Goal: Task Accomplishment & Management: Complete application form

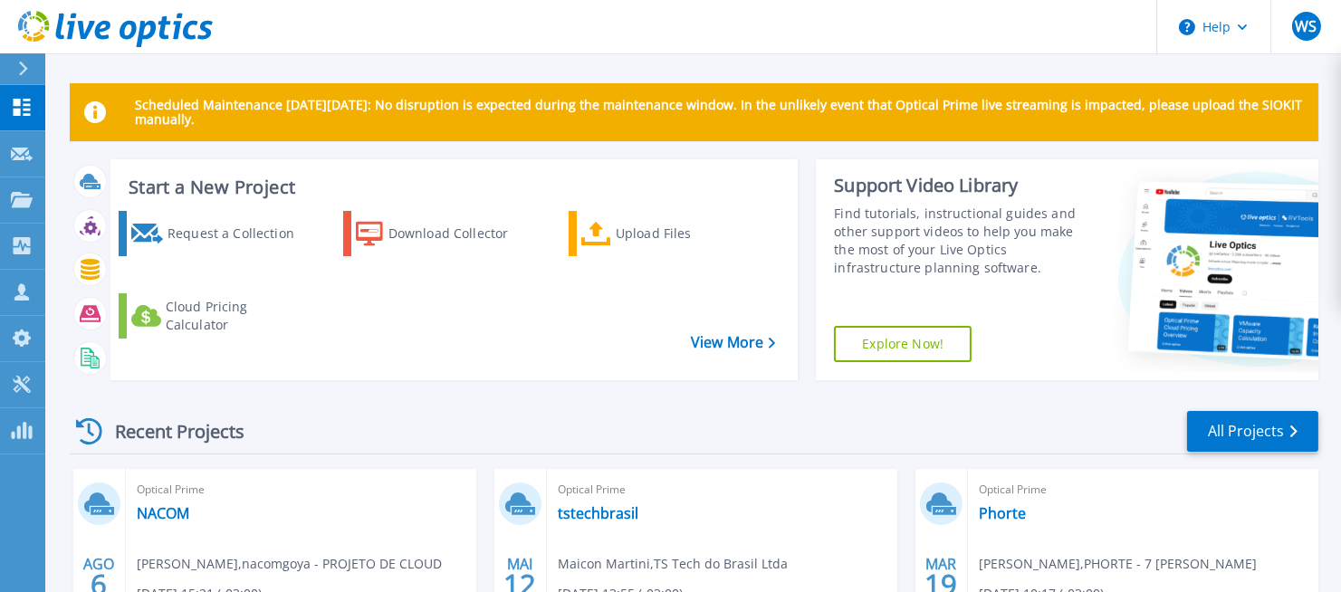
click at [918, 427] on div "Recent Projects All Projects" at bounding box center [694, 431] width 1249 height 45
click at [34, 206] on div "Projects" at bounding box center [53, 200] width 84 height 16
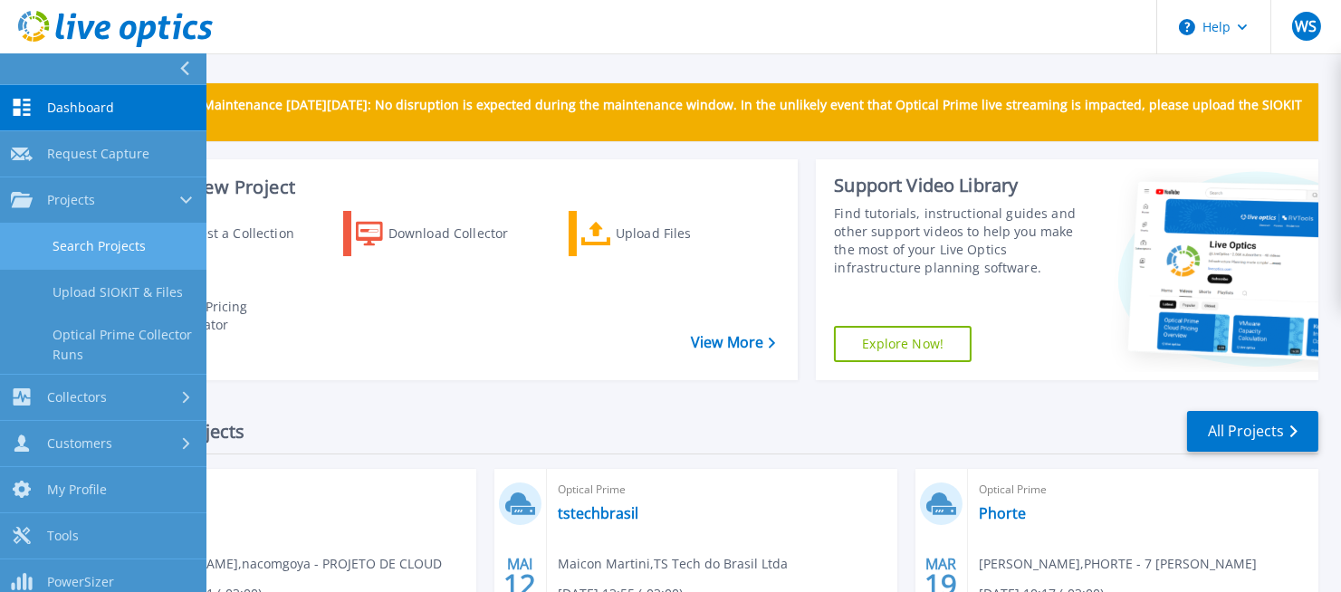
click at [87, 245] on link "Search Projects" at bounding box center [103, 247] width 207 height 46
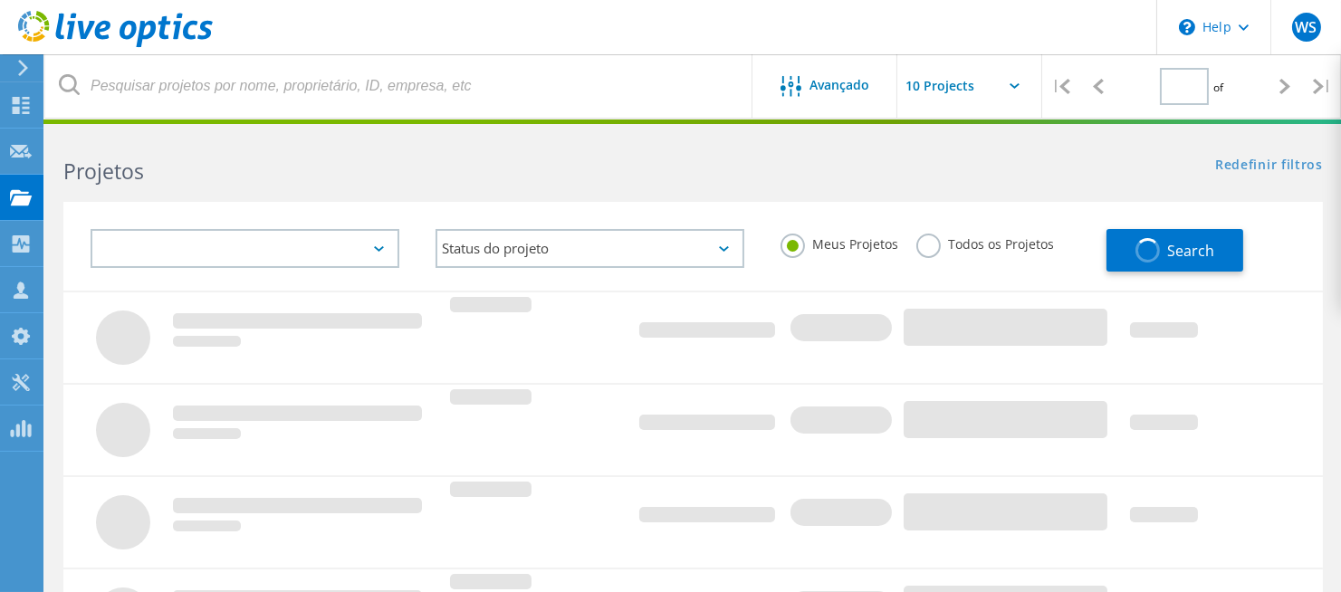
type input "1"
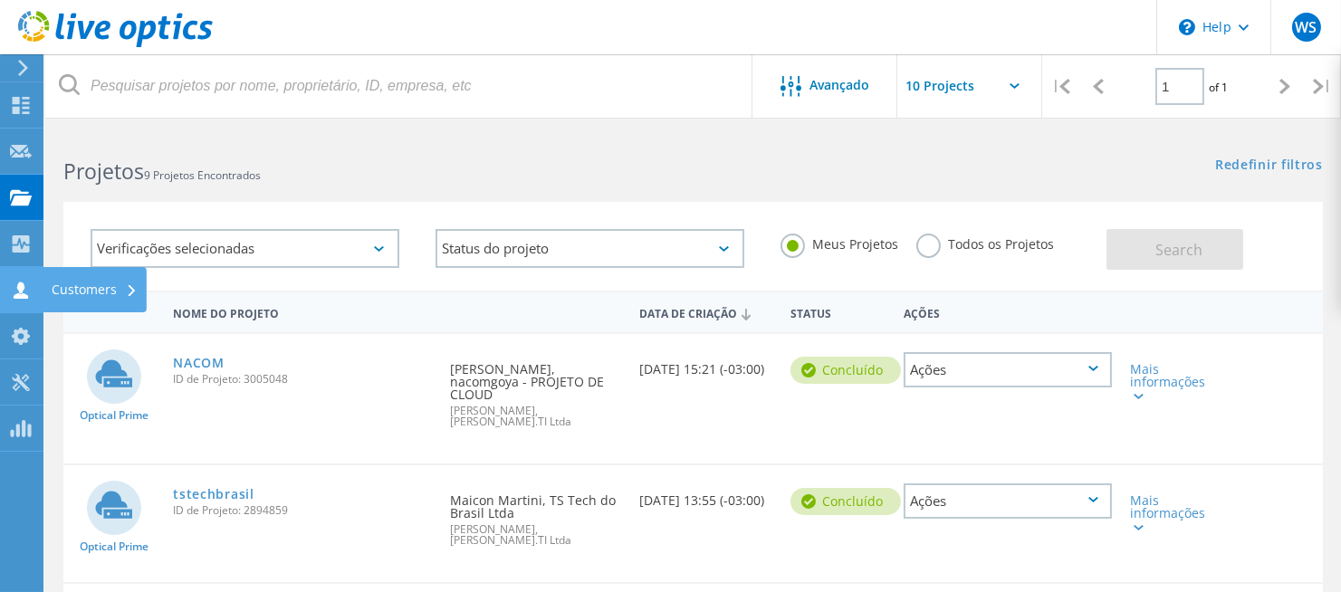
click at [25, 286] on icon at bounding box center [21, 290] width 22 height 17
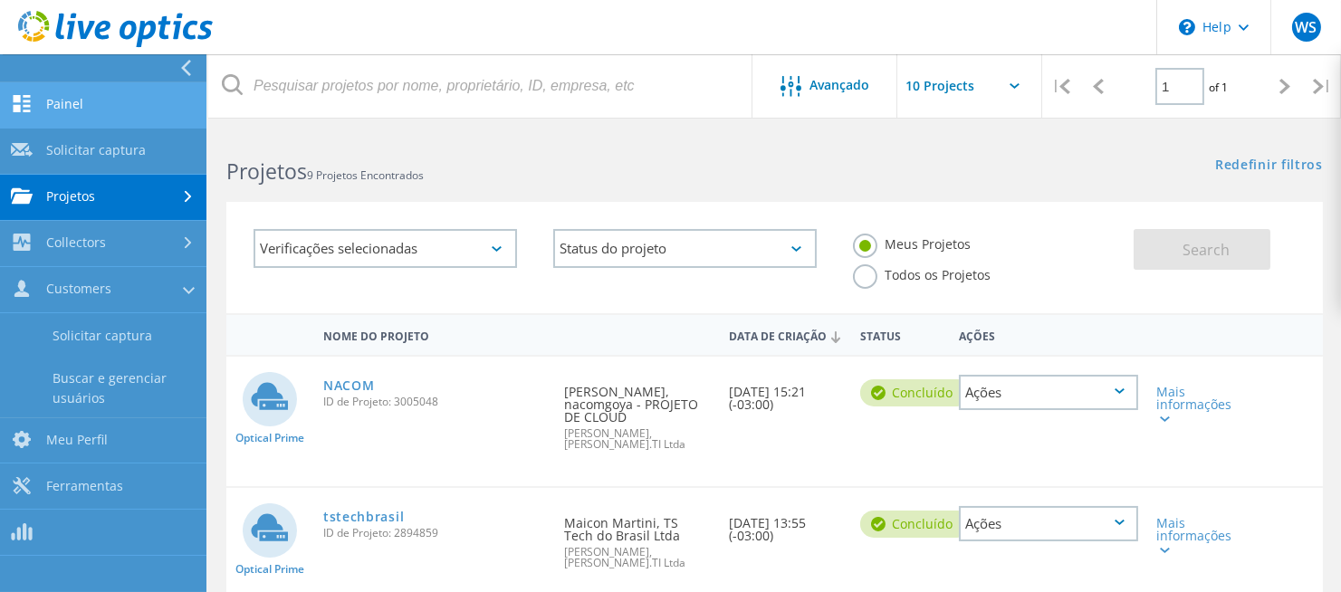
click at [53, 111] on link "Painel" at bounding box center [103, 105] width 207 height 46
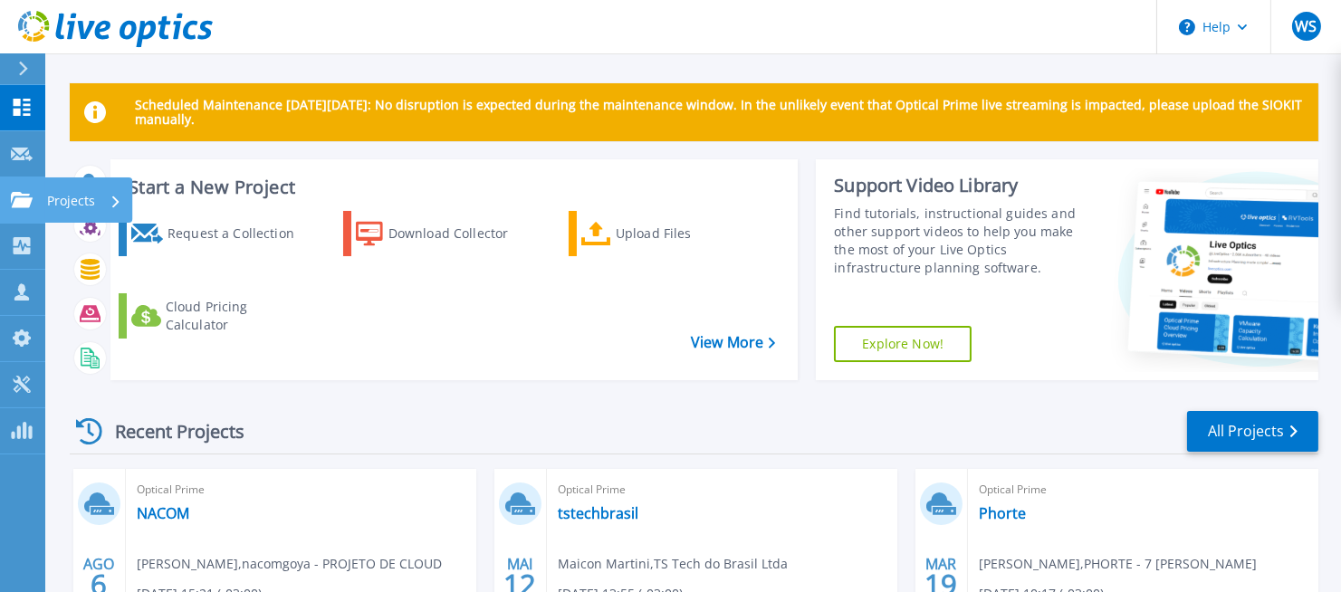
click at [15, 192] on icon at bounding box center [22, 199] width 22 height 15
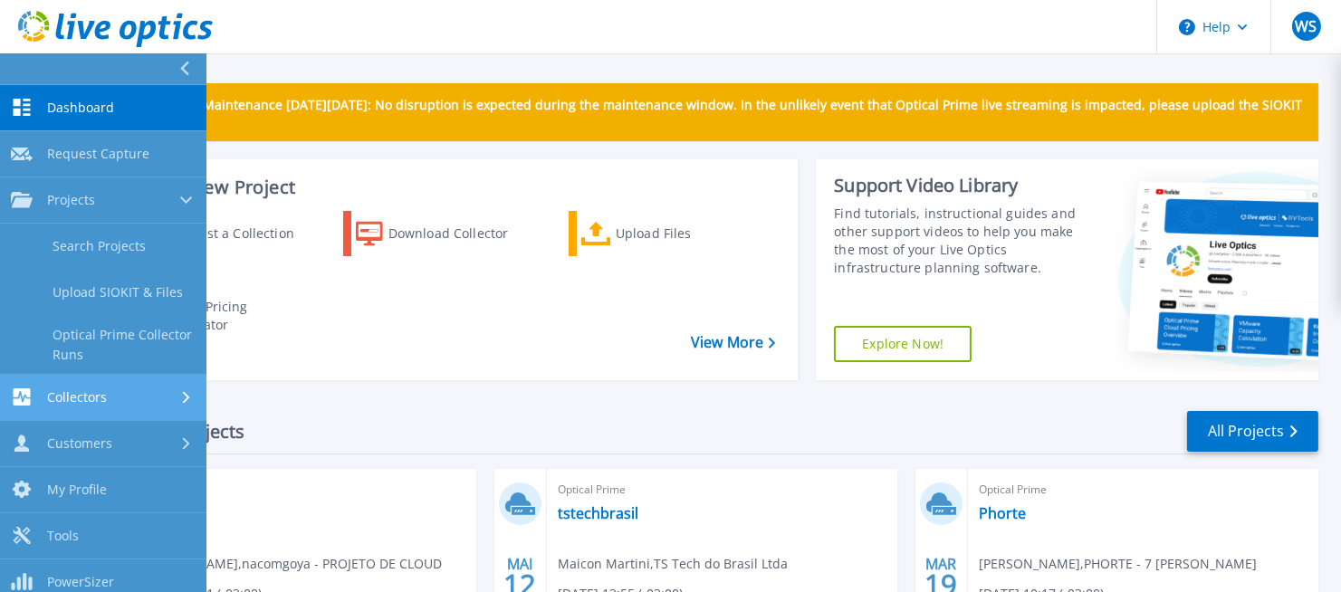
click at [72, 390] on span "Collectors" at bounding box center [77, 397] width 60 height 16
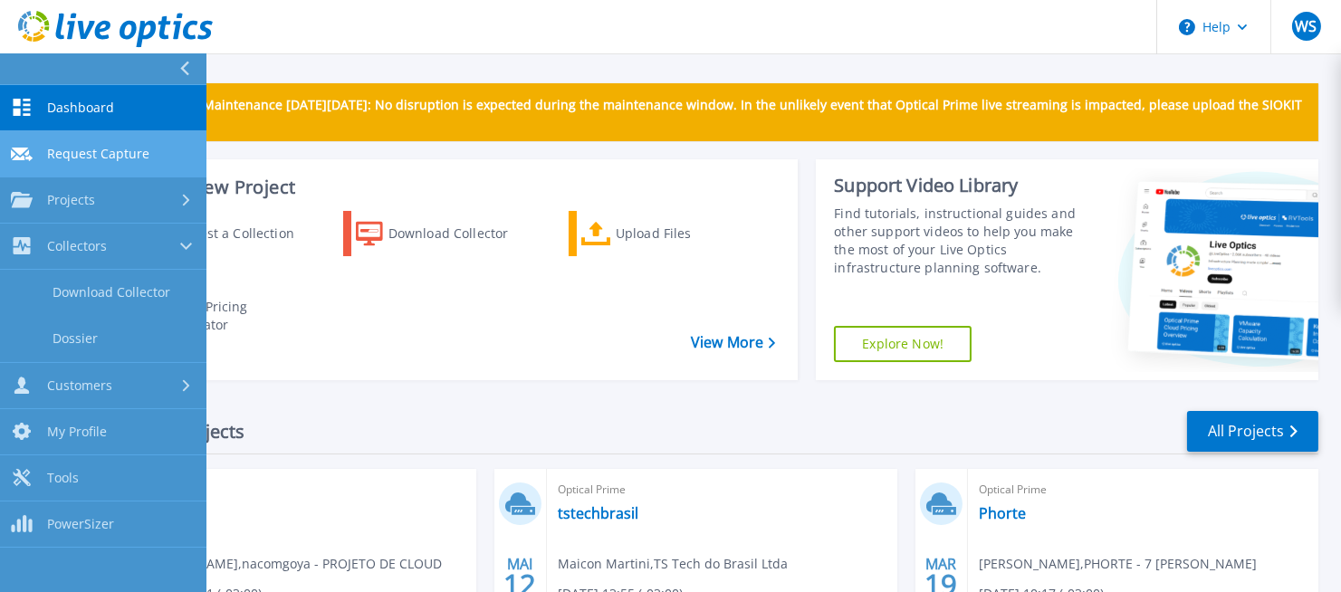
click at [68, 143] on link "Request Capture Request Capture" at bounding box center [103, 154] width 207 height 46
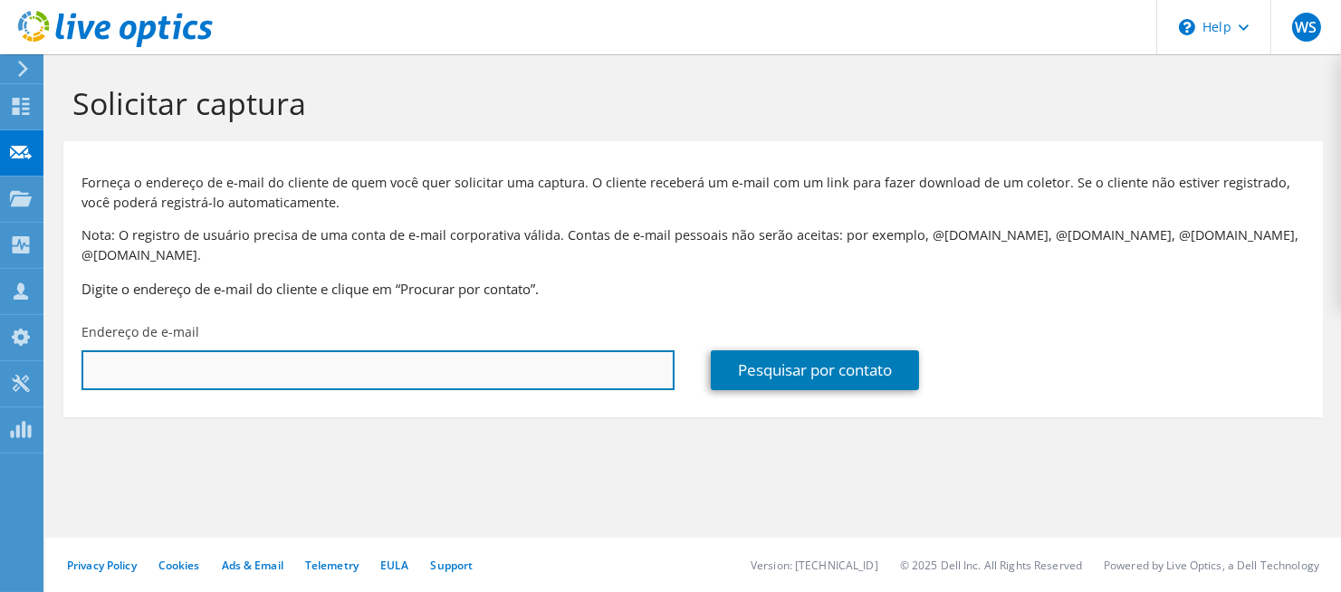
click at [174, 369] on input "text" at bounding box center [378, 371] width 593 height 40
paste input "ismael.souza@fpf.org.br"
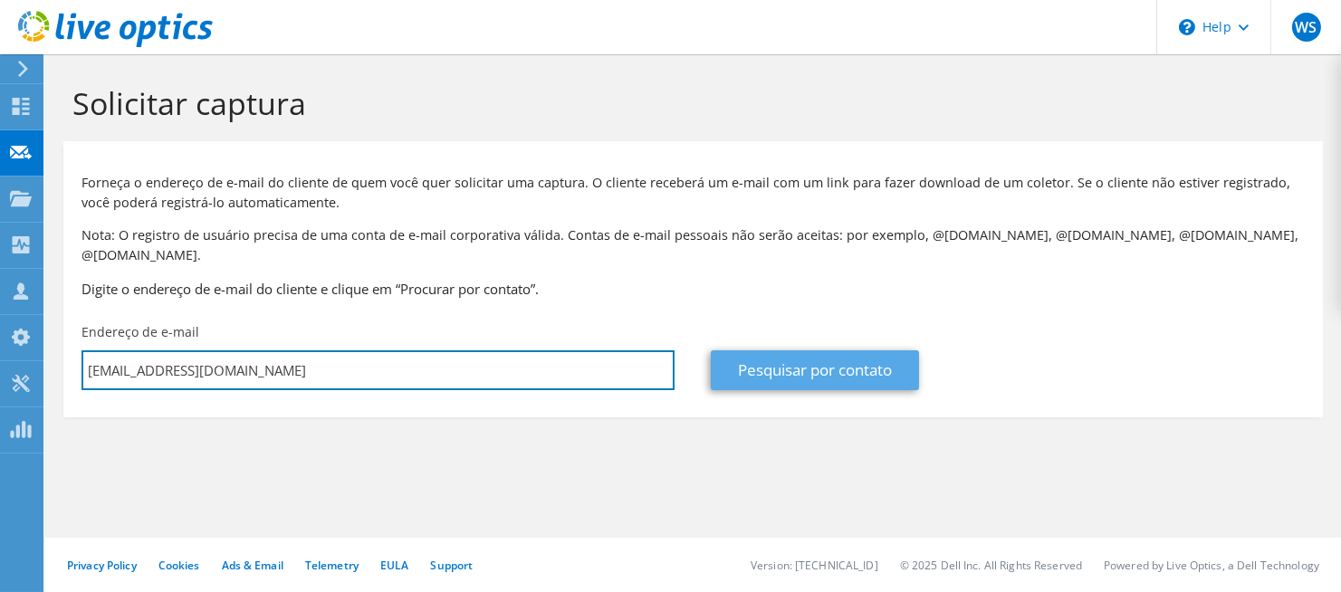
type input "ismael.souza@fpf.org.br"
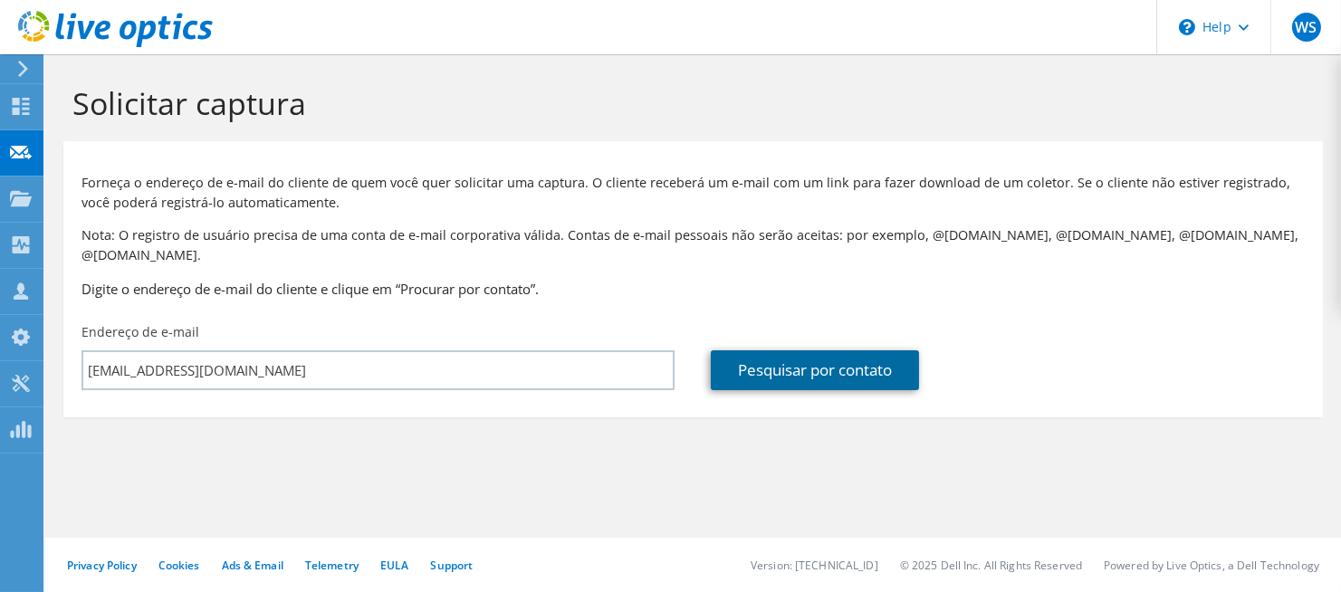
click at [803, 351] on link "Pesquisar por contato" at bounding box center [815, 371] width 208 height 40
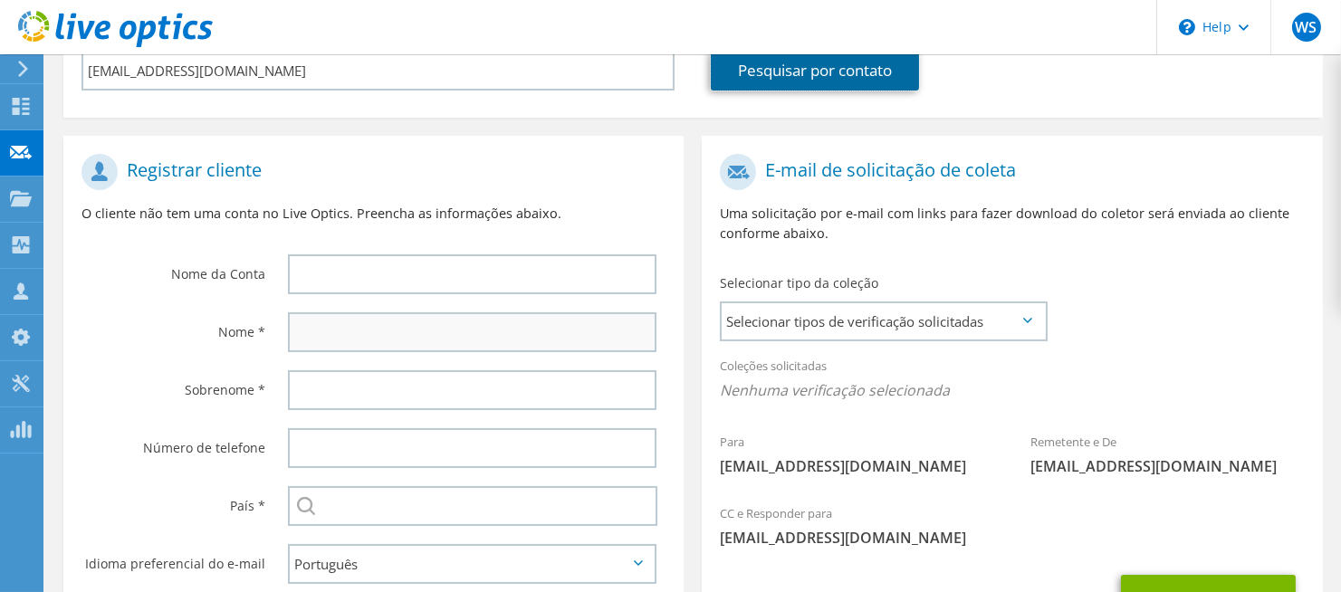
scroll to position [302, 0]
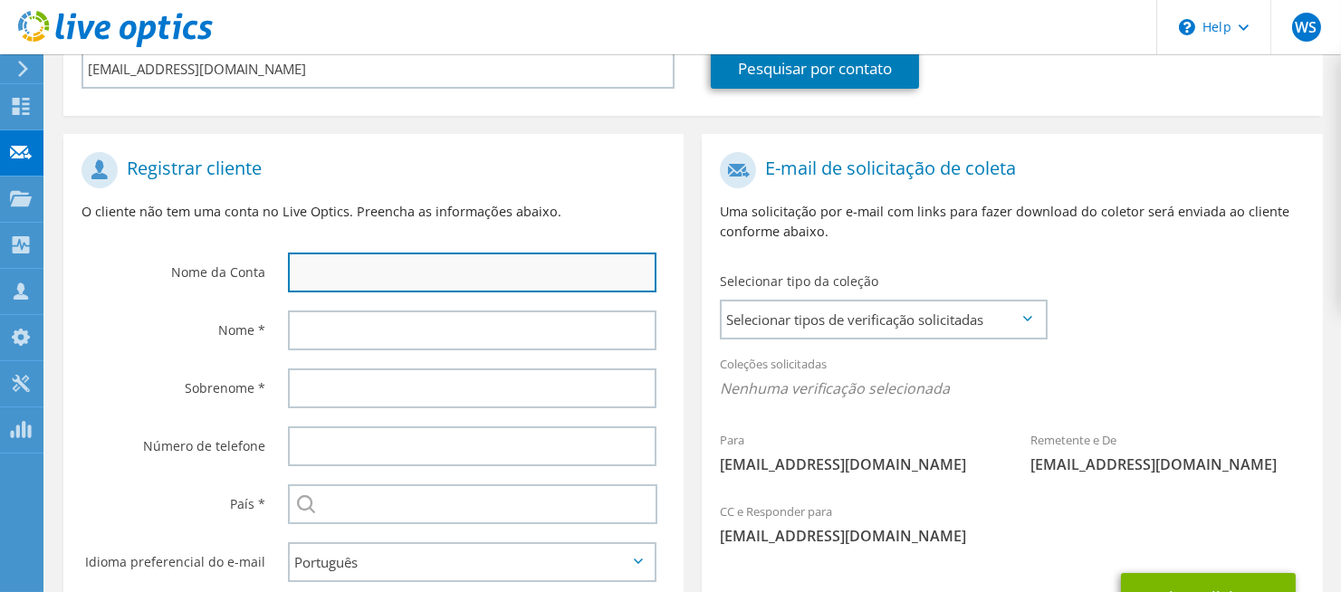
click at [339, 266] on input "text" at bounding box center [472, 273] width 369 height 40
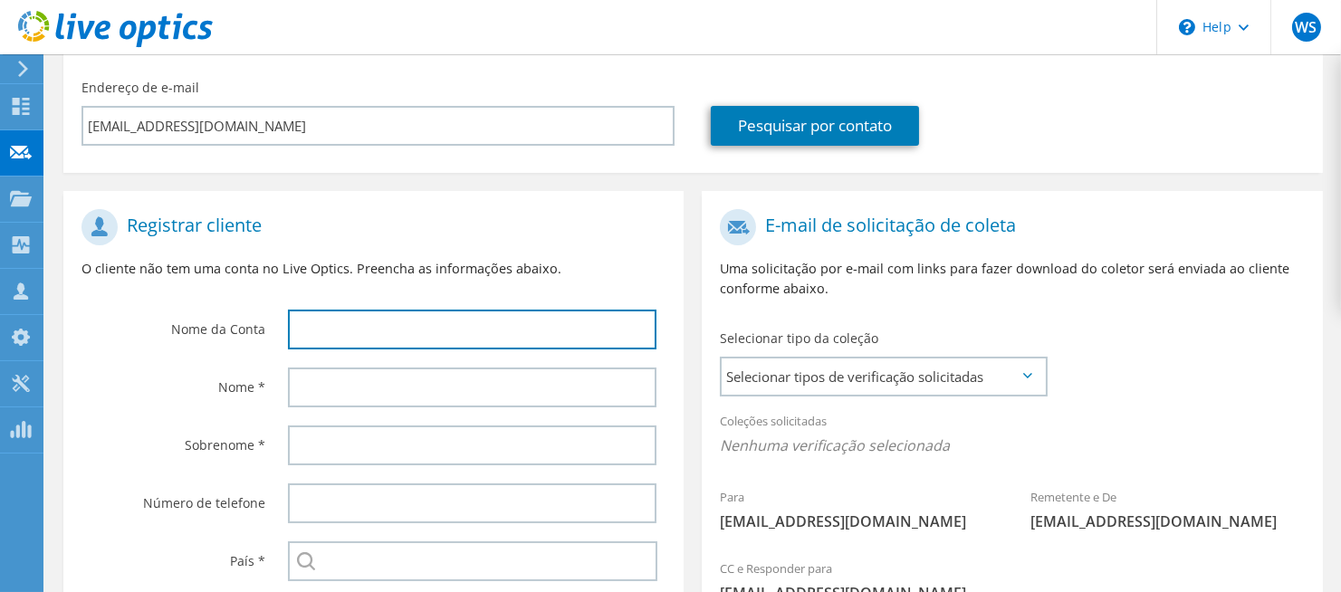
scroll to position [201, 0]
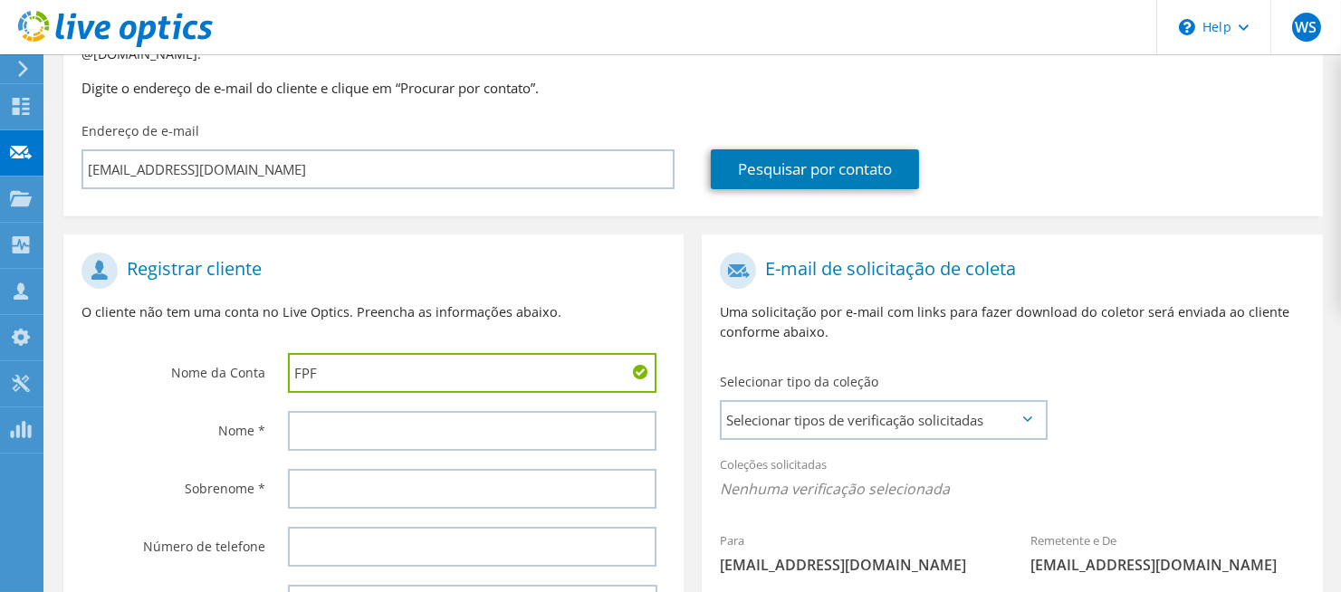
type input "FPF"
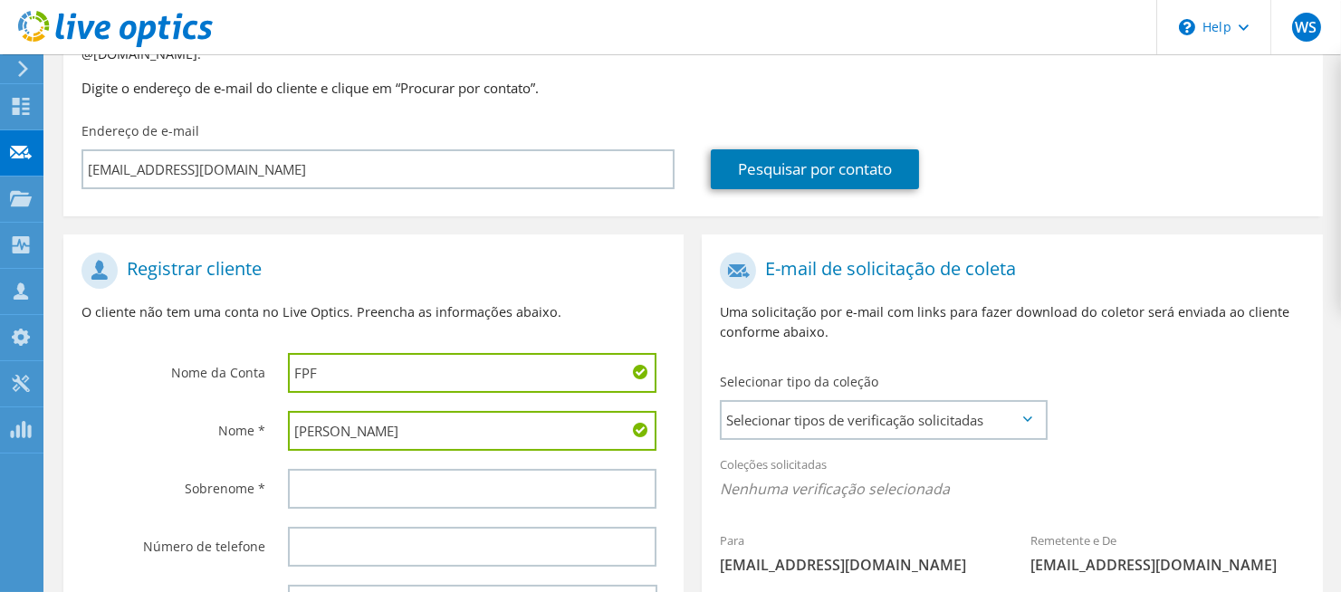
drag, startPoint x: 337, startPoint y: 409, endPoint x: 424, endPoint y: 405, distance: 87.0
click at [424, 411] on input "Ismael Souza" at bounding box center [472, 431] width 369 height 40
type input "Ismael"
click at [351, 460] on div at bounding box center [477, 489] width 414 height 58
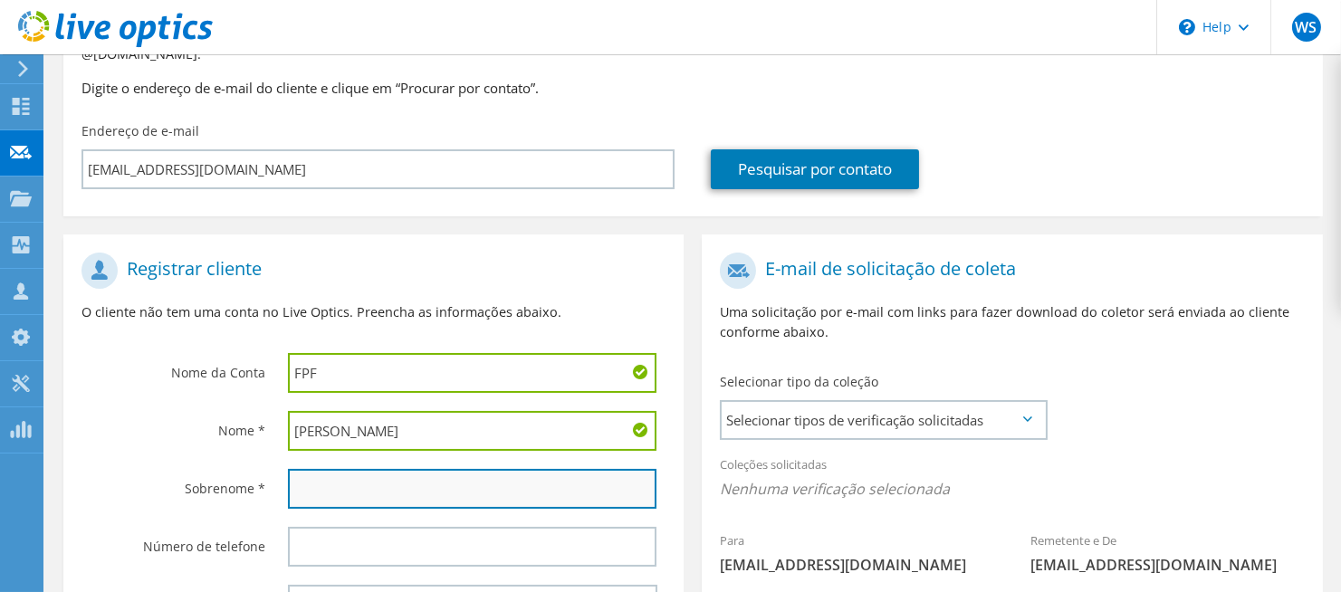
click at [360, 469] on input "text" at bounding box center [472, 489] width 369 height 40
paste input "Souza"
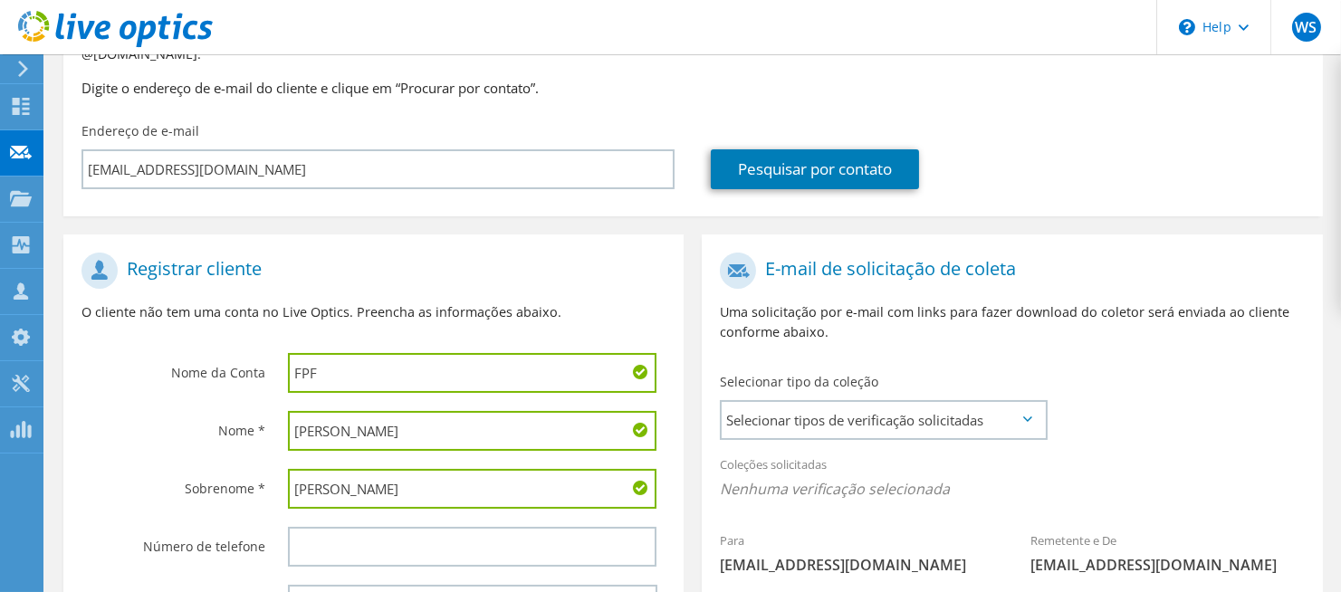
type input "Souza"
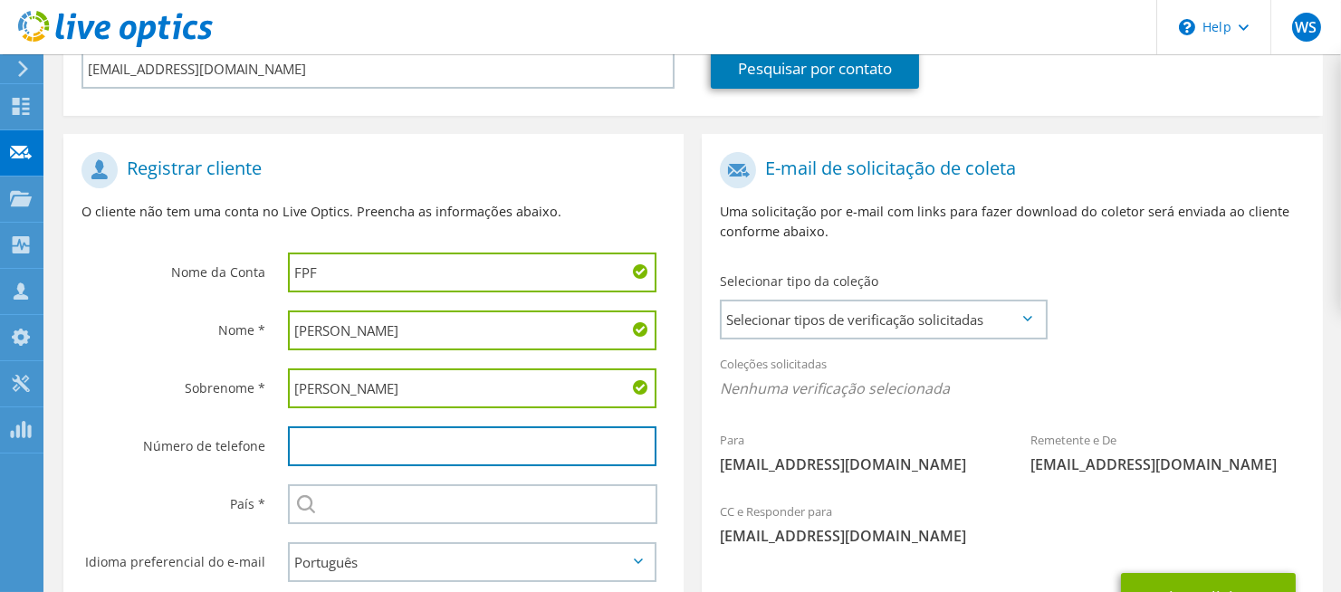
scroll to position [402, 0]
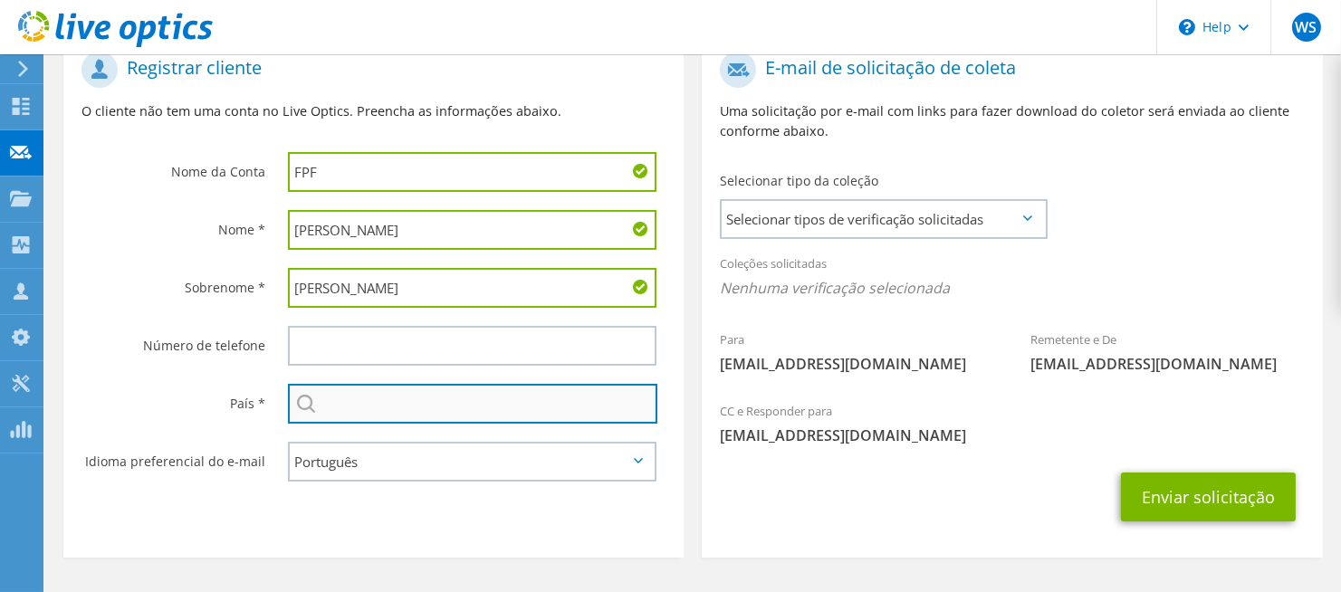
click at [373, 384] on input "text" at bounding box center [473, 404] width 370 height 40
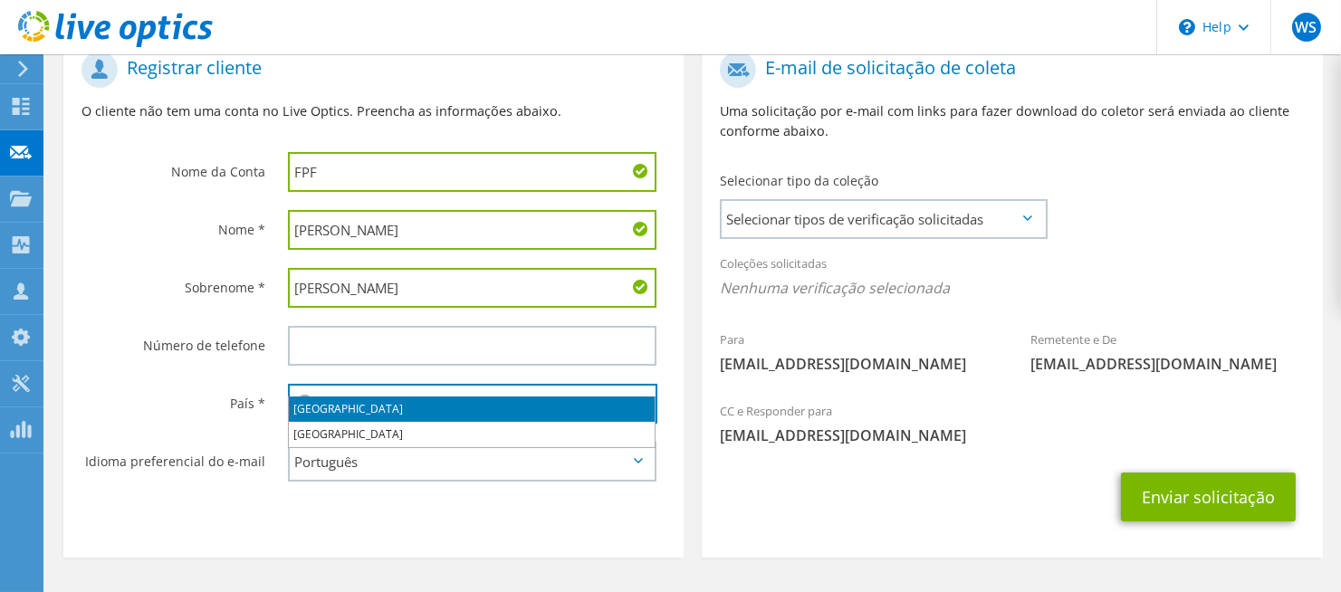
click at [333, 418] on li "Brasil" at bounding box center [472, 409] width 366 height 25
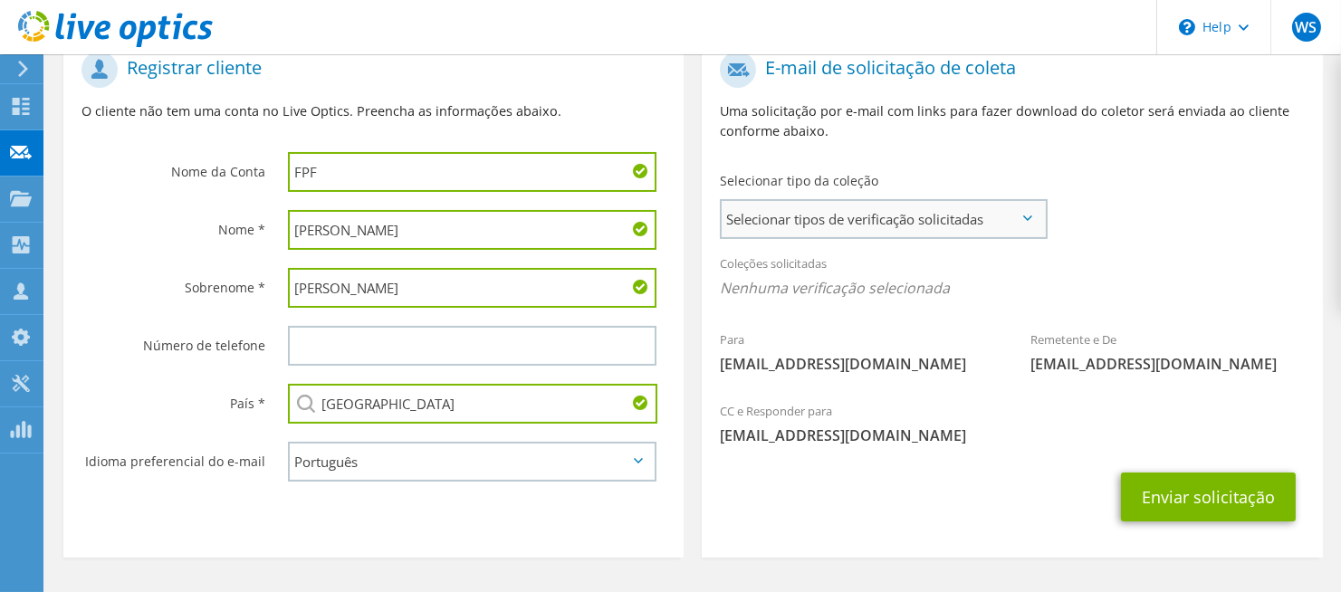
type input "Brasil"
click at [901, 202] on span "Selecionar tipos de verificação solicitadas" at bounding box center [883, 219] width 322 height 36
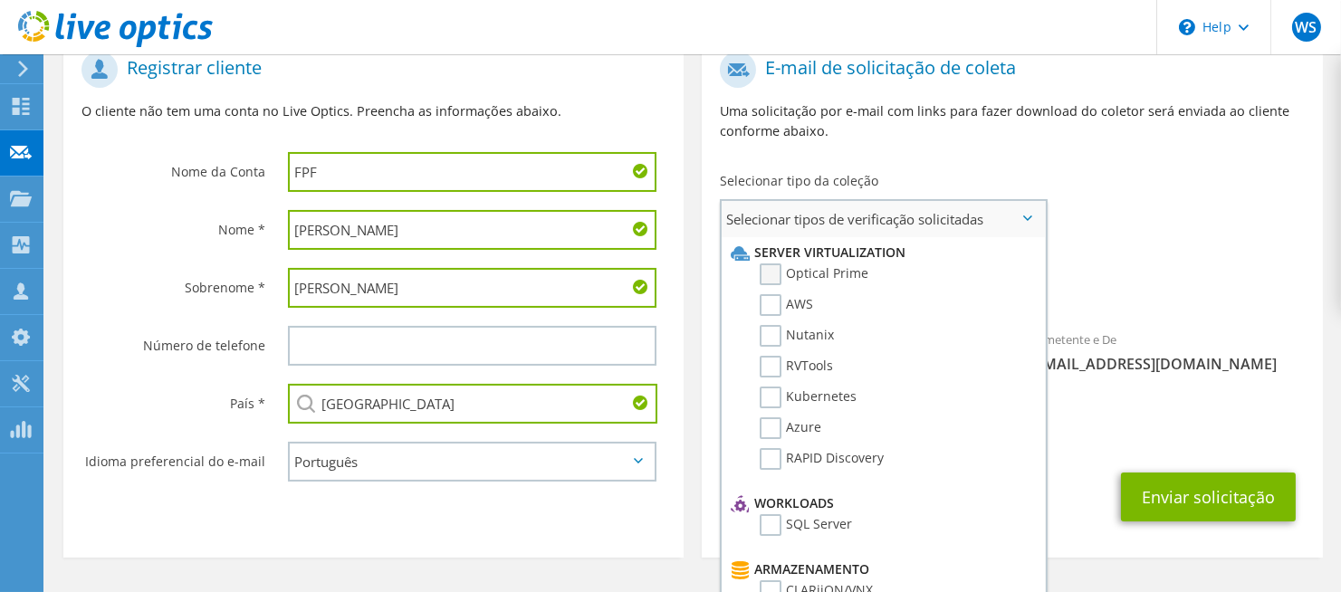
click at [771, 264] on label "Optical Prime" at bounding box center [814, 275] width 109 height 22
click at [0, 0] on input "Optical Prime" at bounding box center [0, 0] width 0 height 0
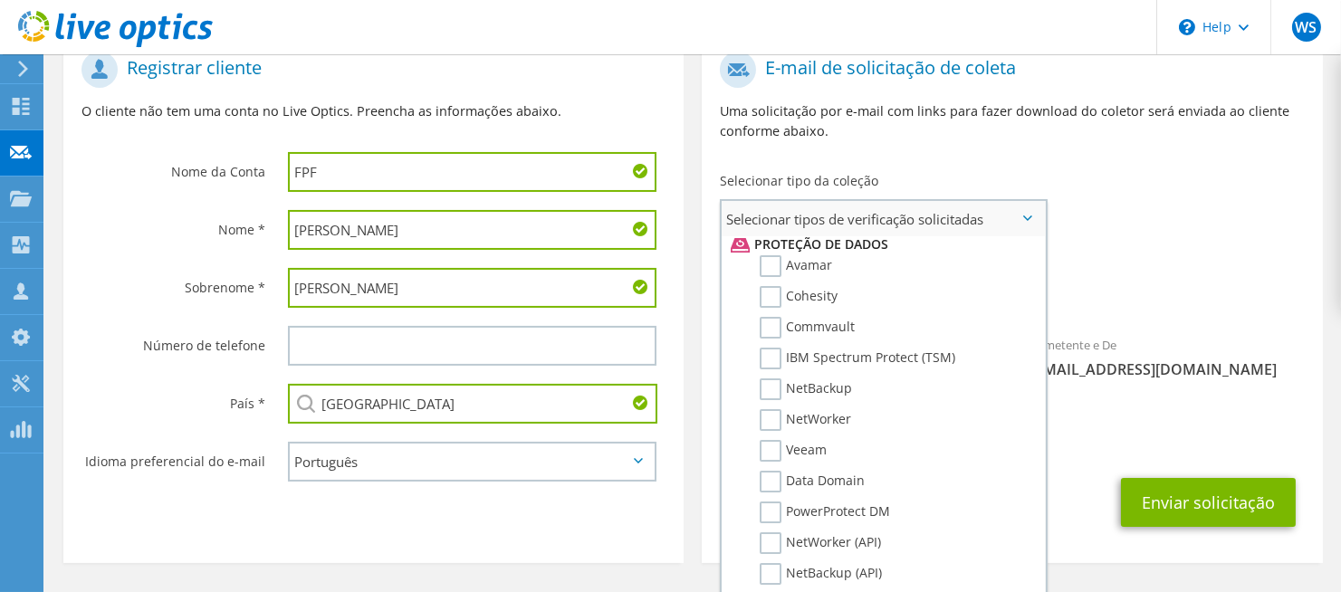
scroll to position [806, 0]
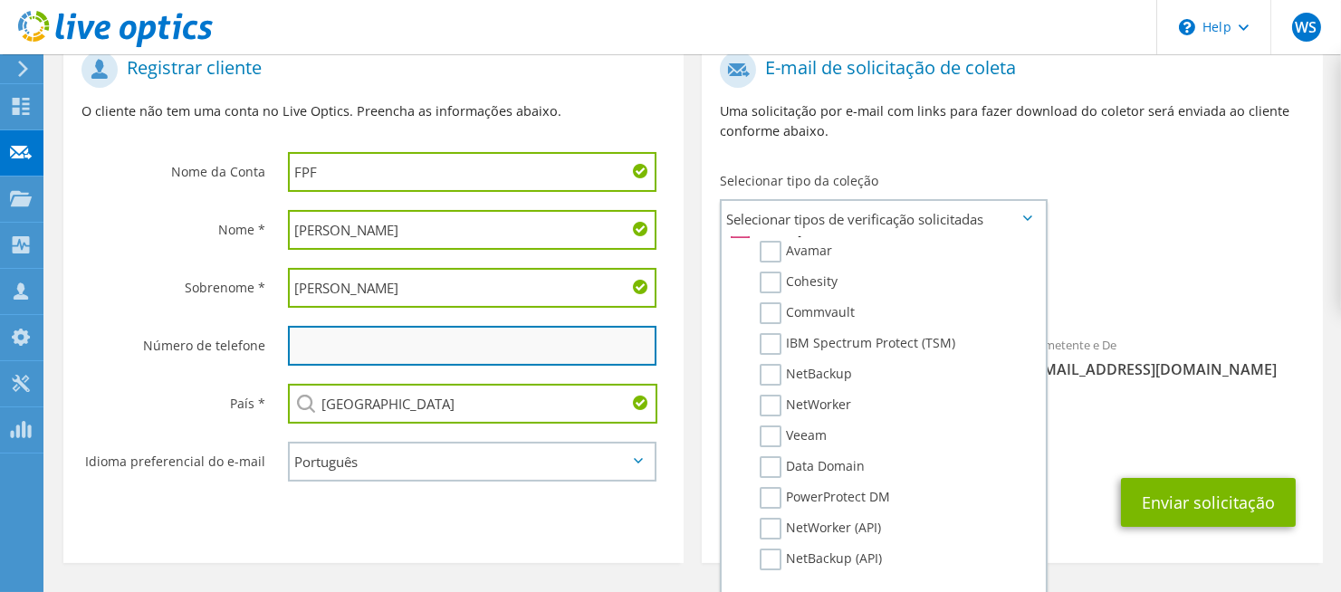
click at [356, 337] on input "text" at bounding box center [472, 346] width 369 height 40
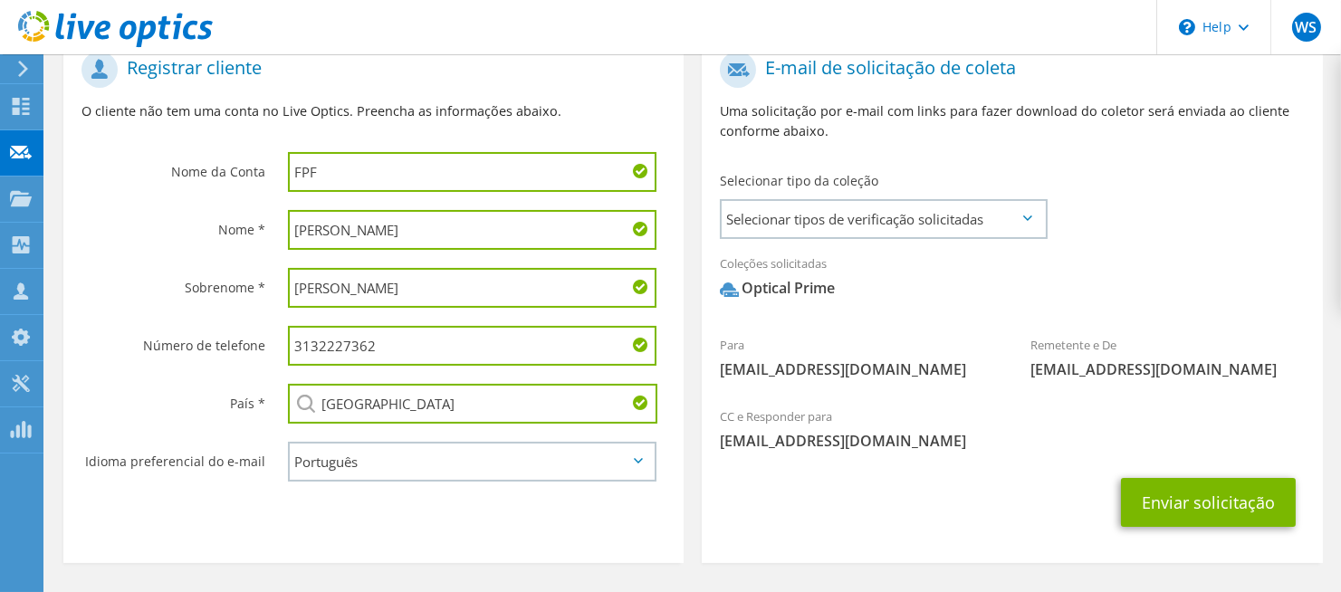
drag, startPoint x: 312, startPoint y: 321, endPoint x: 589, endPoint y: 332, distance: 276.5
click at [586, 332] on input "3132227362" at bounding box center [472, 346] width 369 height 40
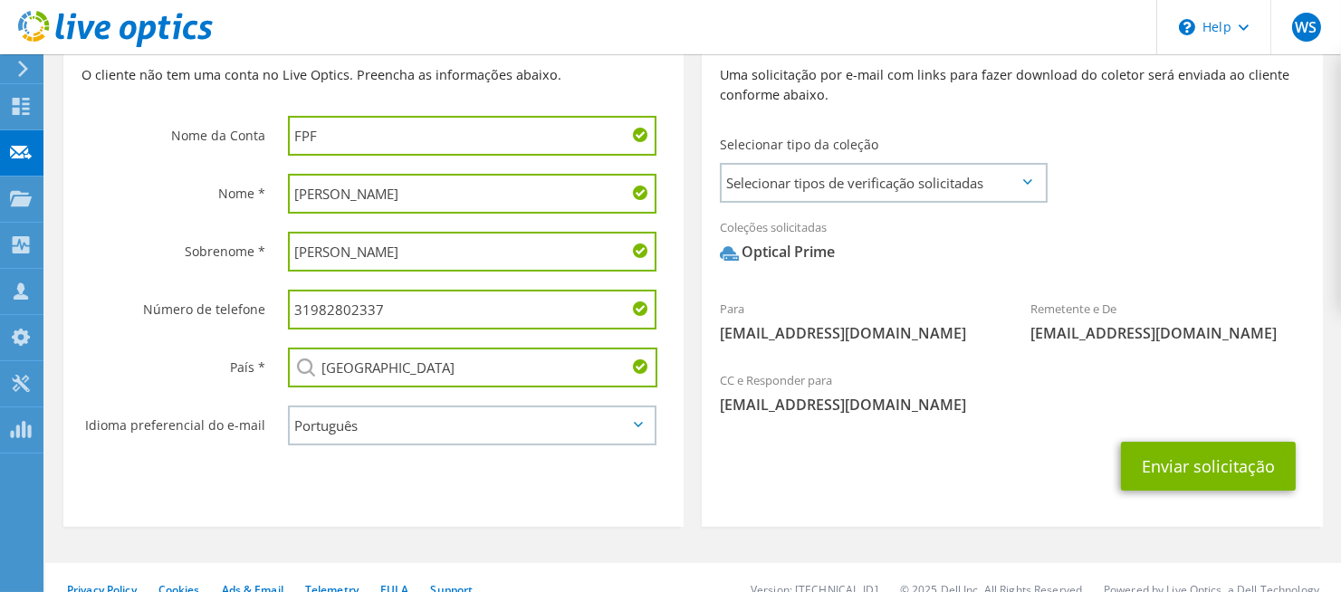
scroll to position [446, 0]
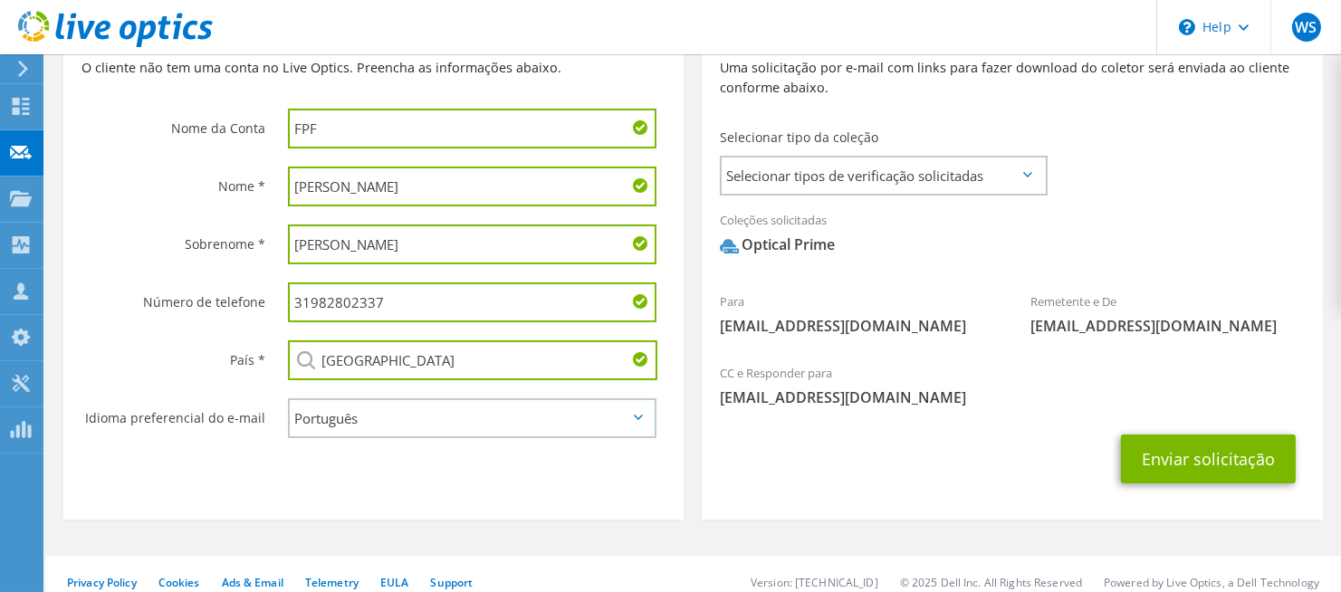
click at [422, 283] on input "31982802337" at bounding box center [472, 303] width 369 height 40
paste input "11 96397-6005"
type input "11 96397-6005"
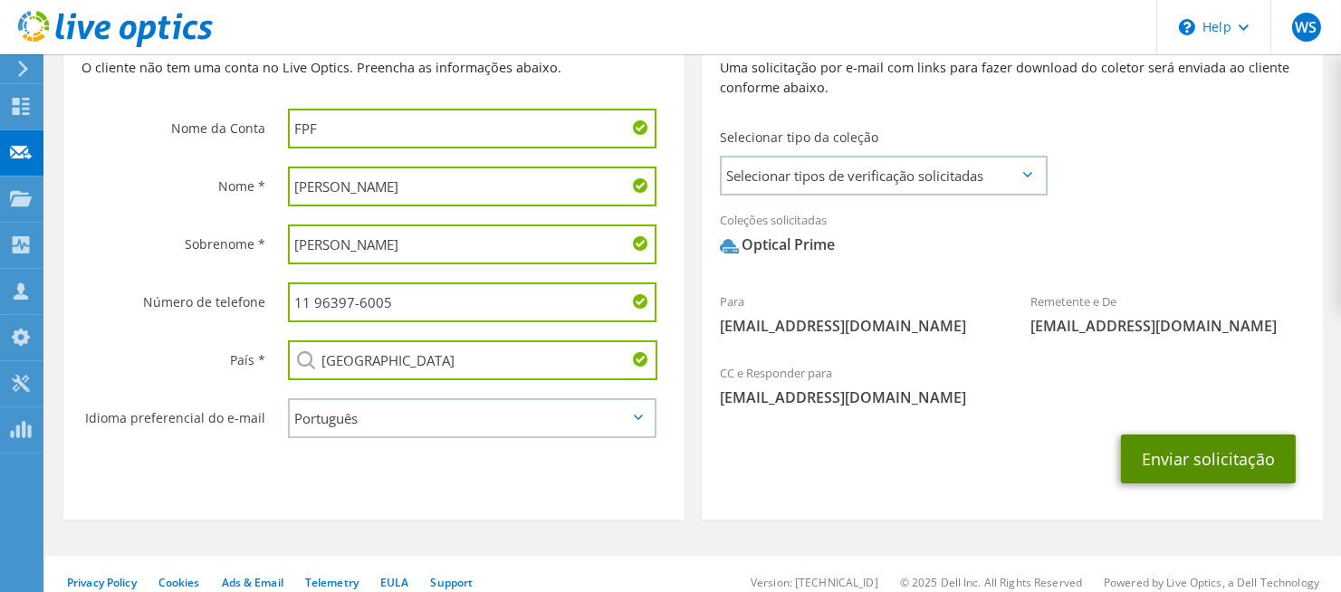
click at [1223, 446] on button "Enviar solicitação" at bounding box center [1208, 459] width 175 height 49
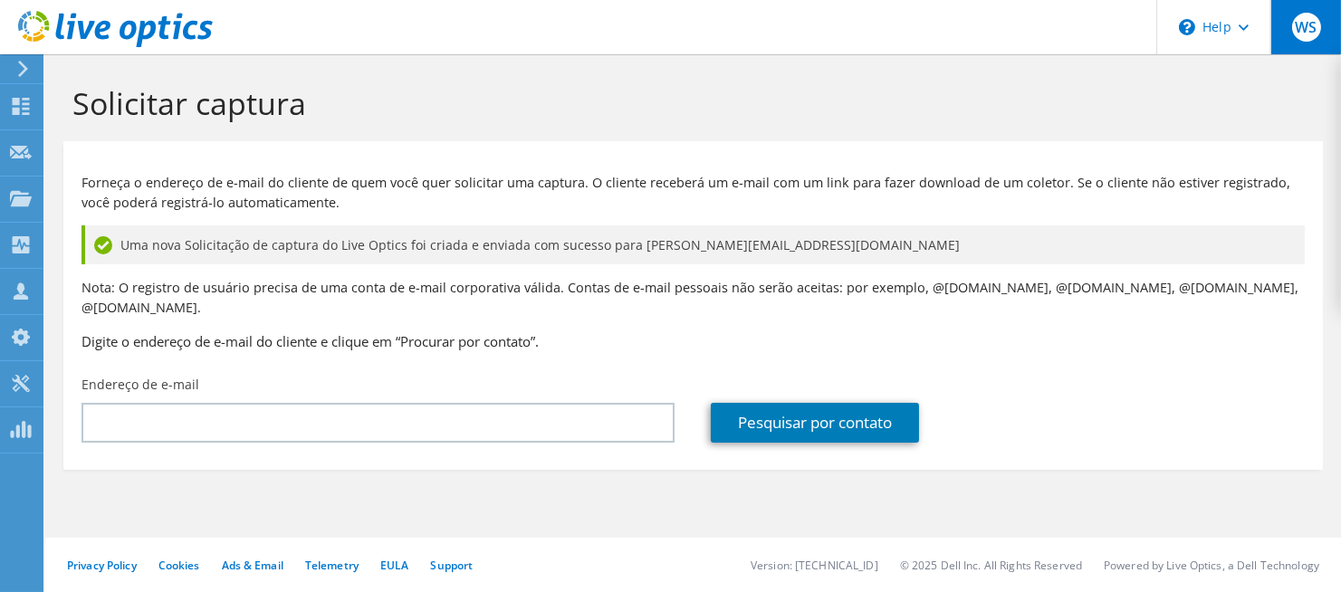
click at [1304, 36] on span "WS" at bounding box center [1307, 27] width 29 height 29
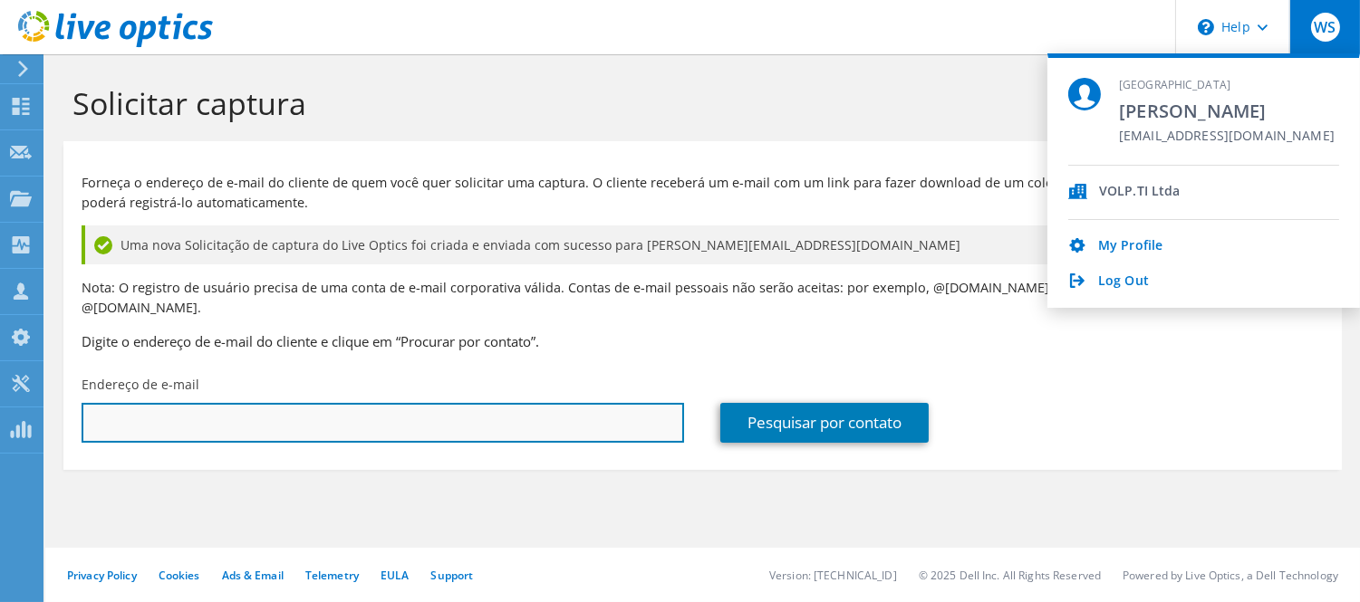
click at [265, 403] on input "text" at bounding box center [383, 423] width 602 height 40
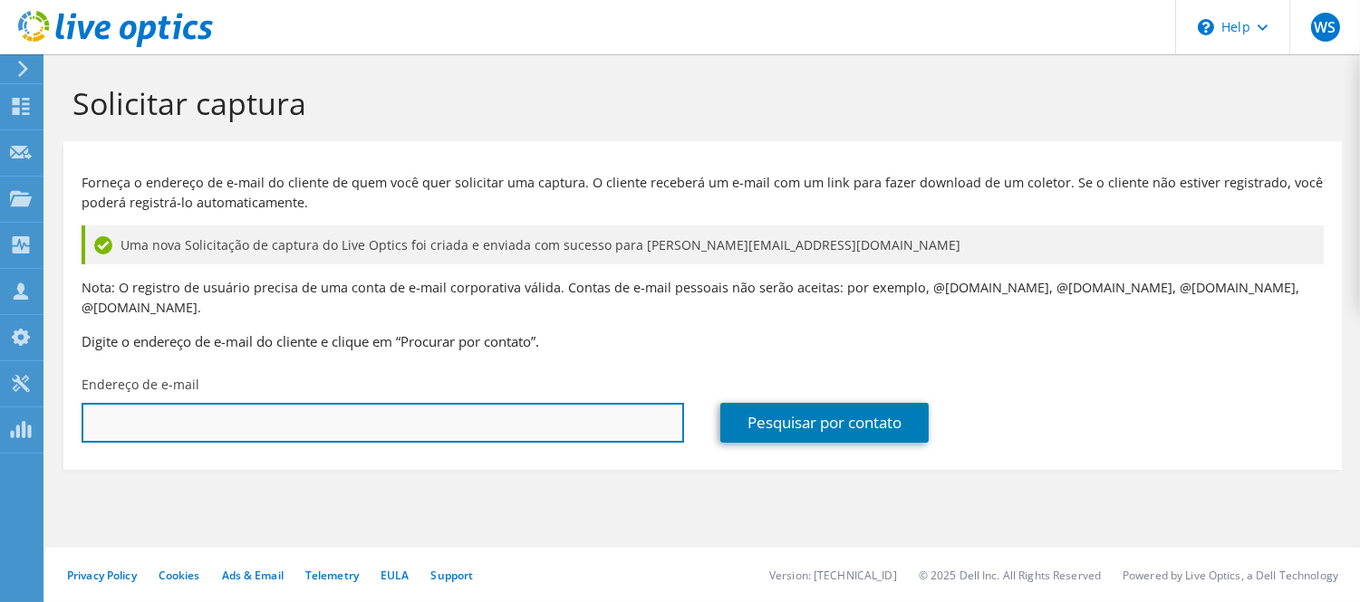
paste input "https://www.liveoptics.com/"
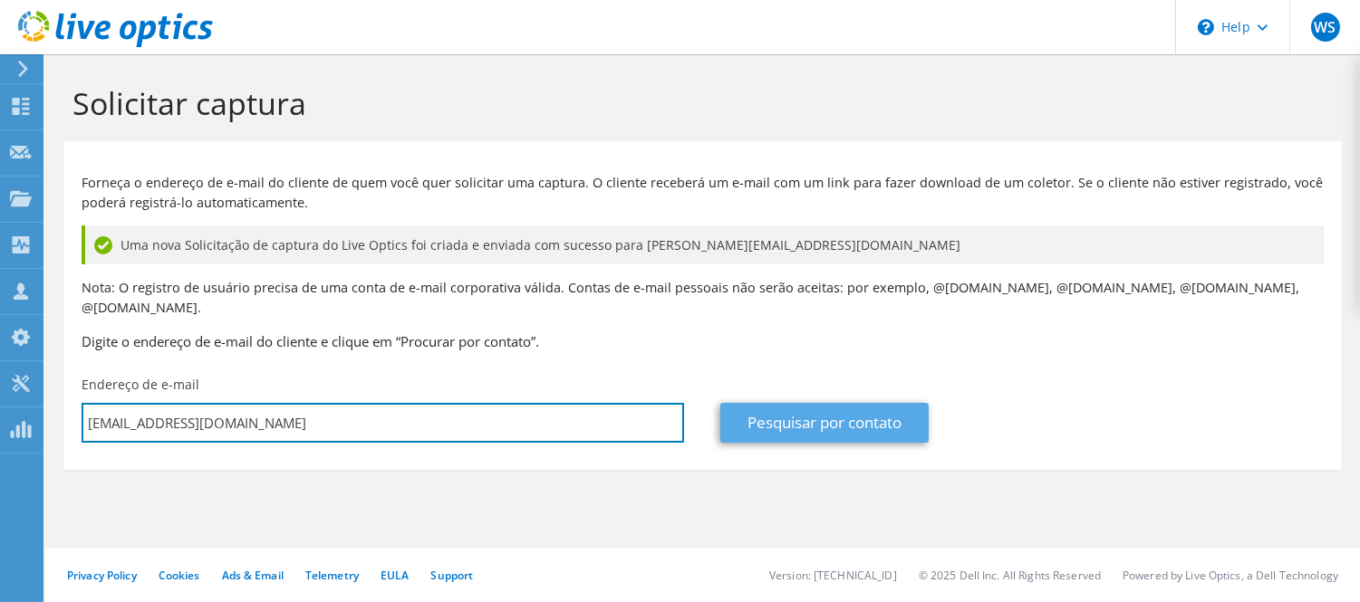
type input "licencas@fpf.org.br"
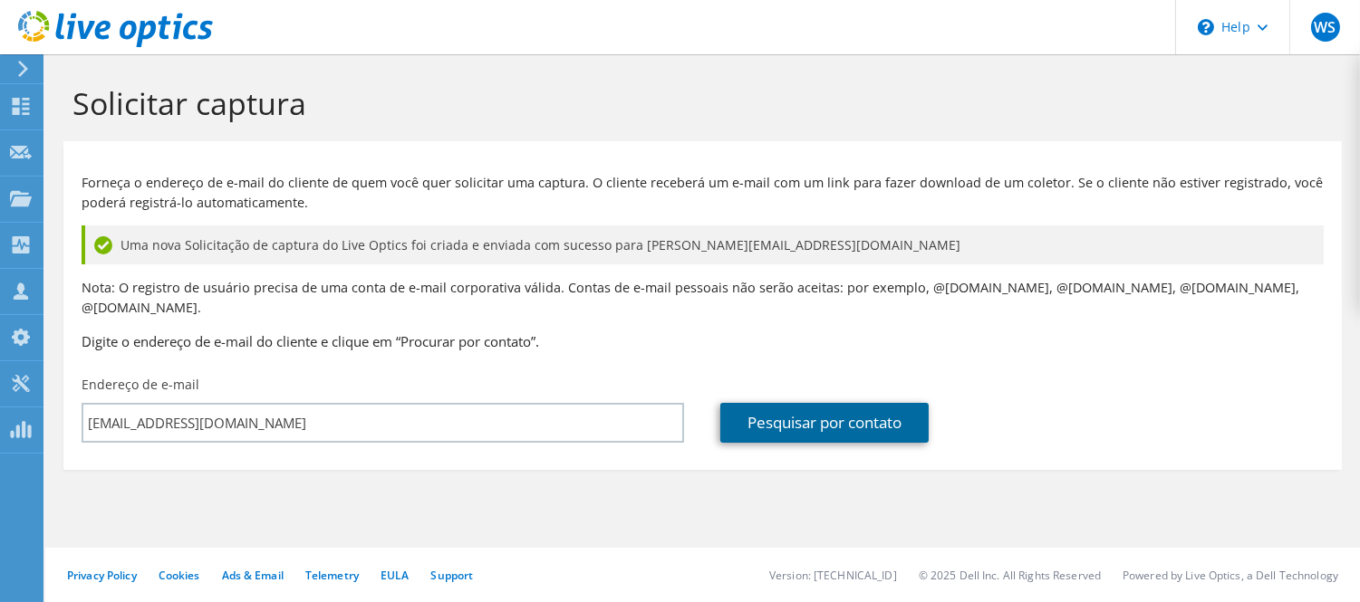
click at [811, 409] on link "Pesquisar por contato" at bounding box center [824, 423] width 208 height 40
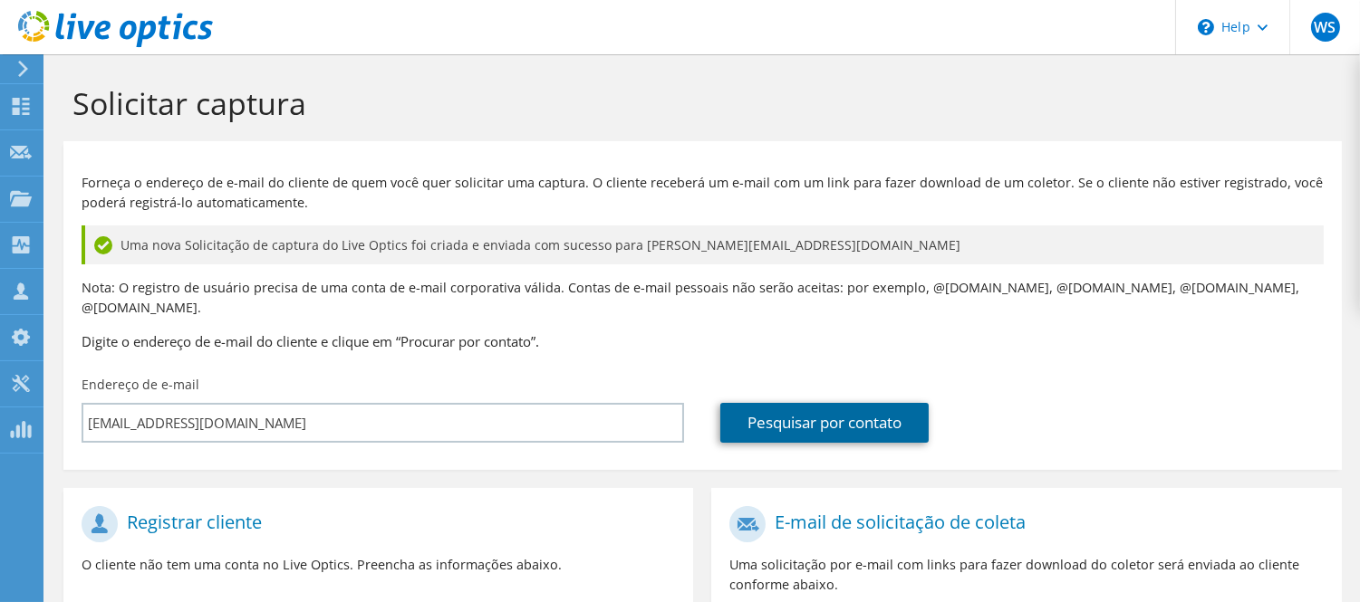
click at [871, 403] on link "Pesquisar por contato" at bounding box center [824, 423] width 208 height 40
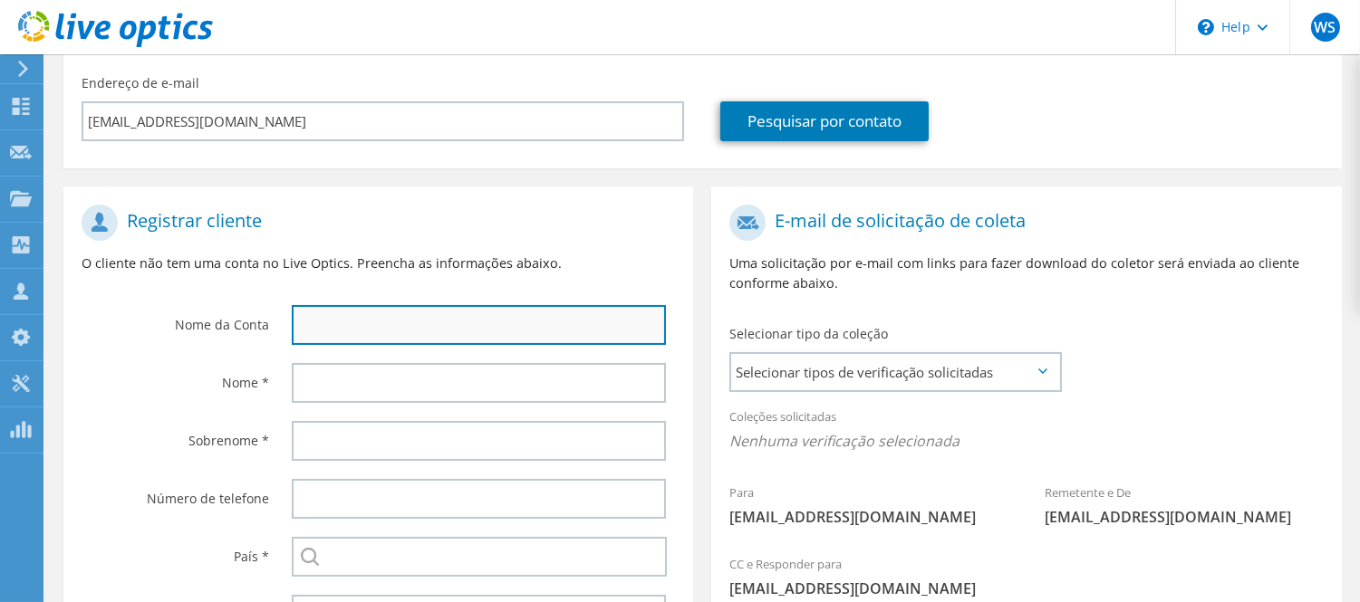
click at [359, 305] on input "text" at bounding box center [479, 325] width 375 height 40
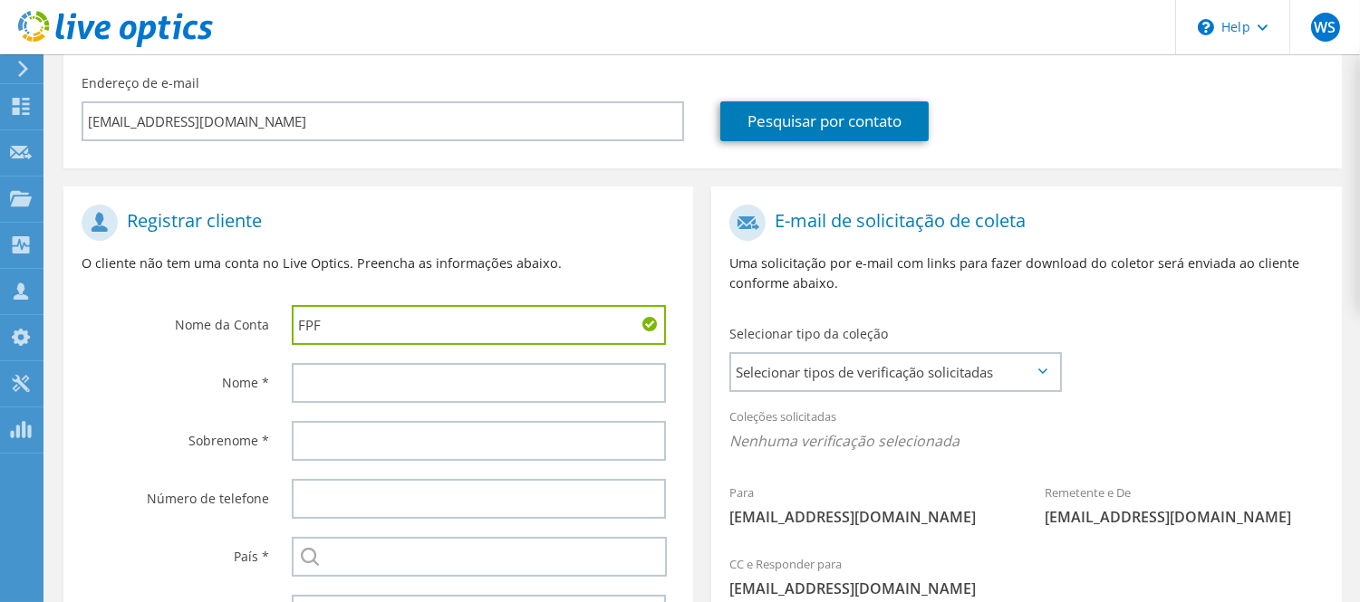
type input "FPF"
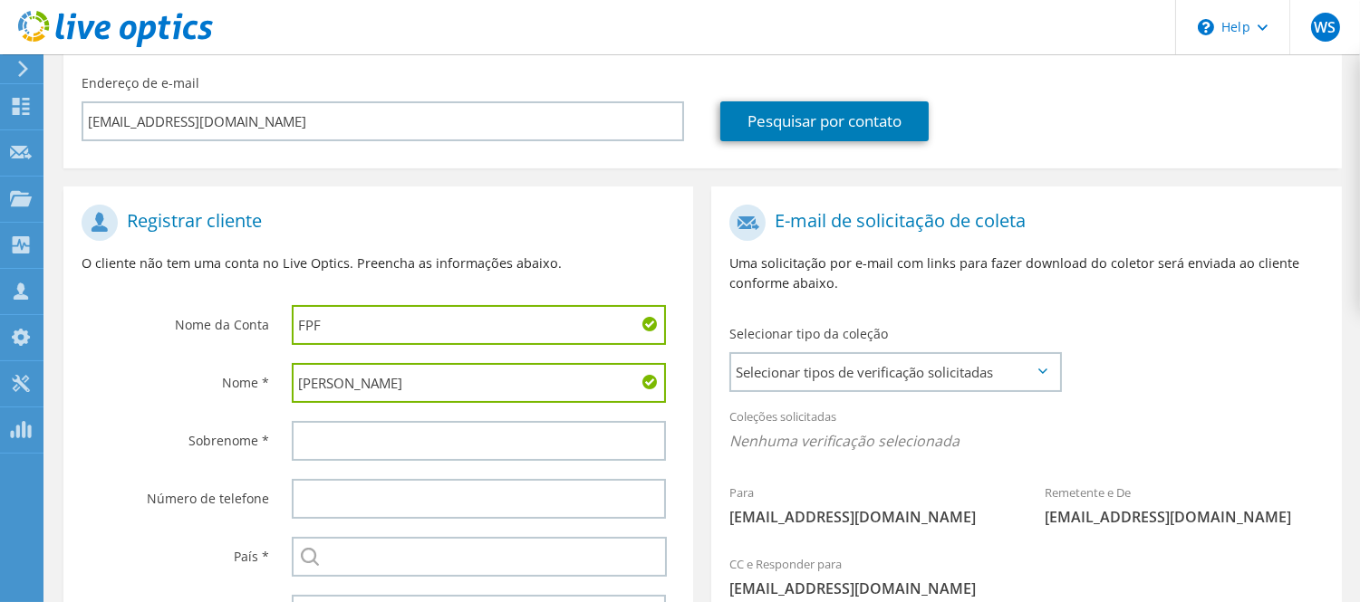
type input "Ismael"
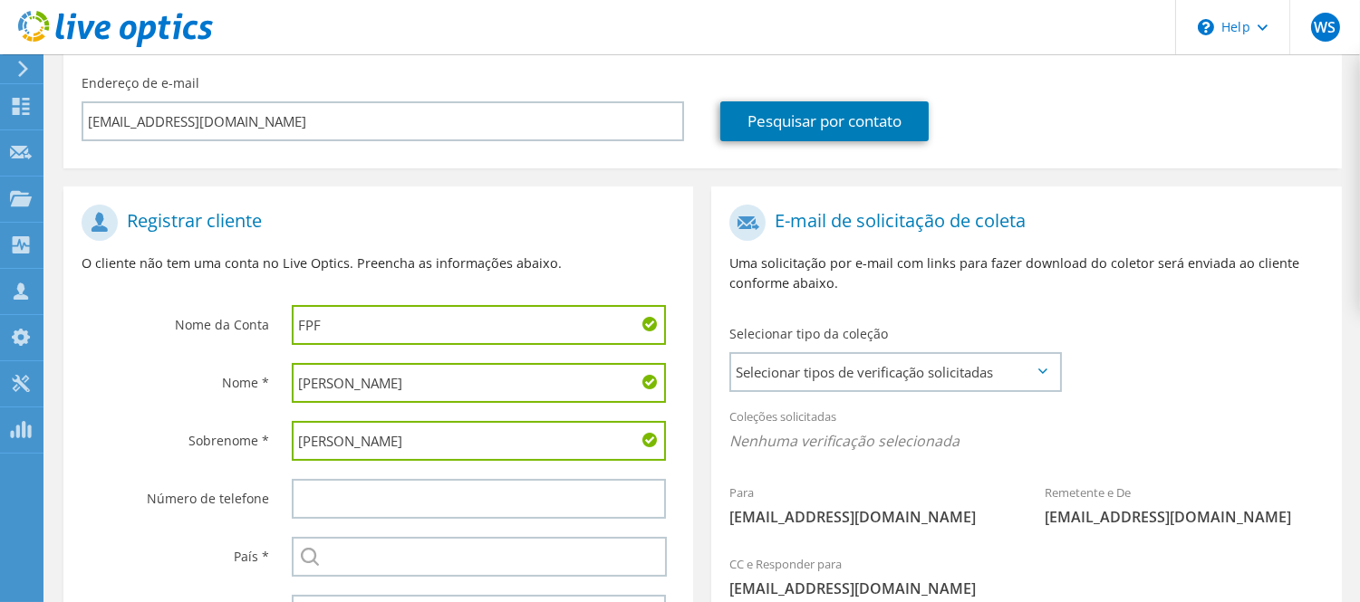
type input "Souza"
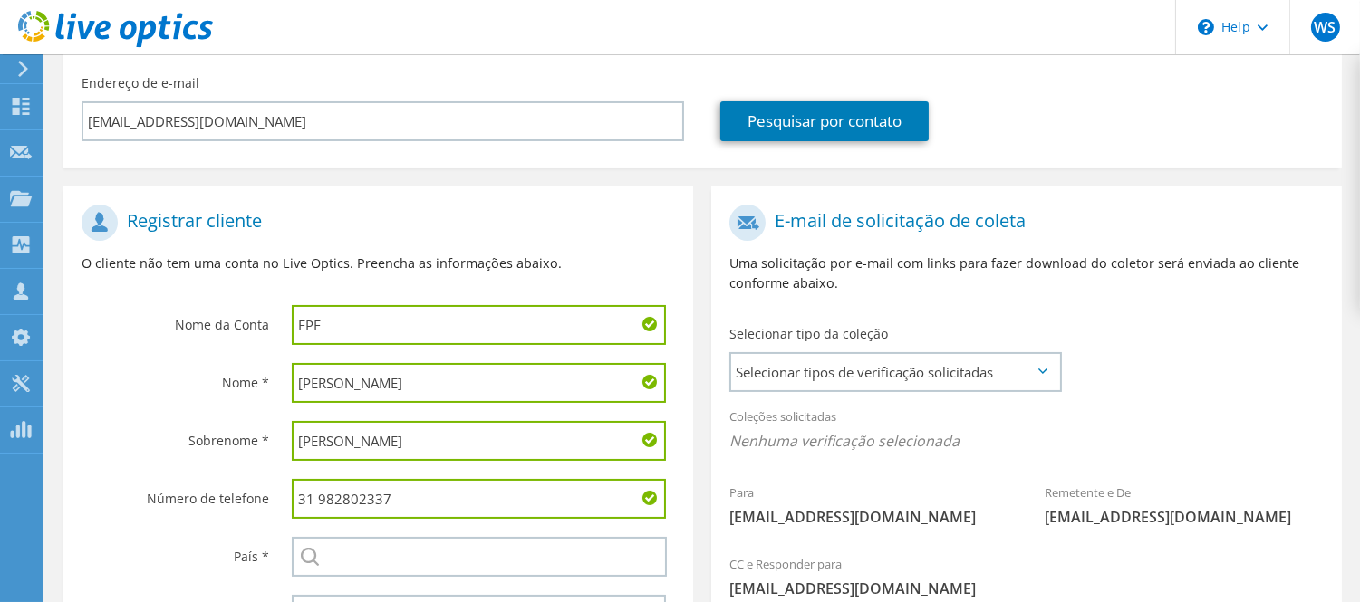
type input "31 982802337"
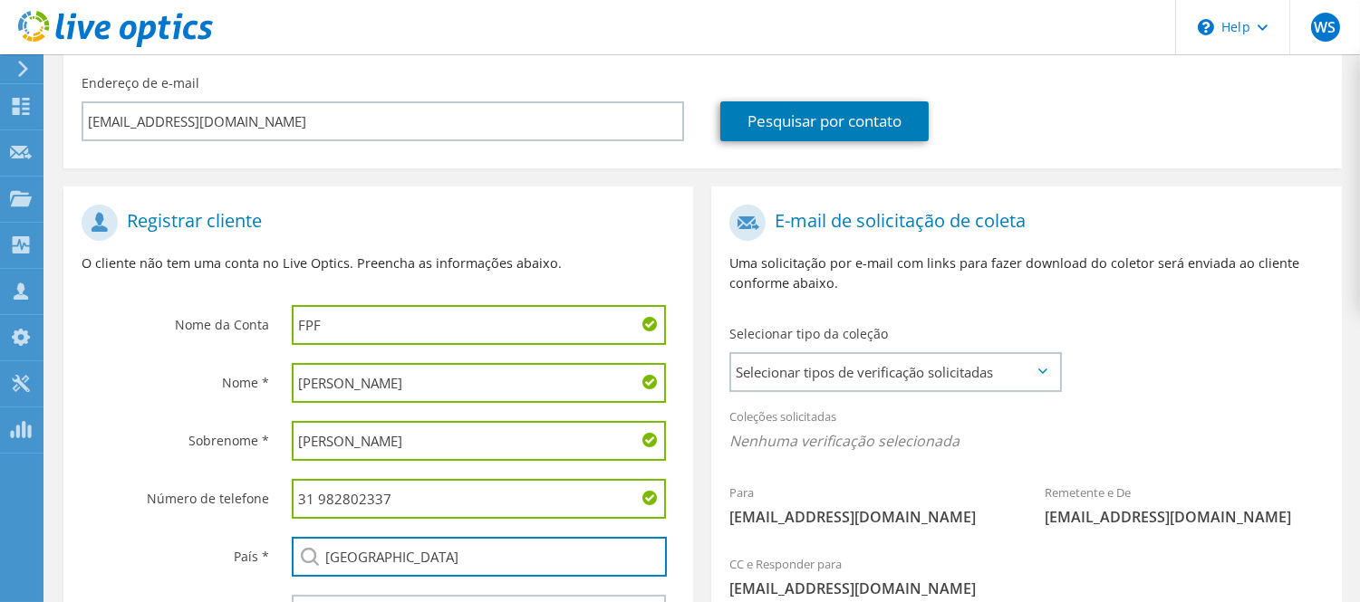
type input "Brasil"
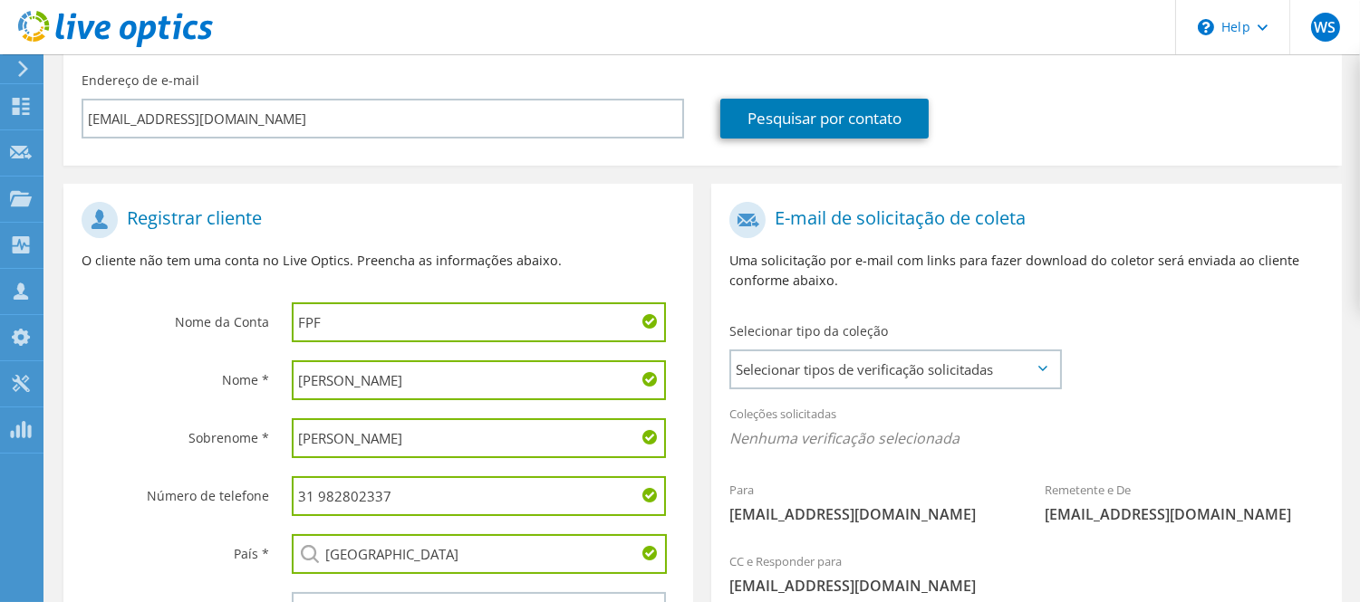
scroll to position [405, 0]
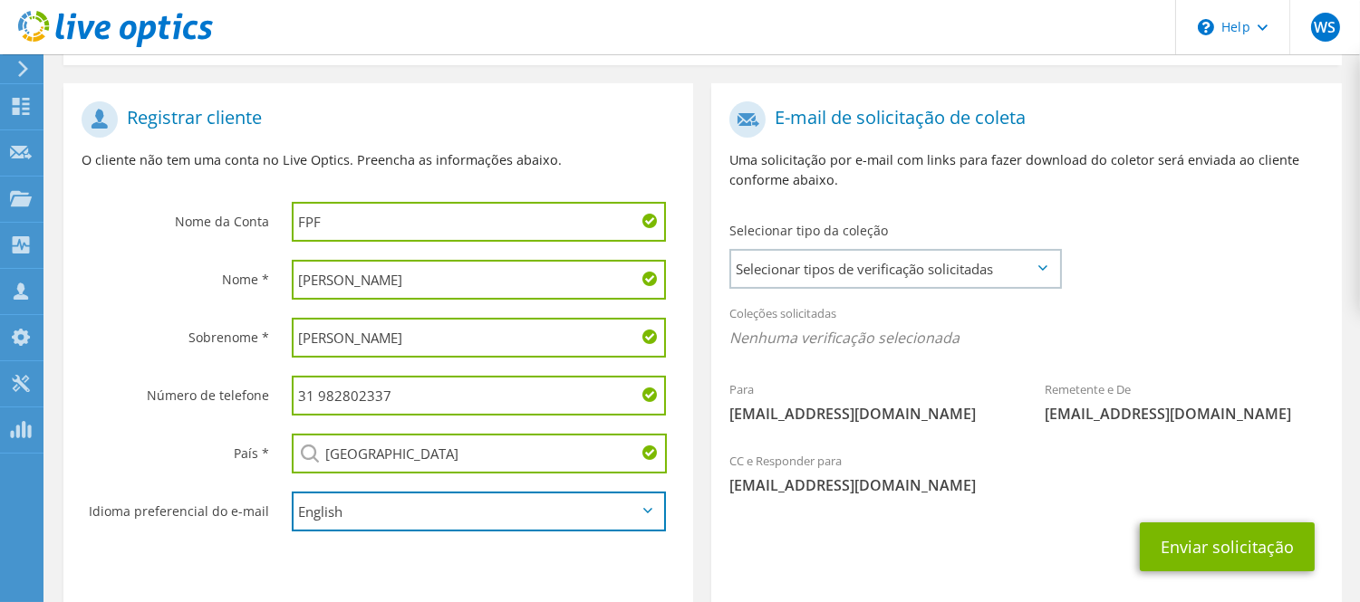
click at [411, 492] on select "English Deutsch Español Français Italiano Polski Português Русский 한국어 中文 日本語" at bounding box center [479, 512] width 375 height 40
select select "pt-BR"
click at [292, 492] on select "English Deutsch Español Français Italiano Polski Português Русский 한국어 中文 日本語" at bounding box center [479, 512] width 375 height 40
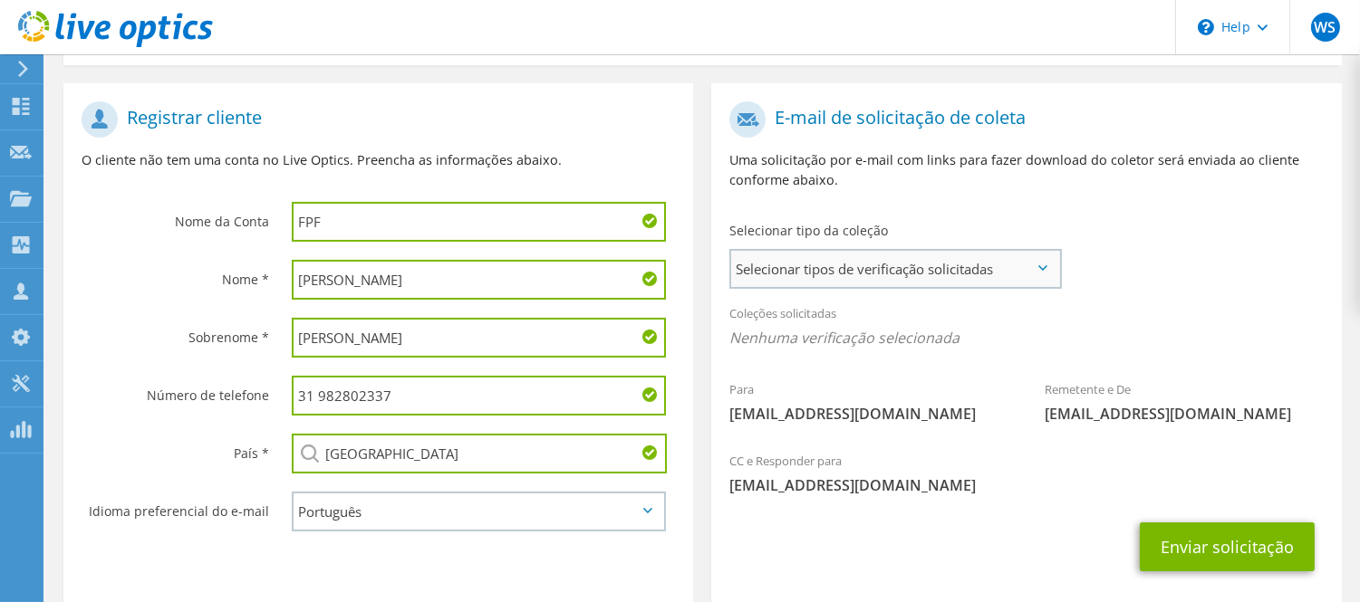
click at [955, 251] on span "Selecionar tipos de verificação solicitadas" at bounding box center [895, 269] width 328 height 36
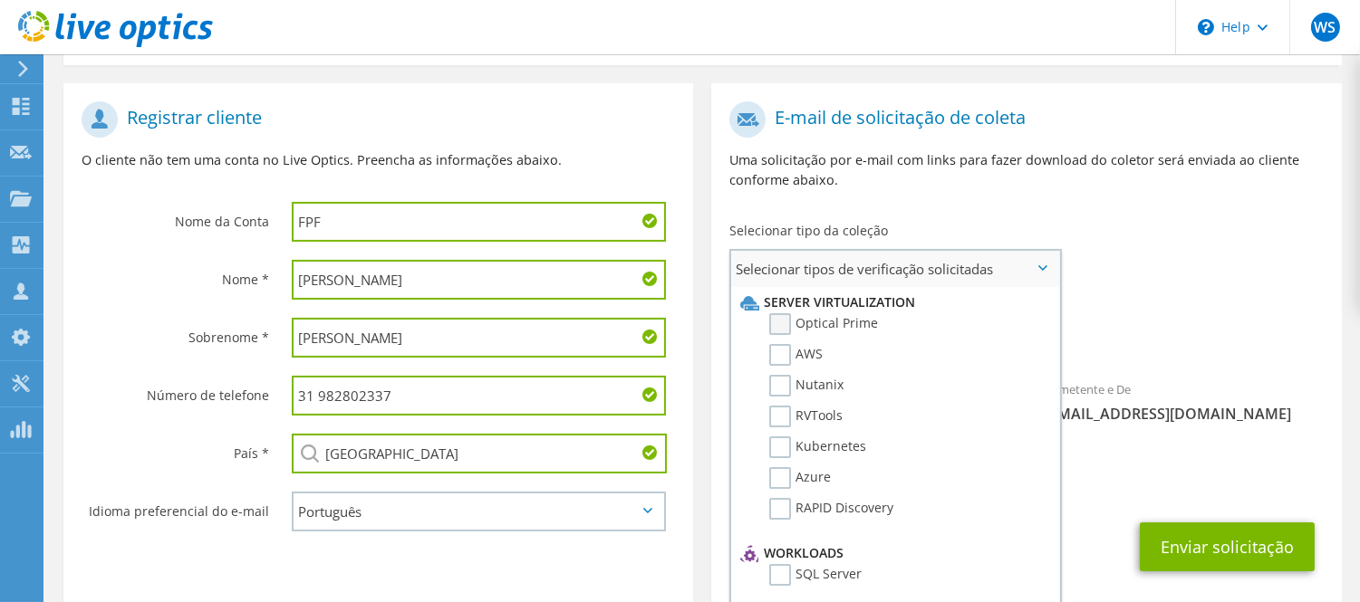
click at [773, 313] on label "Optical Prime" at bounding box center [823, 324] width 109 height 22
click at [0, 0] on input "Optical Prime" at bounding box center [0, 0] width 0 height 0
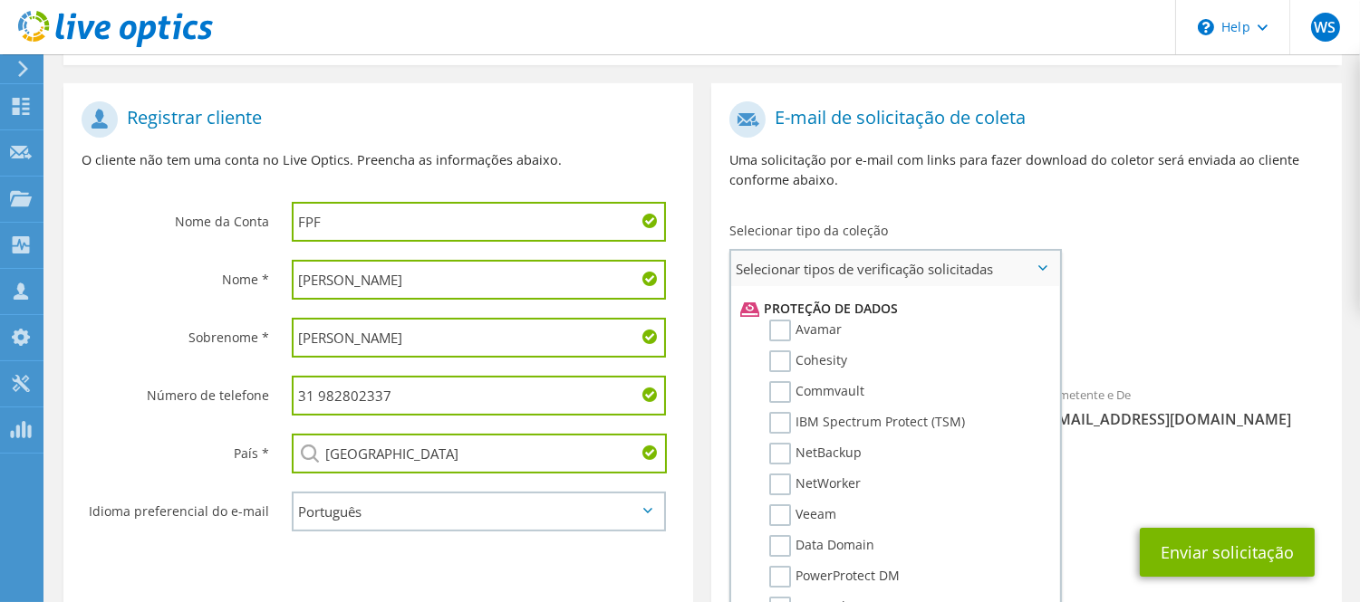
scroll to position [806, 0]
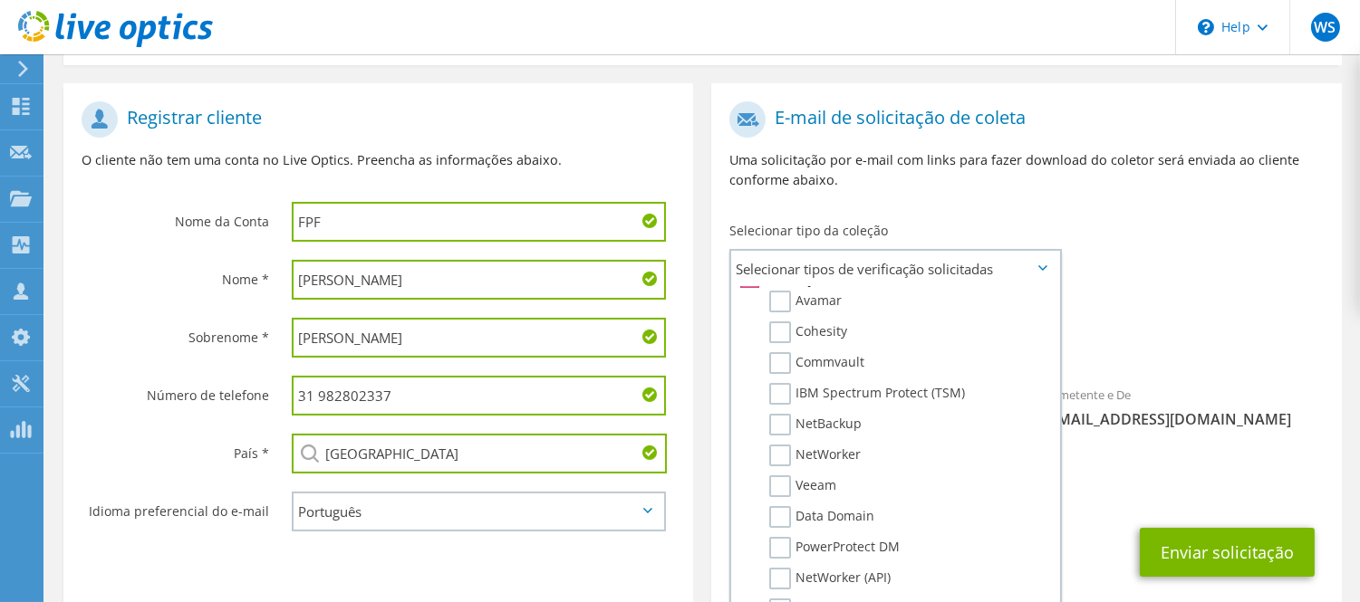
click at [1191, 376] on div "Remetente e De liveoptics@liveoptics.com" at bounding box center [1183, 407] width 315 height 62
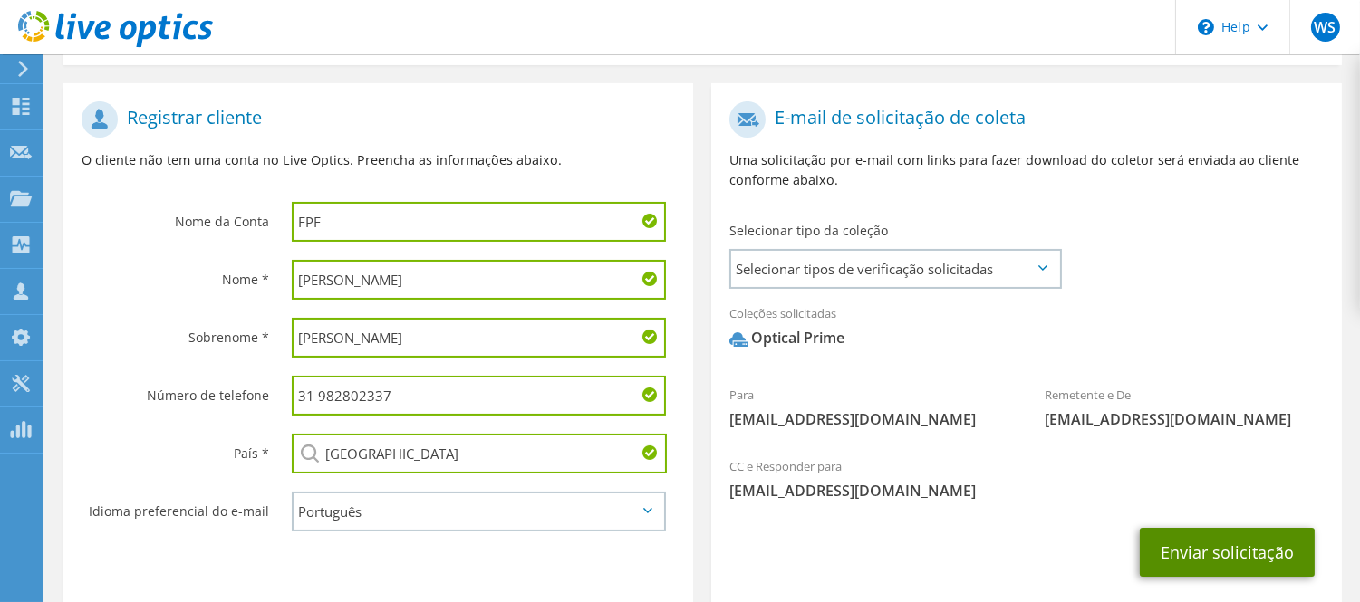
click at [1196, 532] on button "Enviar solicitação" at bounding box center [1226, 552] width 175 height 49
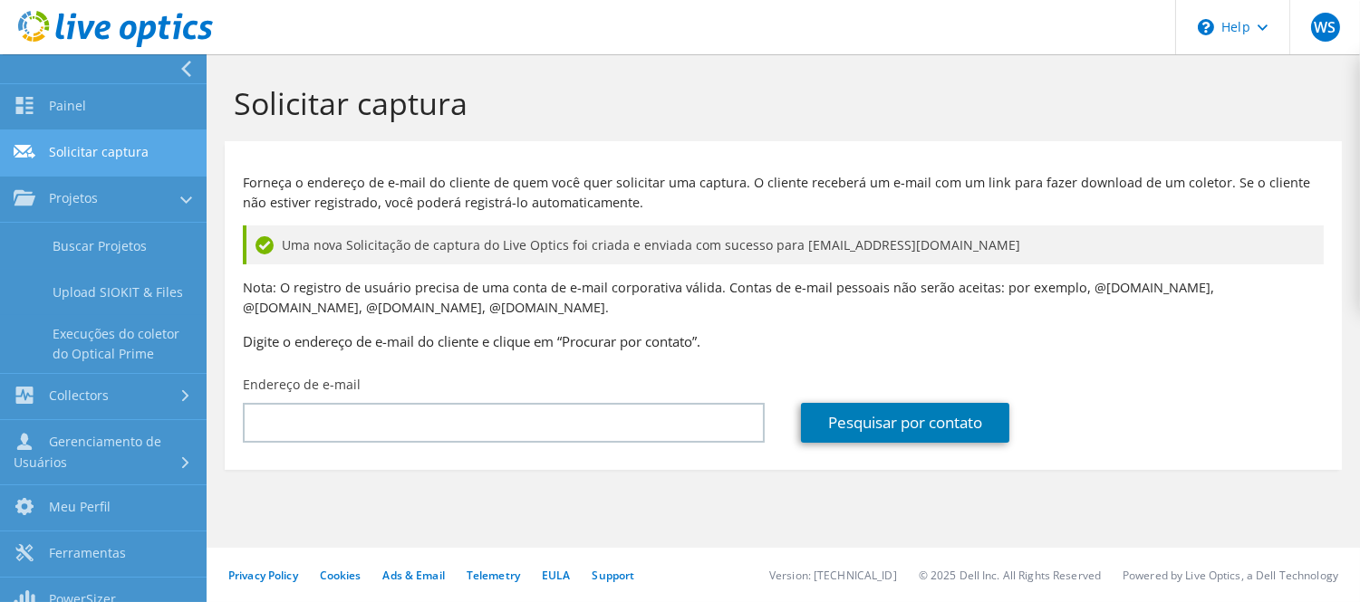
click at [106, 139] on link "Solicitar captura" at bounding box center [103, 153] width 207 height 46
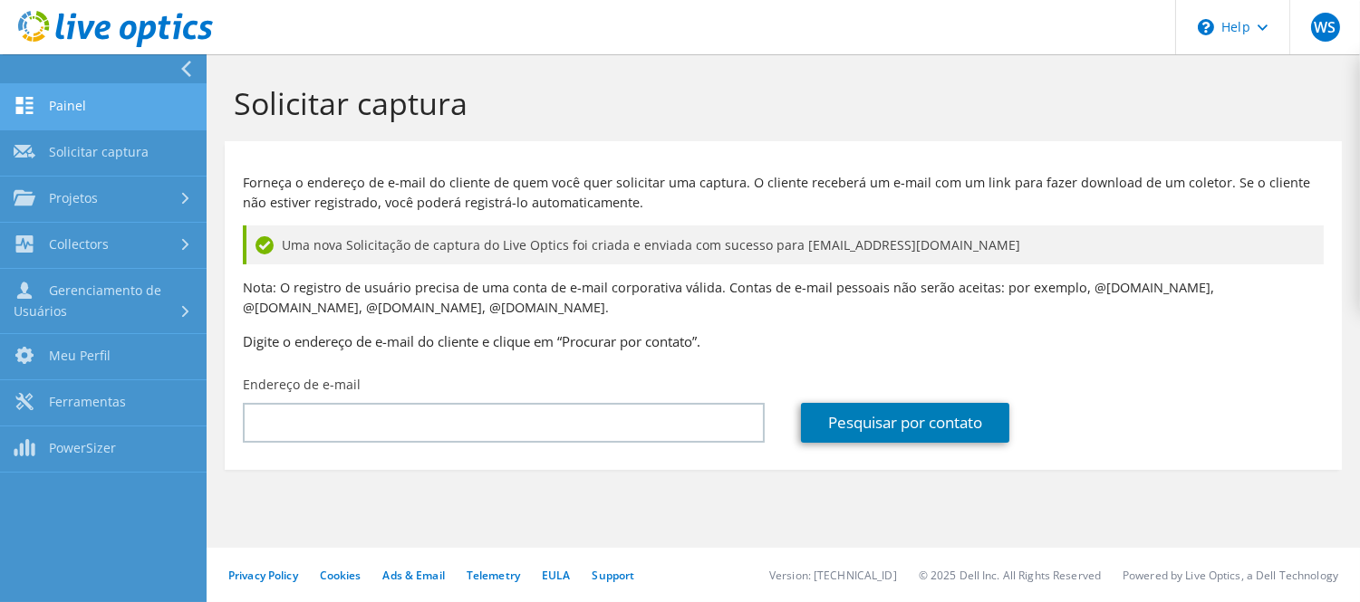
click at [97, 103] on link "Painel" at bounding box center [103, 107] width 207 height 46
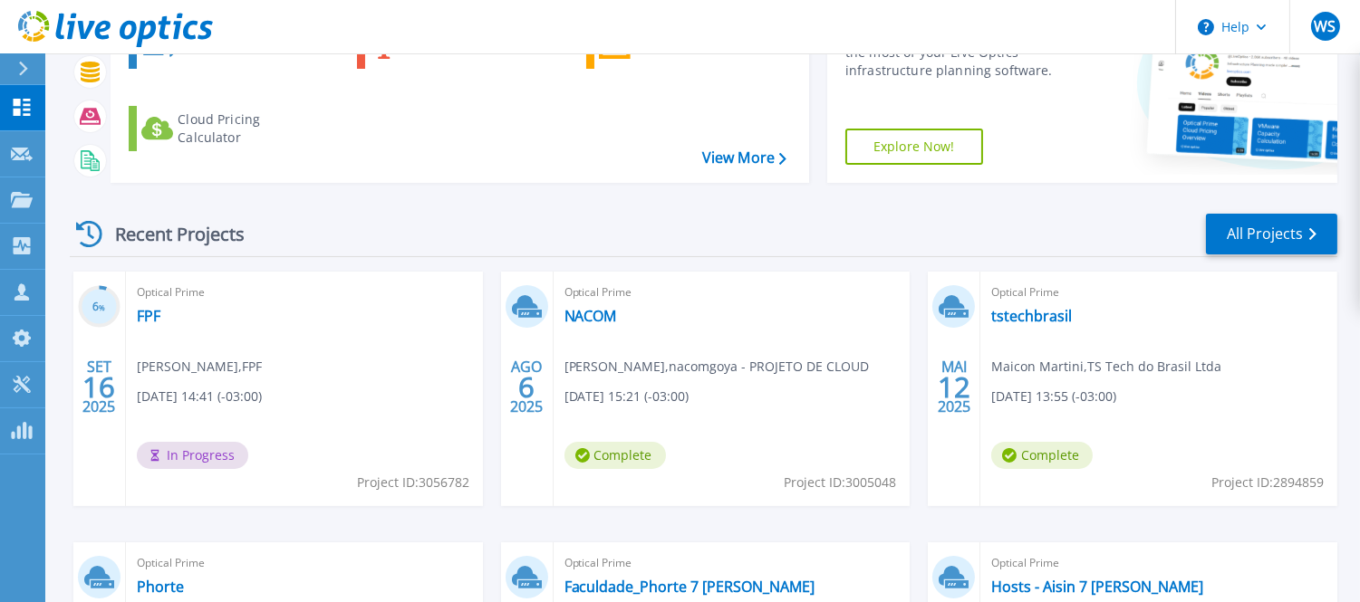
scroll to position [201, 0]
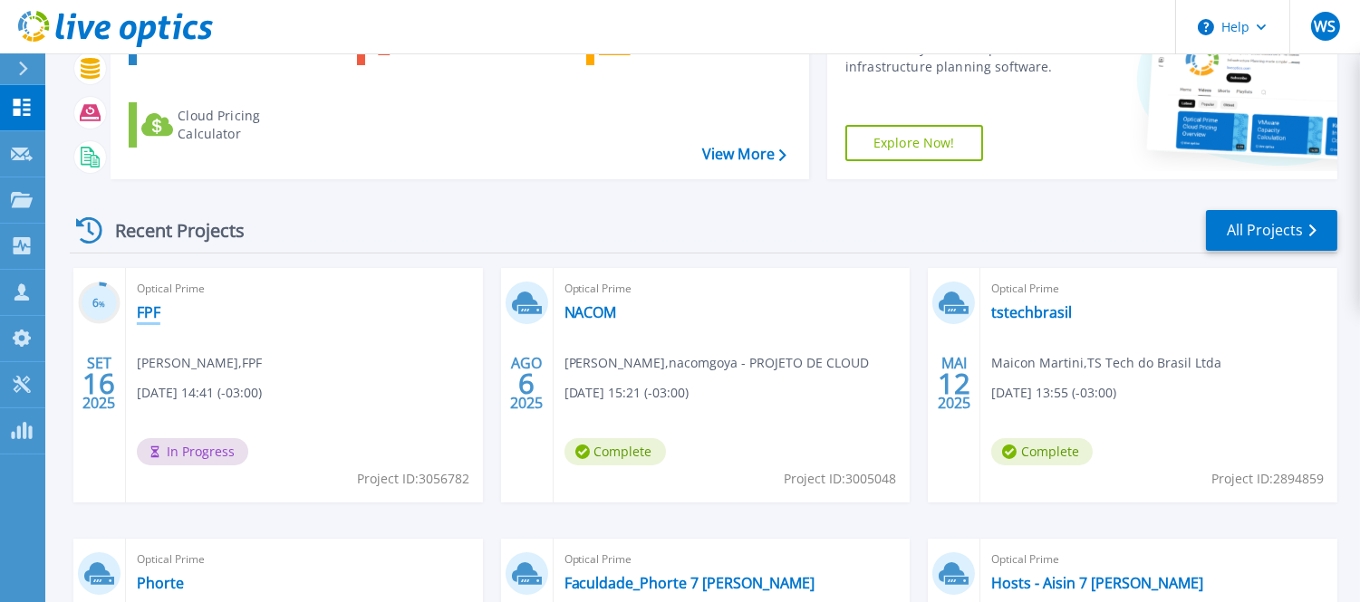
click at [145, 304] on link "FPF" at bounding box center [149, 312] width 24 height 18
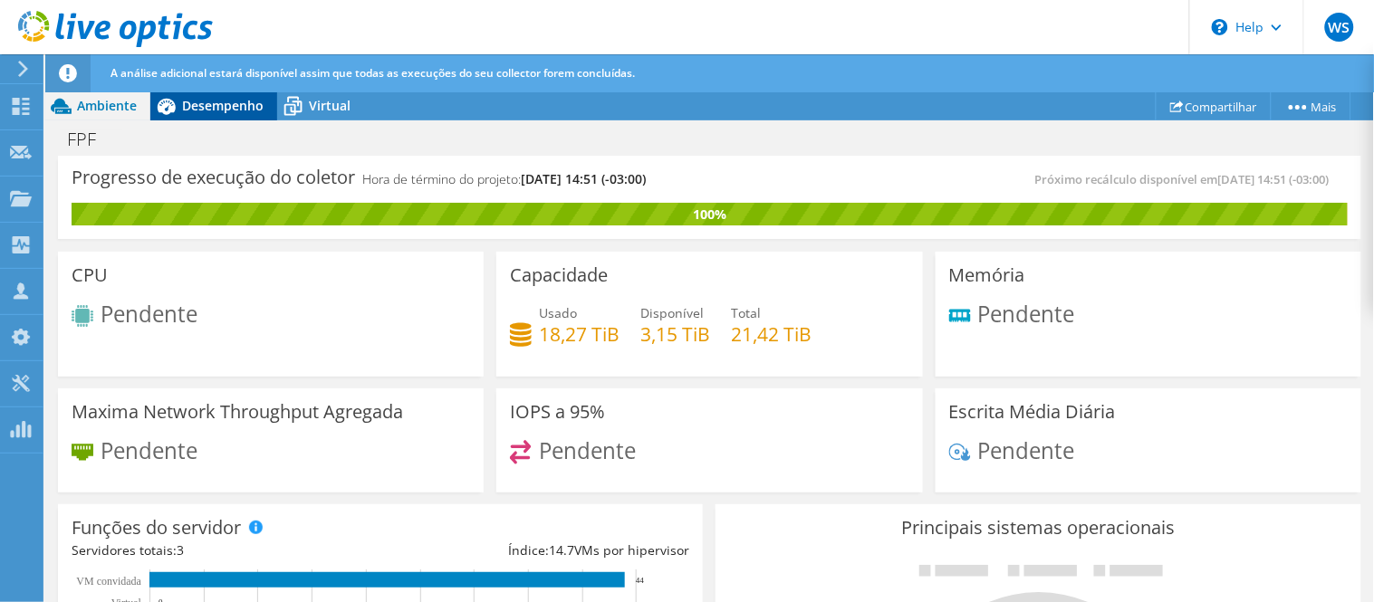
click at [224, 97] on span "Desempenho" at bounding box center [223, 105] width 82 height 17
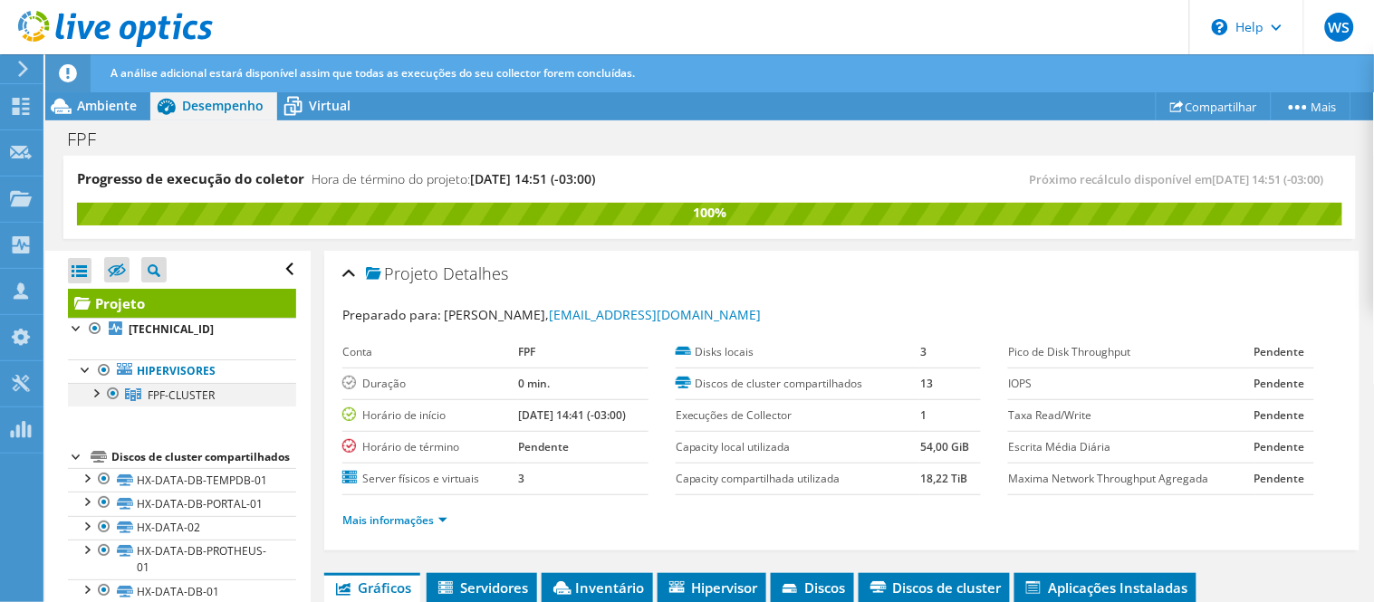
click at [101, 386] on div at bounding box center [95, 392] width 18 height 18
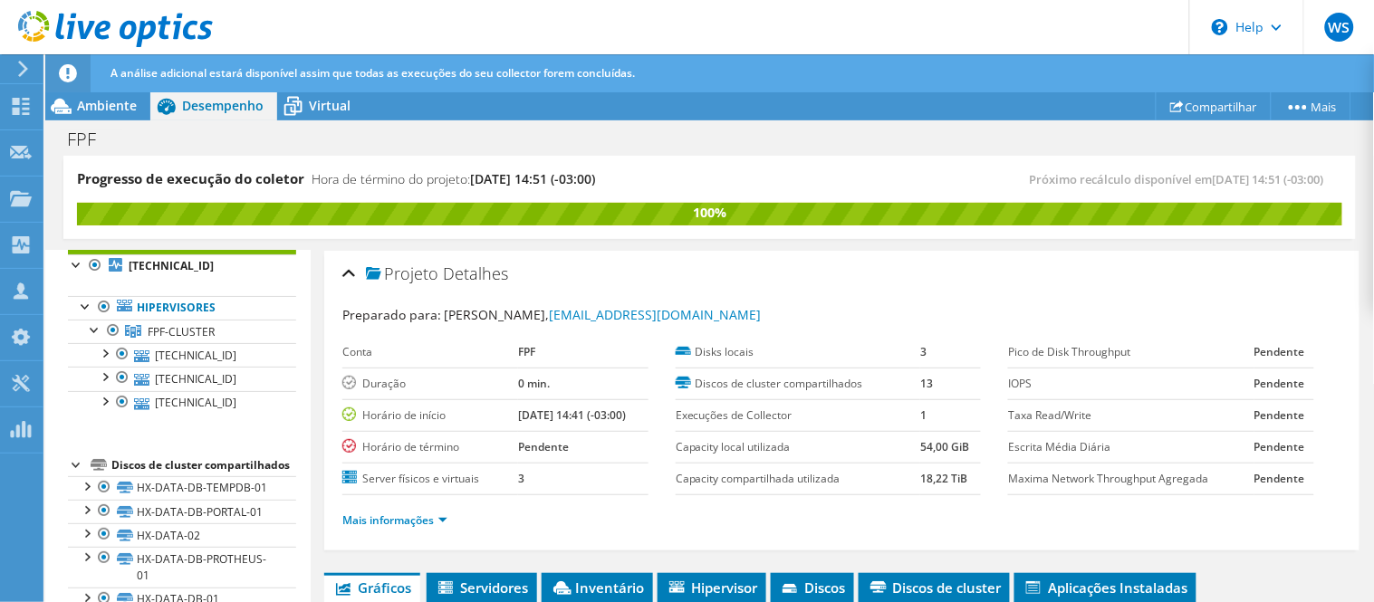
scroll to position [114, 0]
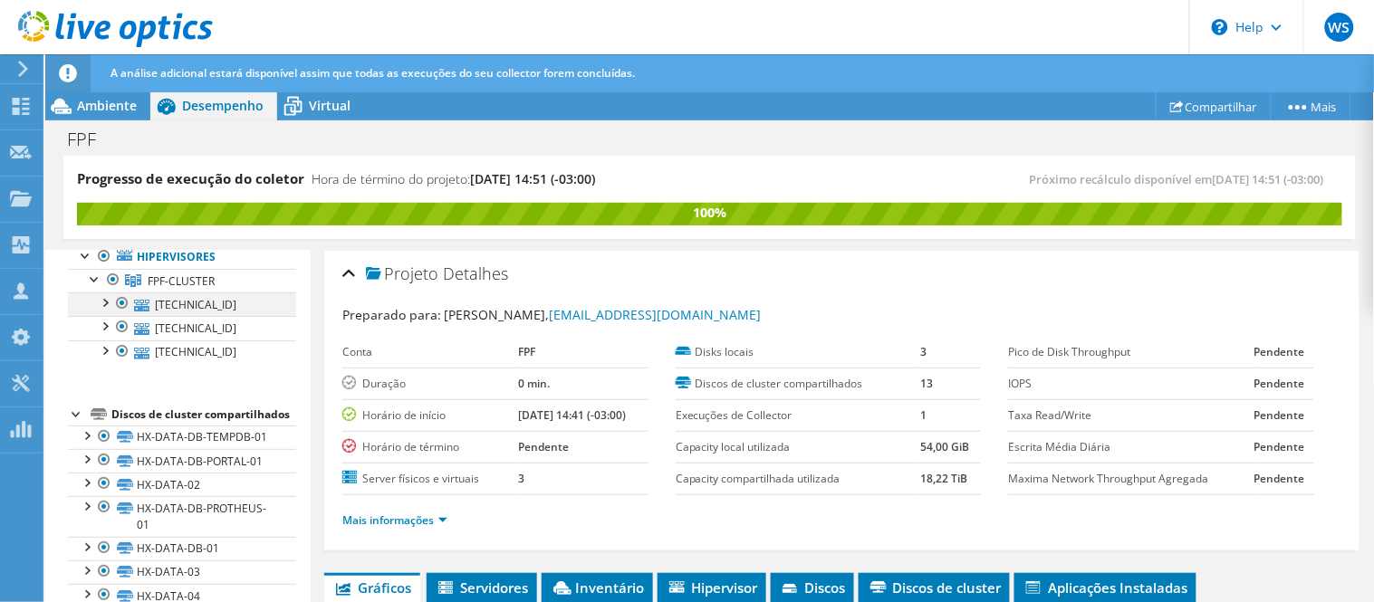
click at [111, 299] on div at bounding box center [104, 302] width 18 height 18
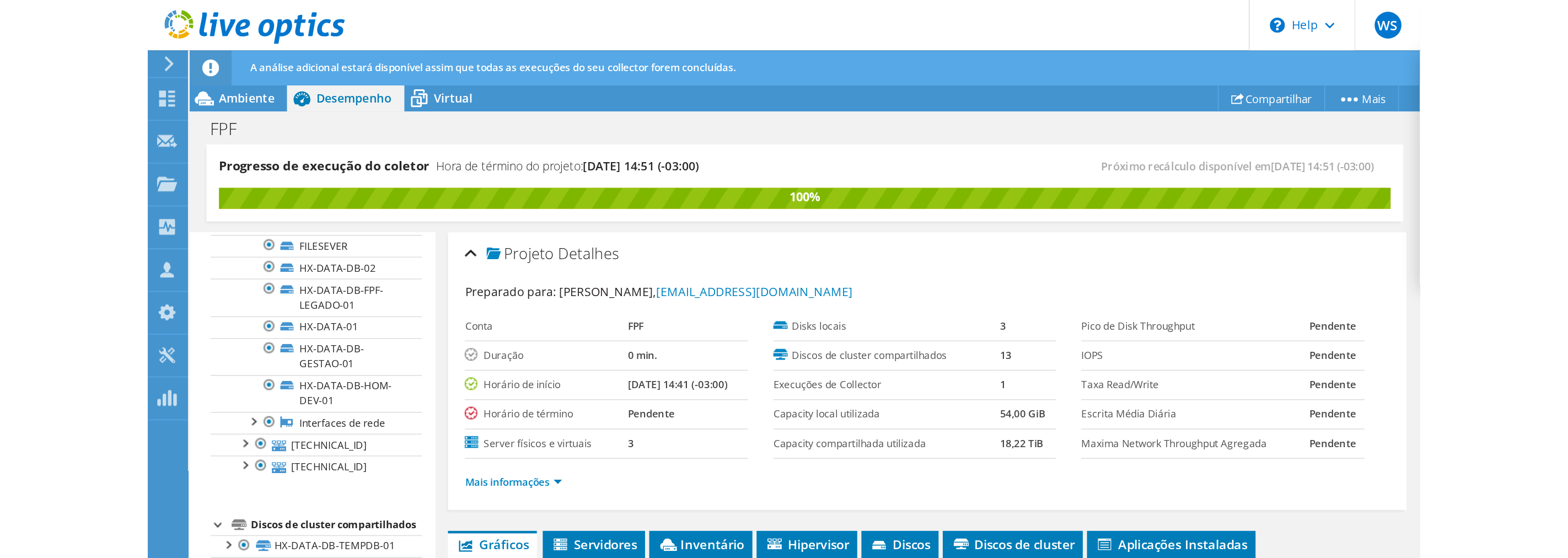
scroll to position [289, 0]
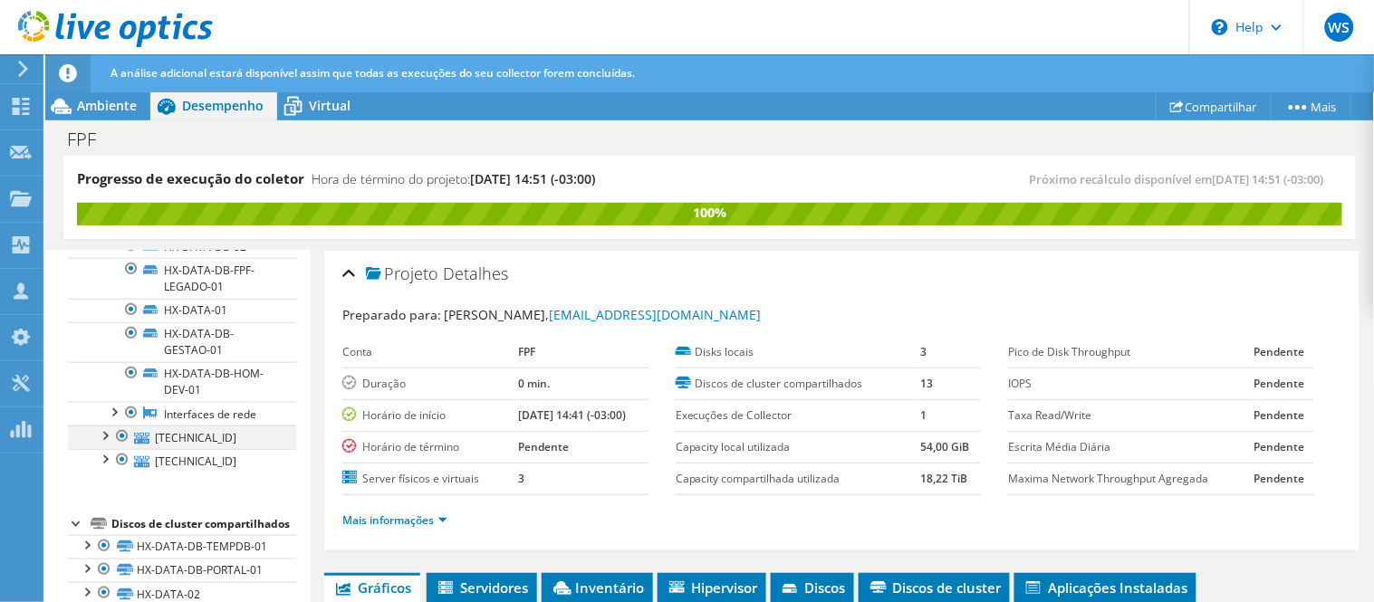
click at [107, 436] on div at bounding box center [104, 435] width 18 height 18
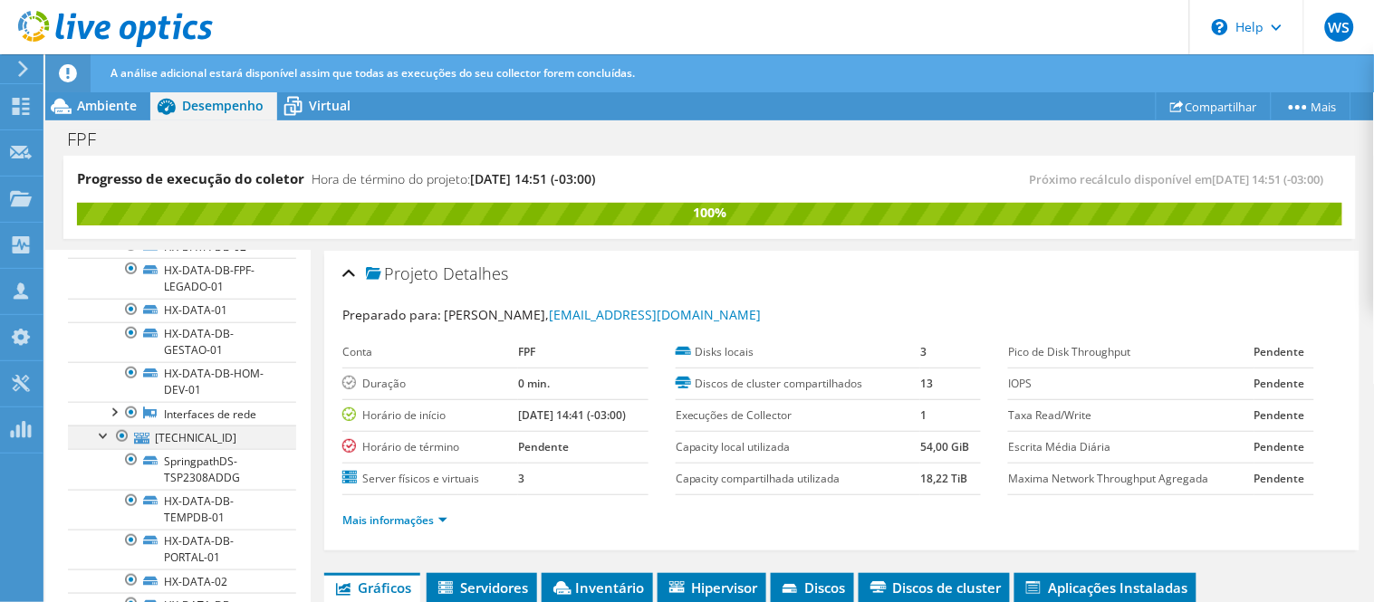
click at [107, 436] on div at bounding box center [104, 435] width 18 height 18
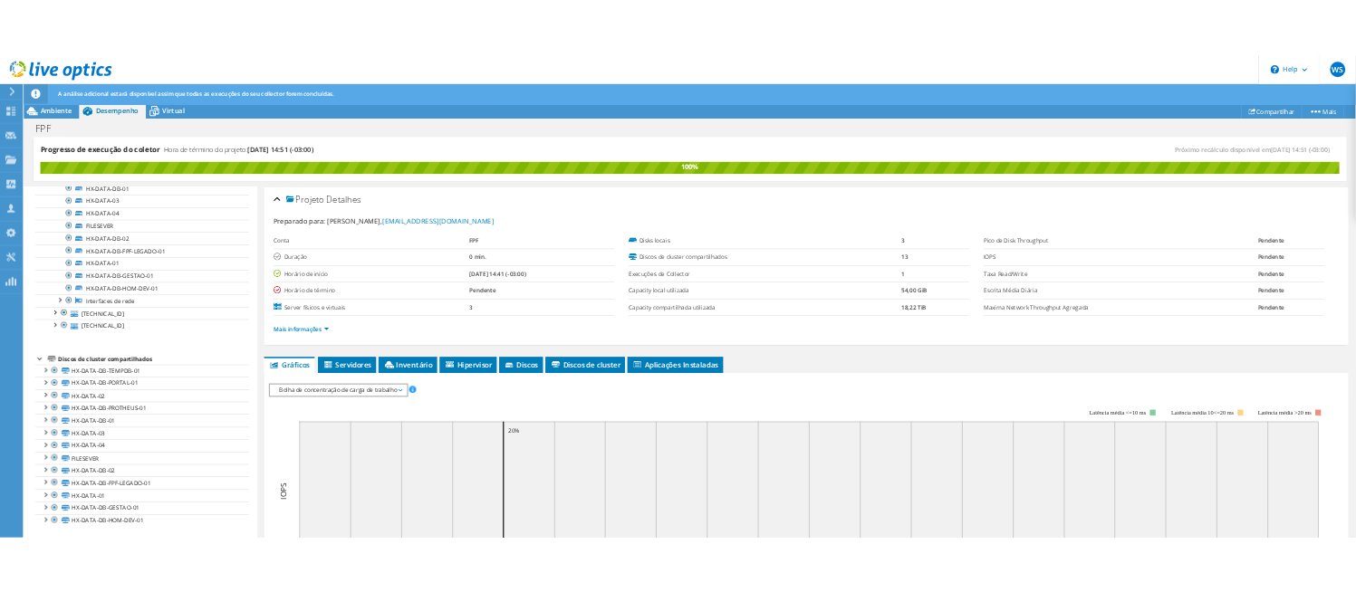
scroll to position [0, 0]
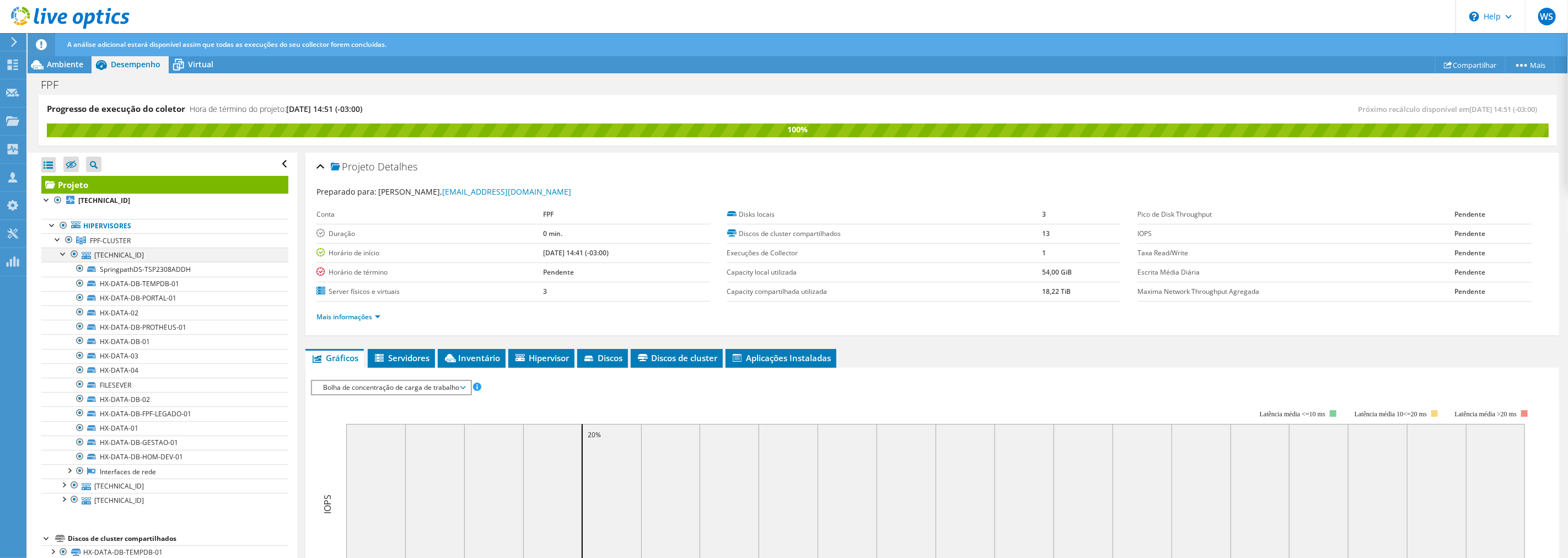
click at [62, 254] on div at bounding box center [63, 253] width 11 height 11
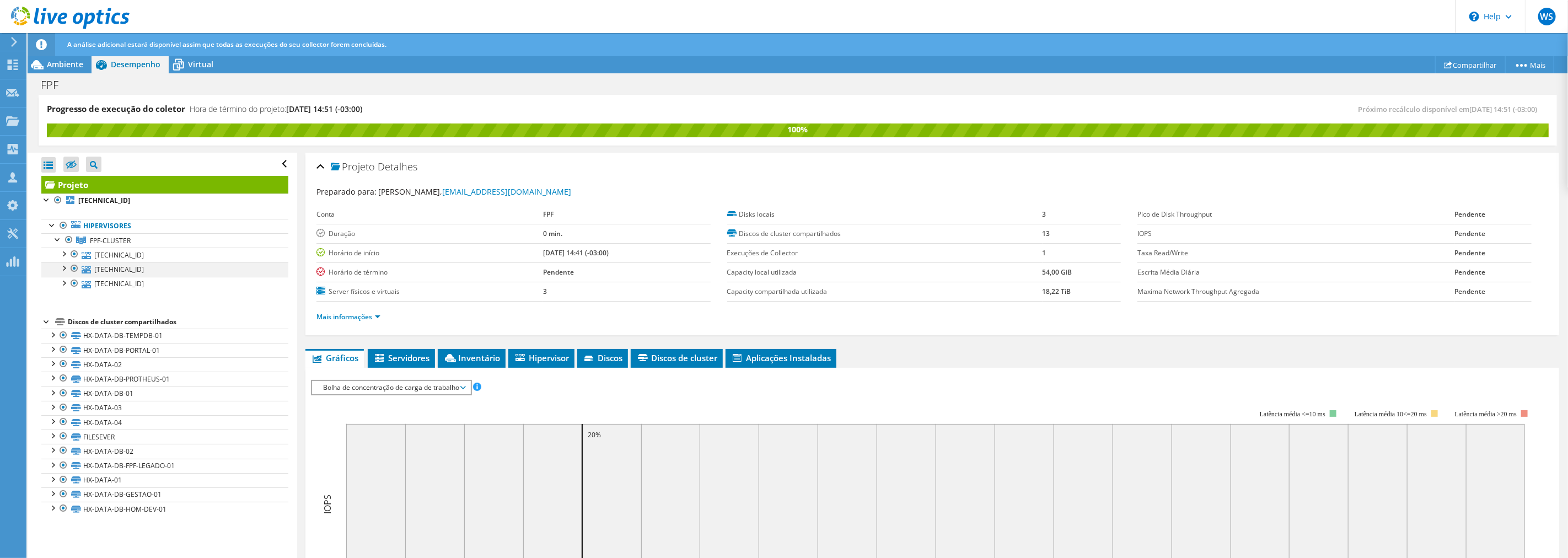
click at [63, 267] on div at bounding box center [63, 267] width 11 height 11
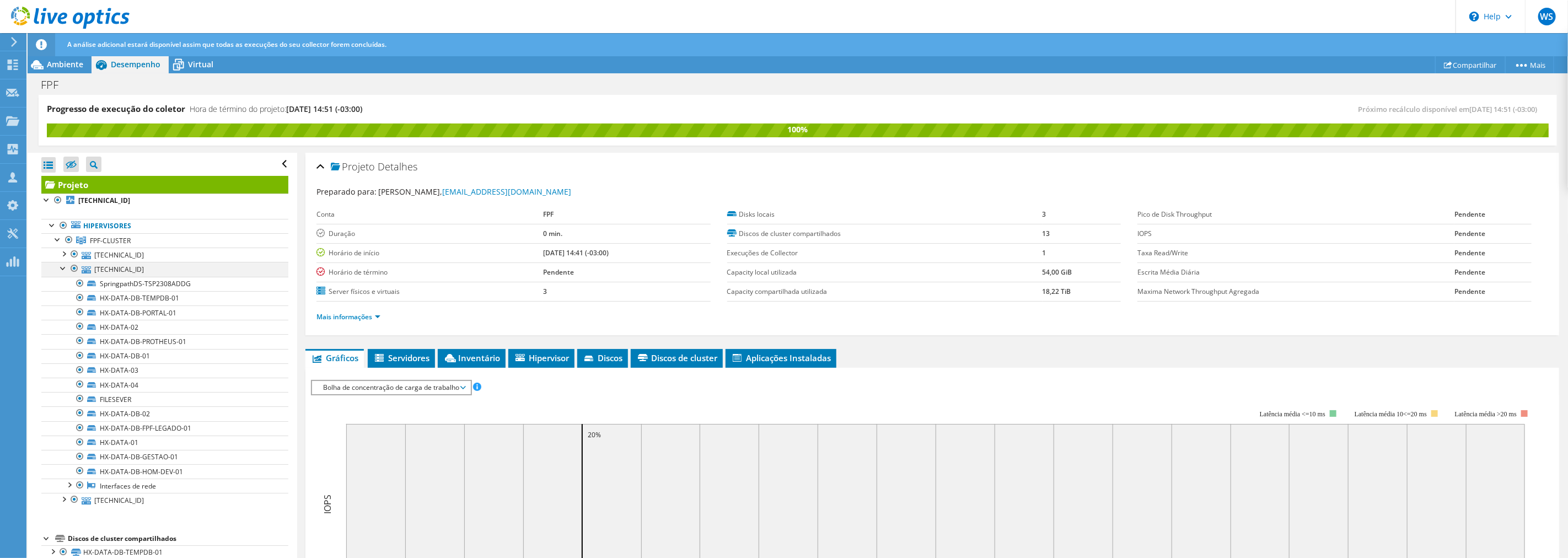
click at [63, 268] on div at bounding box center [63, 267] width 11 height 11
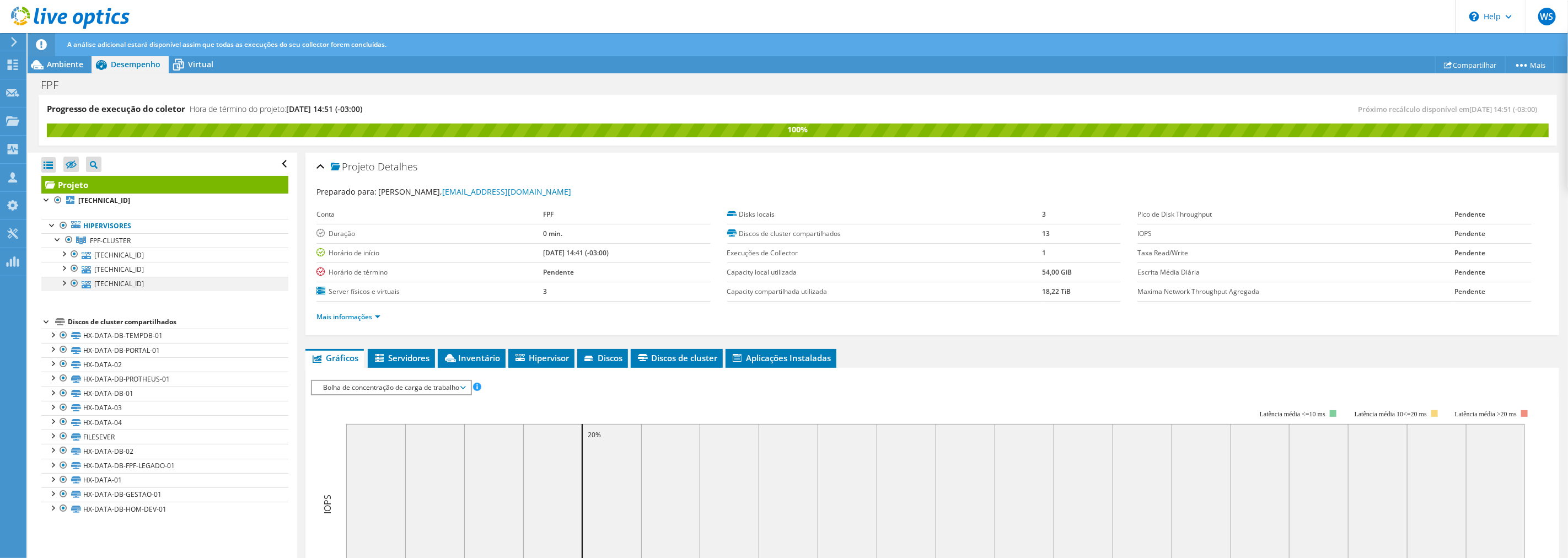
click at [64, 288] on div at bounding box center [63, 282] width 11 height 11
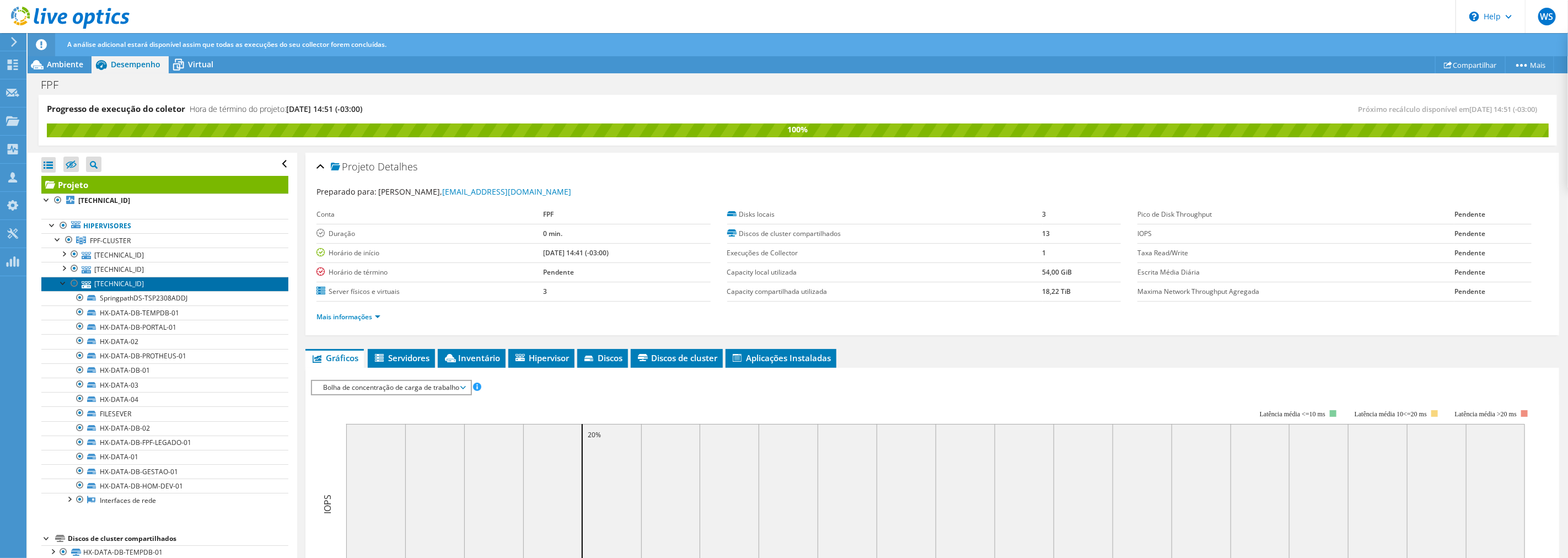
click at [64, 288] on link "[TECHNICAL_ID]" at bounding box center [165, 284] width 247 height 15
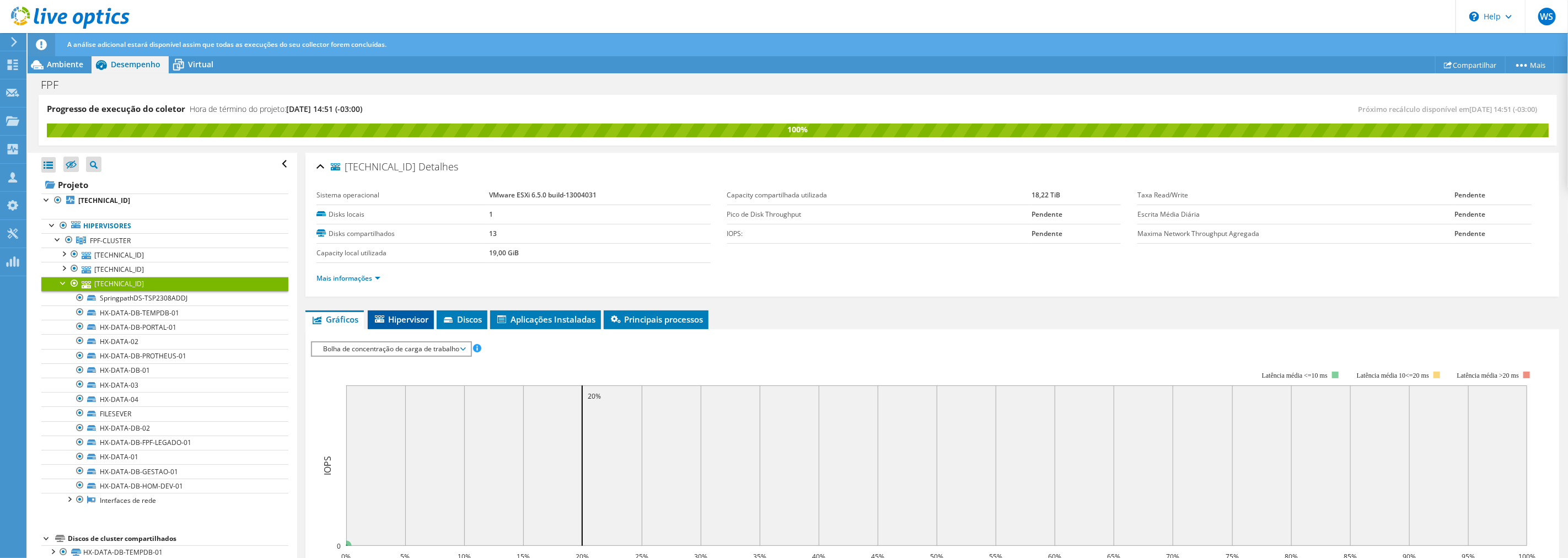
click at [389, 320] on span "Hipervisor" at bounding box center [401, 319] width 55 height 11
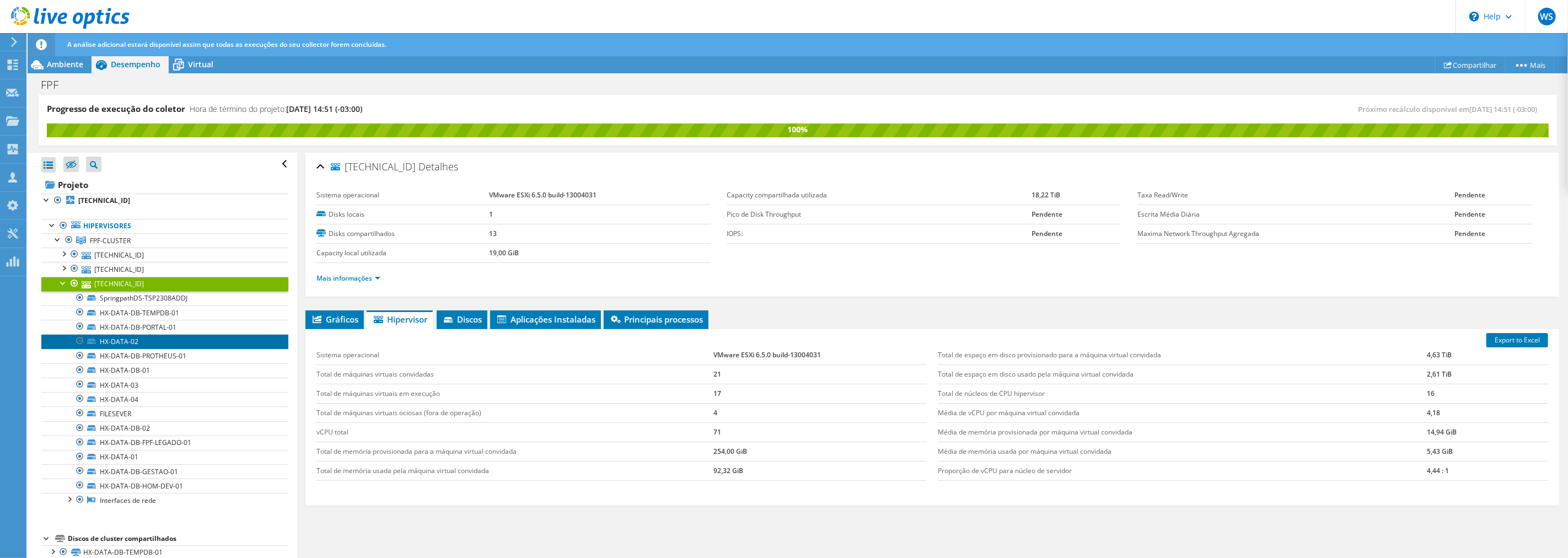
click at [178, 342] on link "HX-DATA-02" at bounding box center [165, 341] width 247 height 15
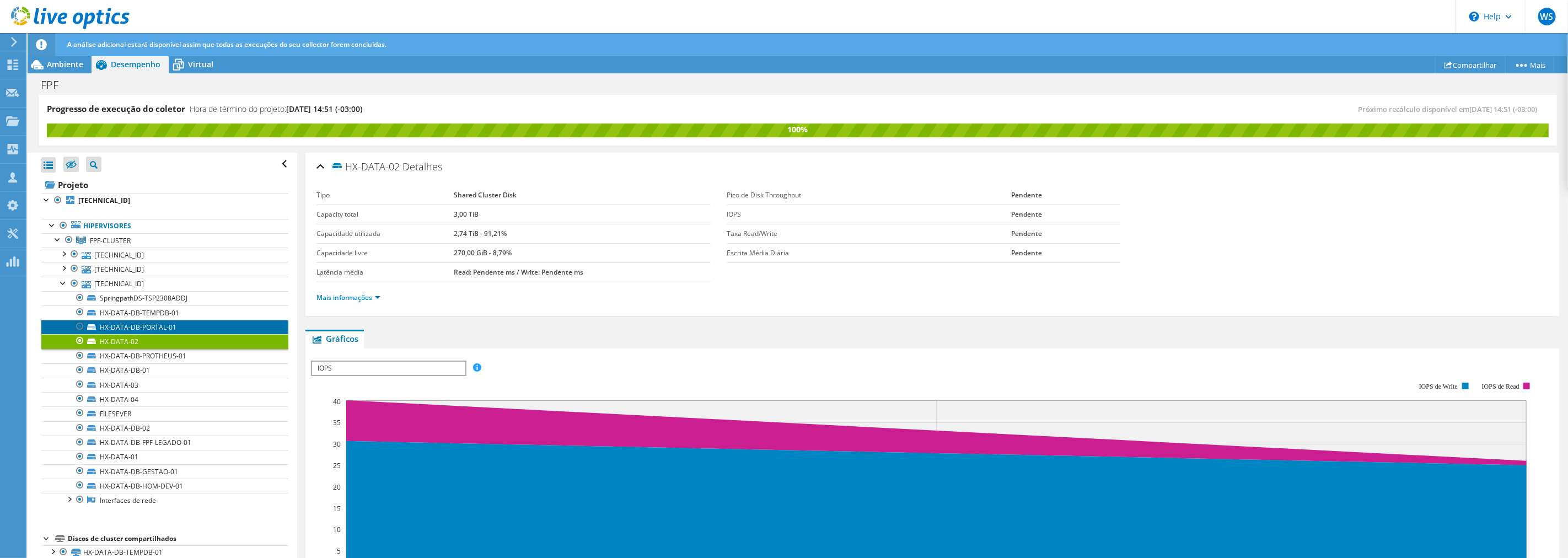
click at [178, 332] on link "HX-DATA-DB-PORTAL-01" at bounding box center [165, 327] width 247 height 15
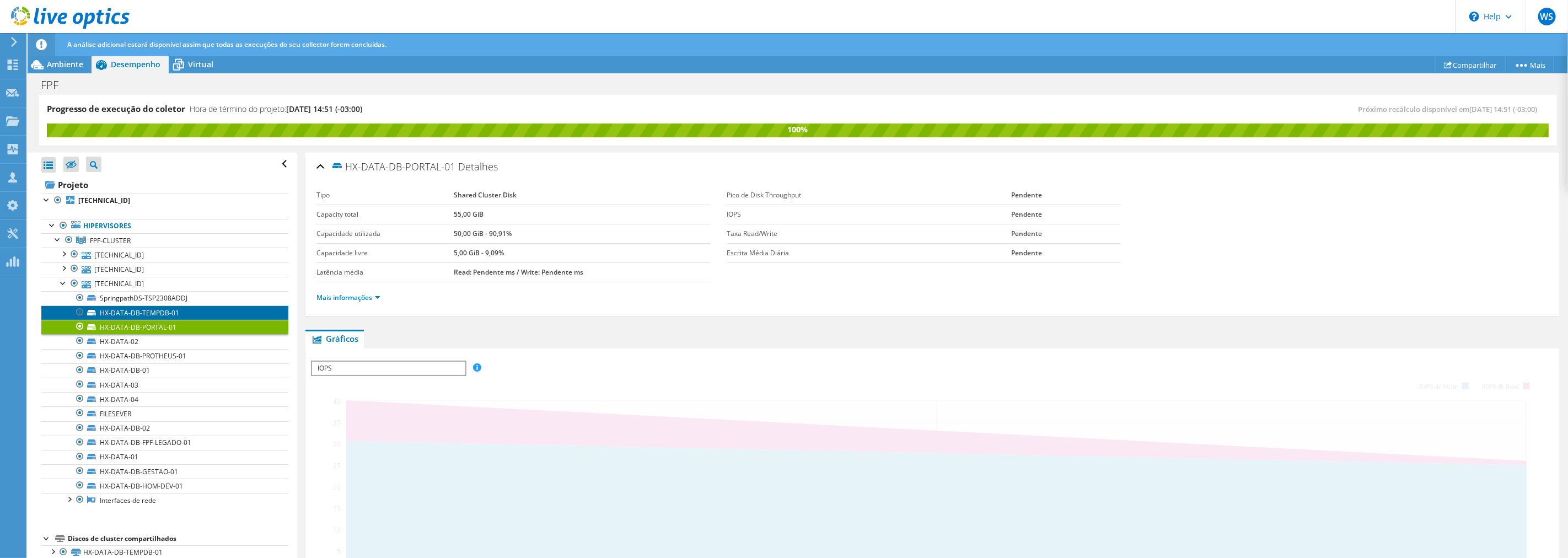
click at [185, 316] on link "HX-DATA-DB-TEMPDB-01" at bounding box center [165, 313] width 247 height 15
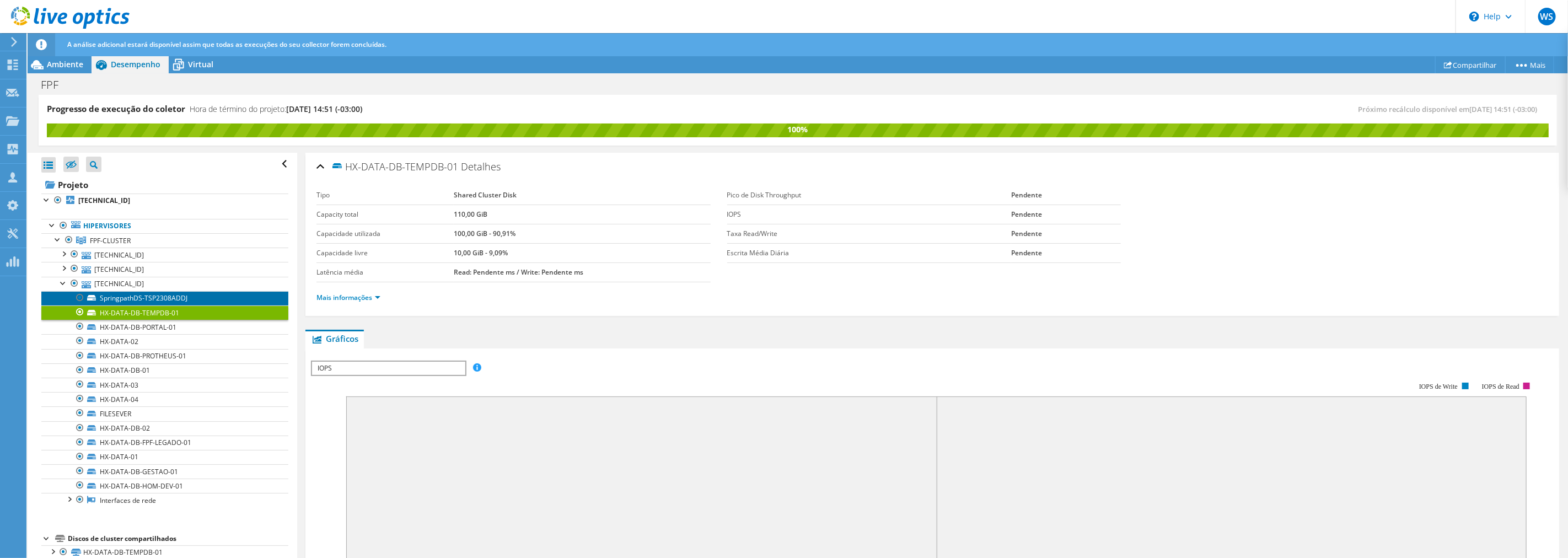
click at [178, 301] on link "SpringpathDS-TSP2308ADDJ" at bounding box center [165, 298] width 247 height 15
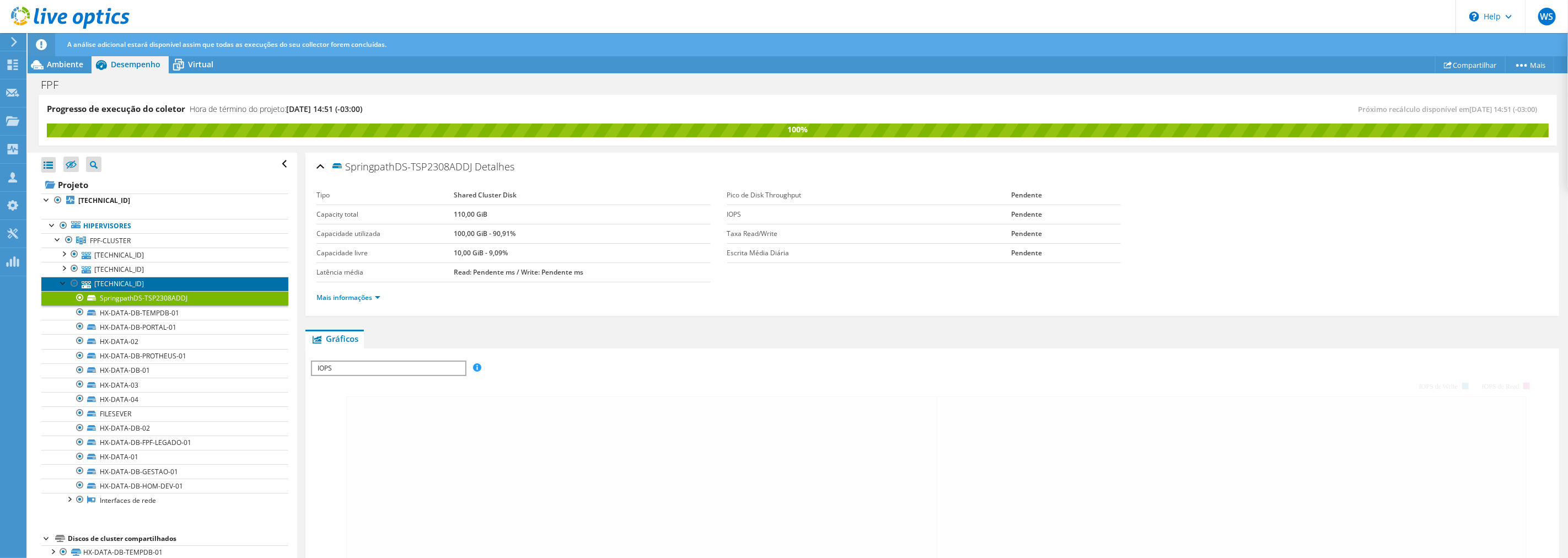
click at [153, 284] on link "[TECHNICAL_ID]" at bounding box center [165, 284] width 247 height 15
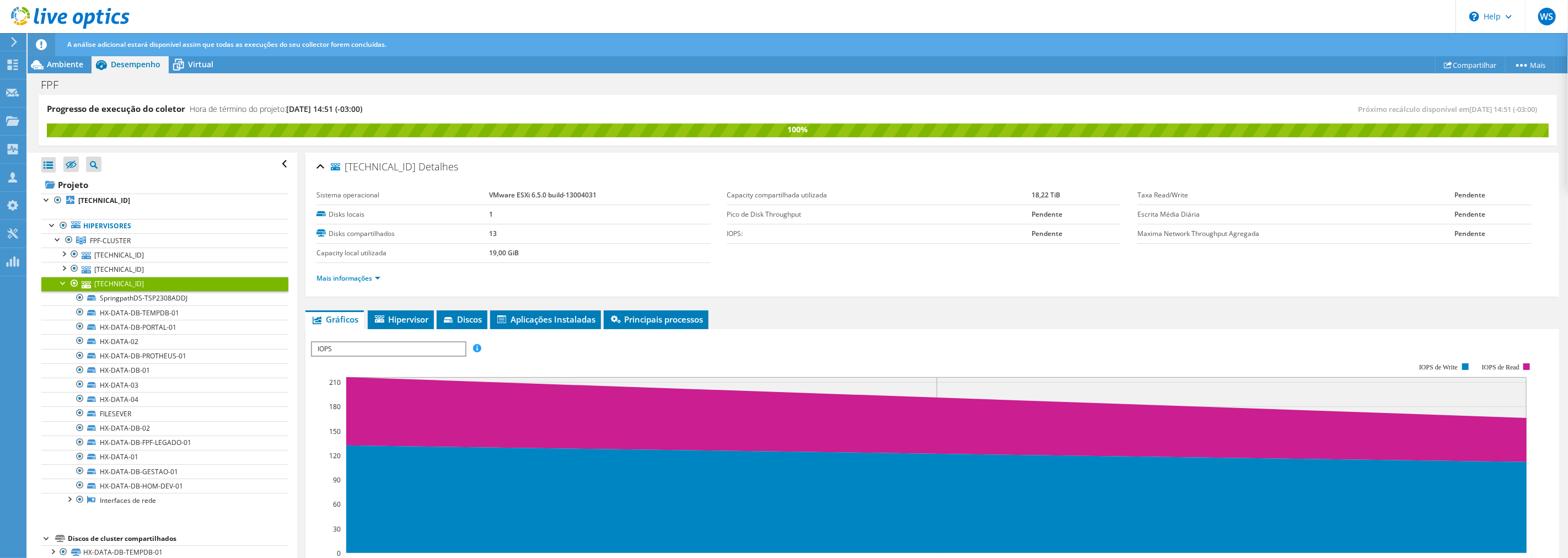
click at [64, 284] on div at bounding box center [63, 282] width 11 height 11
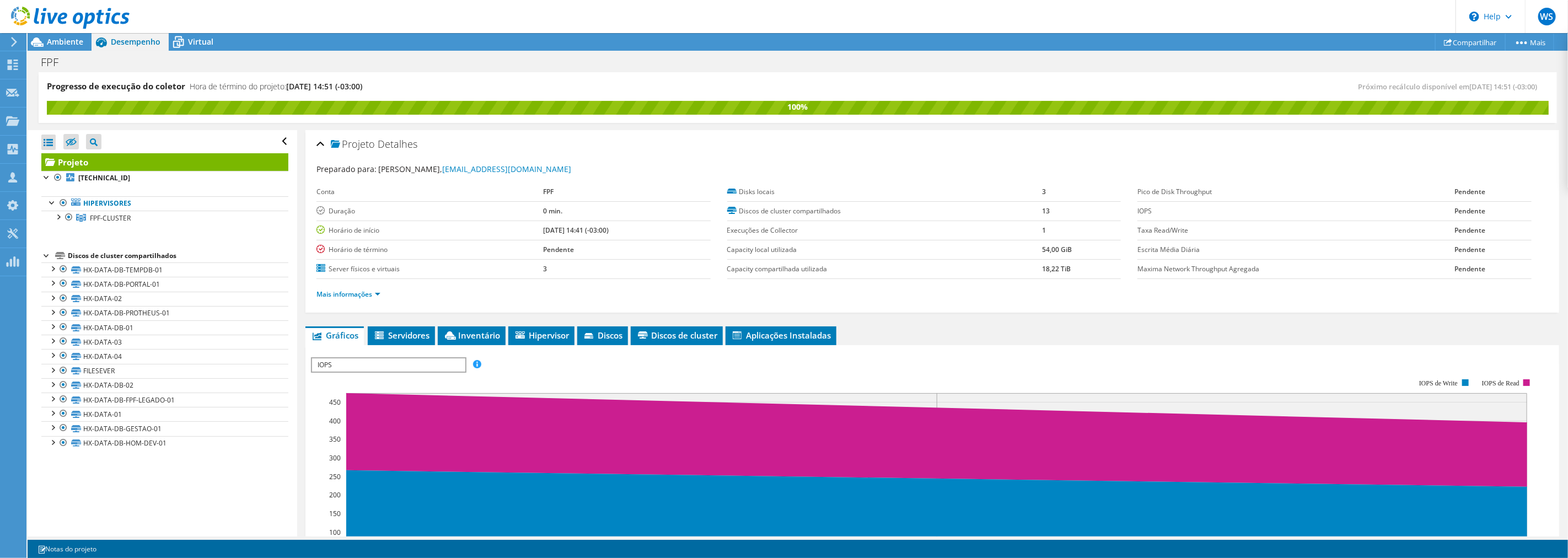
click at [57, 134] on div "Abrir Todos Fechar Todos Ocultar nós excluídos Filtro de árvore do projeto" at bounding box center [165, 142] width 247 height 23
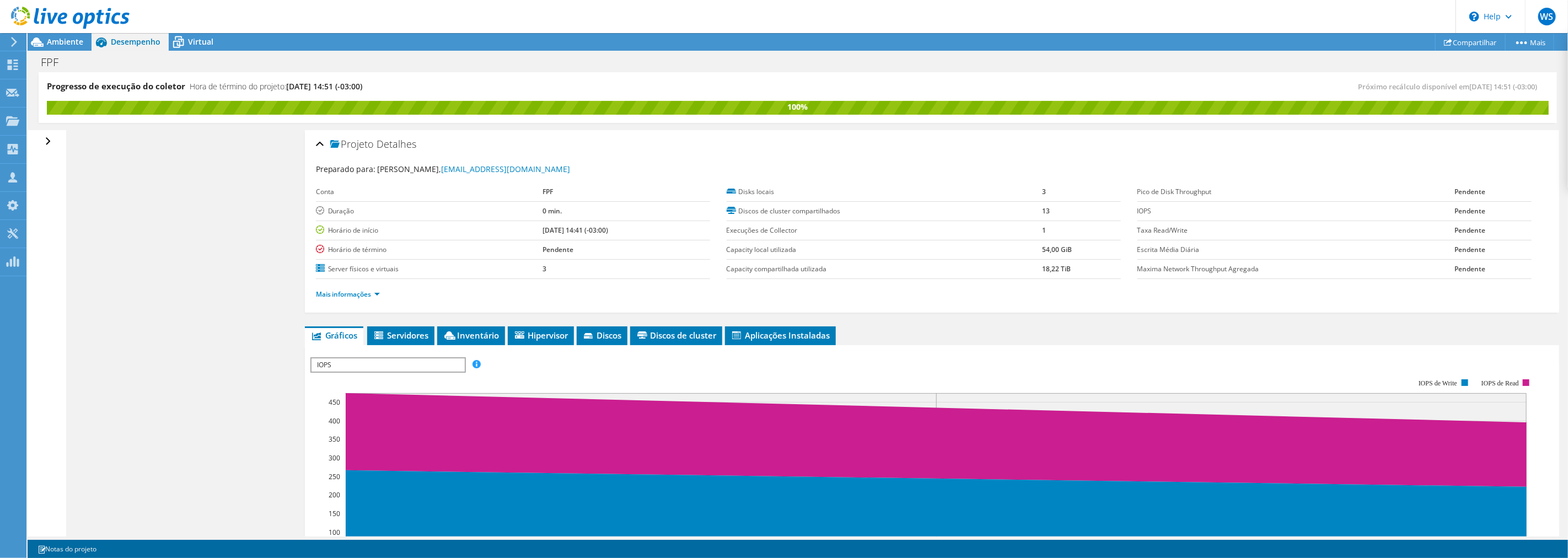
click at [54, 141] on div "Abrir Todos Fechar Todos Ocultar nós excluídos Filtro de árvore do projeto" at bounding box center [46, 333] width 38 height 406
click at [44, 138] on div "Abrir Todos Fechar Todos Ocultar nós excluídos Filtro de árvore do projeto" at bounding box center [49, 142] width 16 height 23
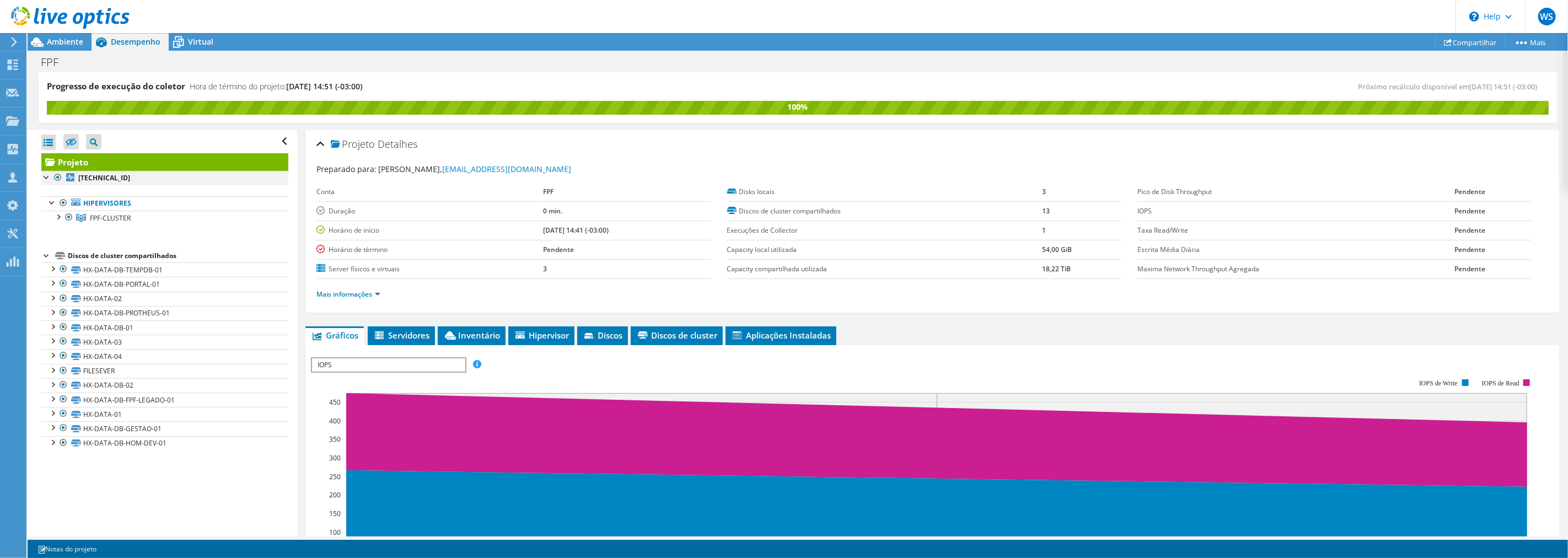
click at [52, 175] on div at bounding box center [58, 178] width 11 height 13
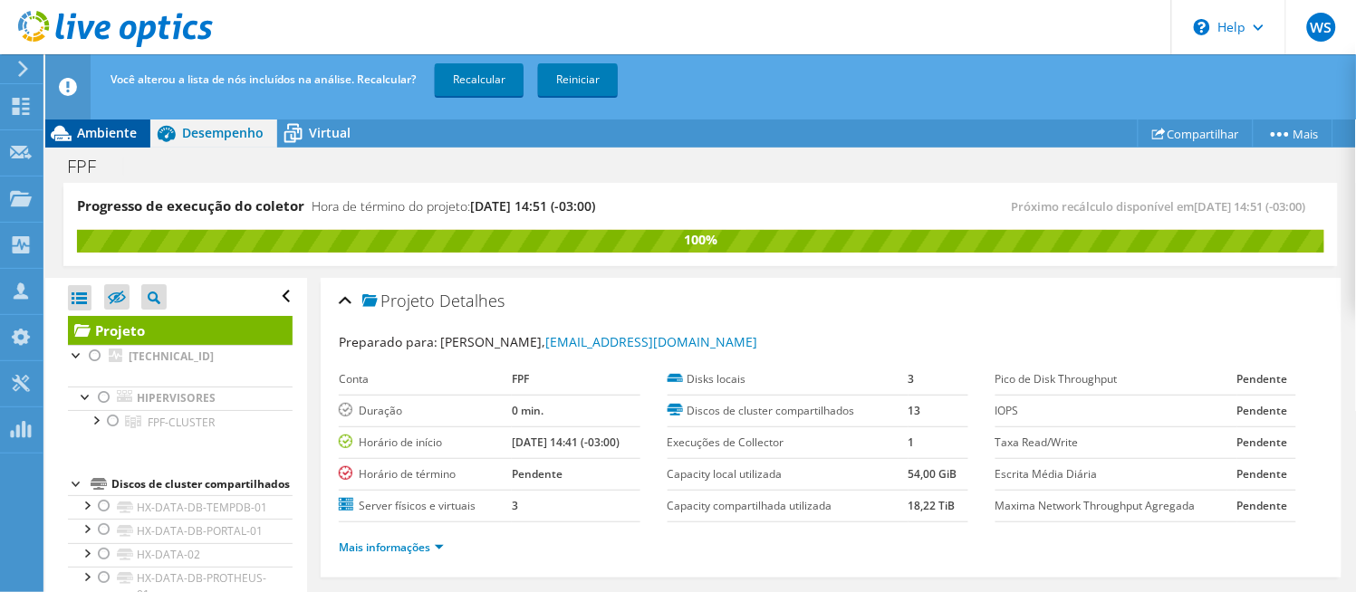
click at [113, 141] on div "Ambiente" at bounding box center [97, 133] width 105 height 29
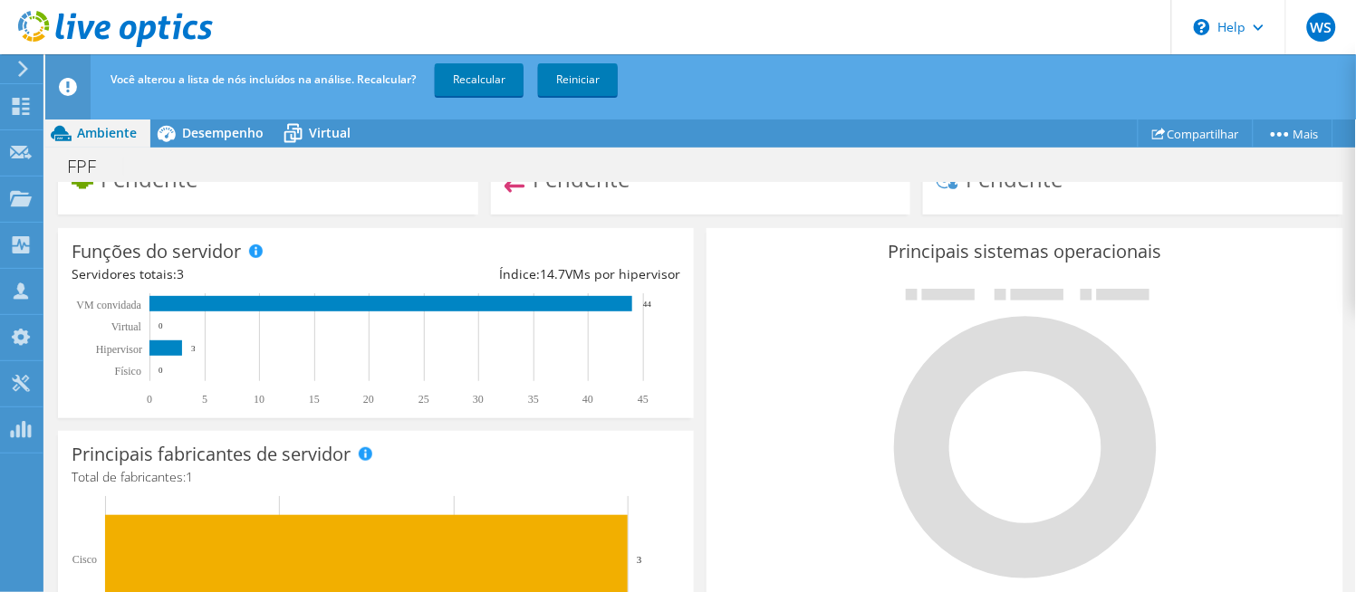
scroll to position [499, 0]
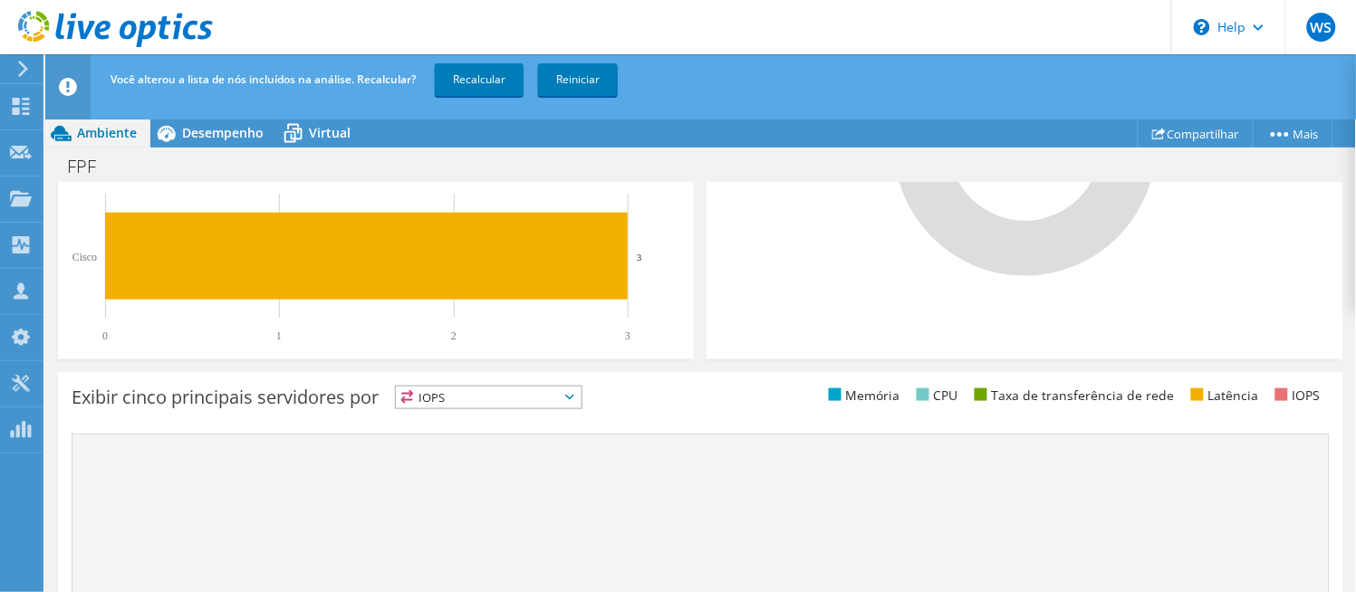
click at [239, 118] on header "Você alterou a lista de nós incluídos na análise. Recalcular? Recalcular Reinic…" at bounding box center [728, 86] width 1367 height 65
click at [238, 131] on span "Desempenho" at bounding box center [223, 132] width 82 height 17
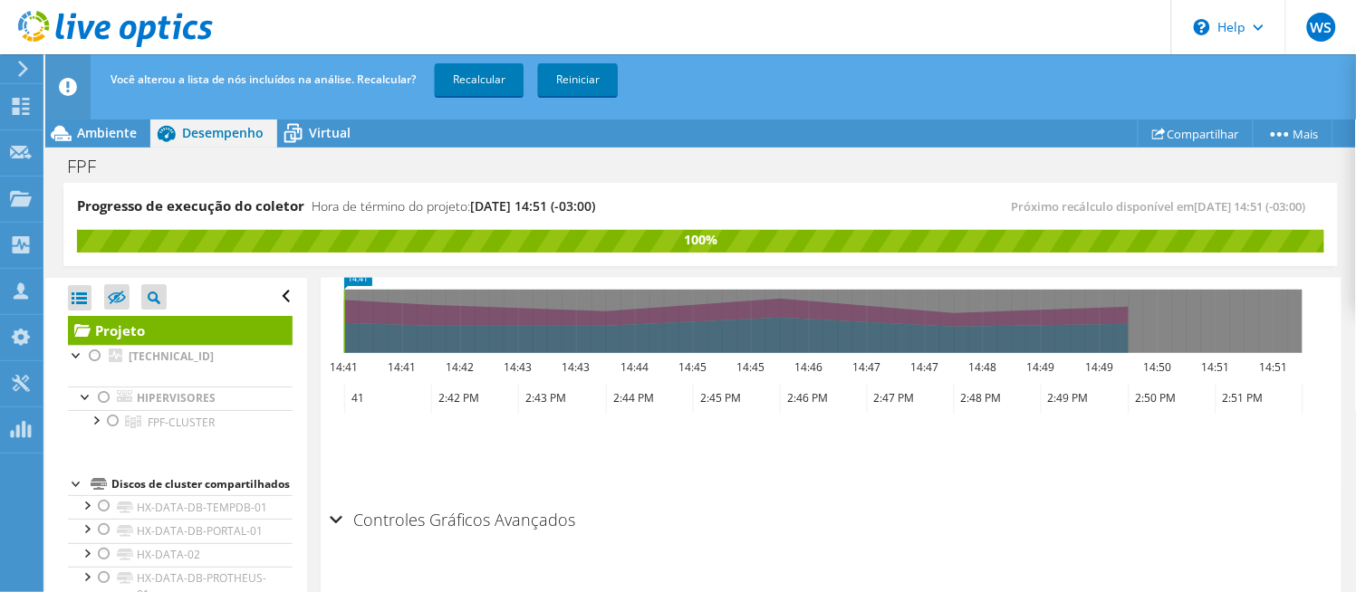
drag, startPoint x: 327, startPoint y: 128, endPoint x: 545, endPoint y: 200, distance: 230.0
click at [327, 129] on span "Virtual" at bounding box center [330, 132] width 42 height 17
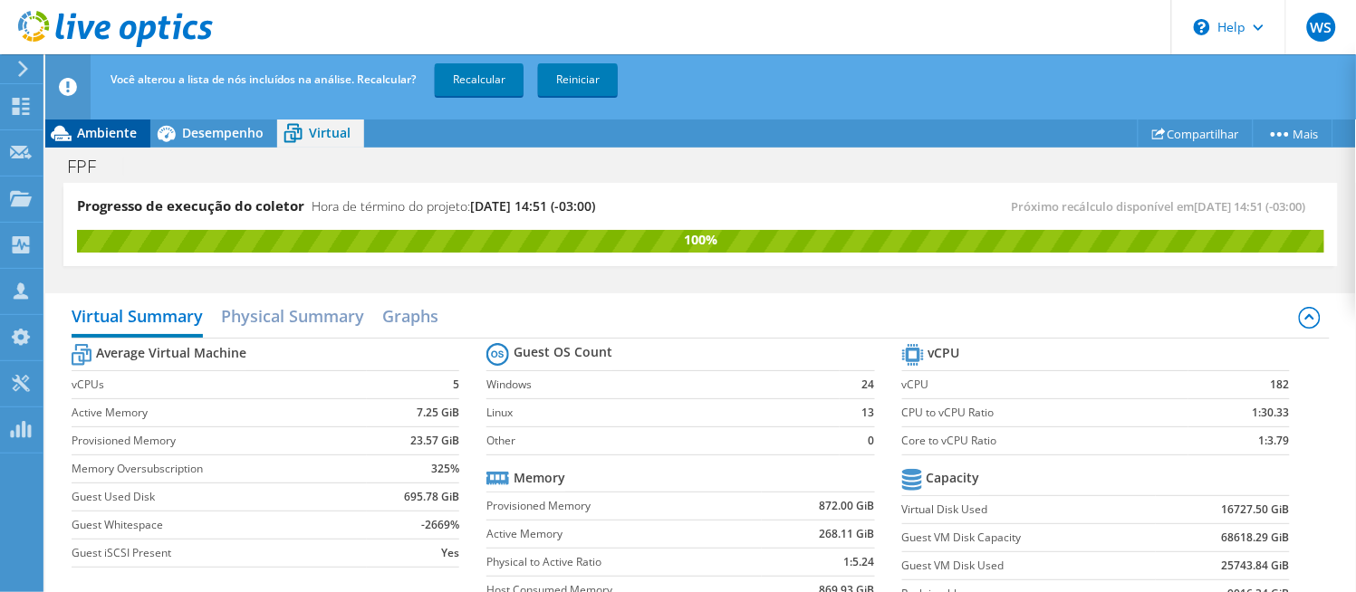
click at [111, 129] on span "Ambiente" at bounding box center [107, 132] width 60 height 17
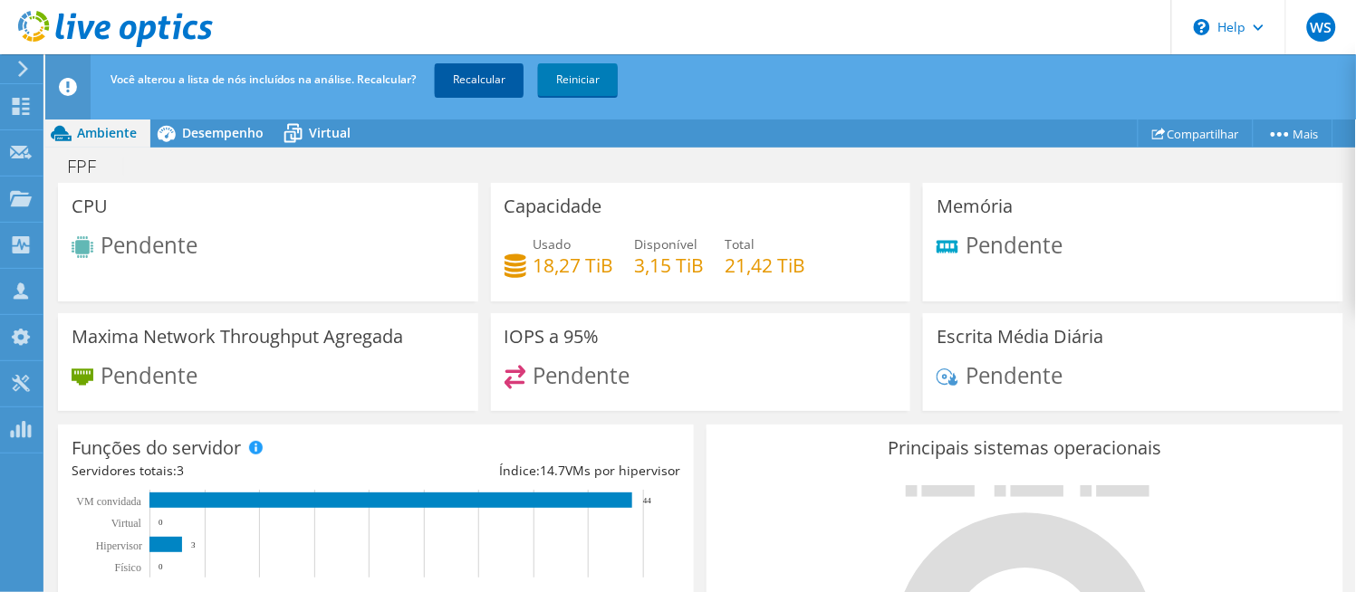
click at [451, 80] on link "Recalcular" at bounding box center [479, 79] width 89 height 33
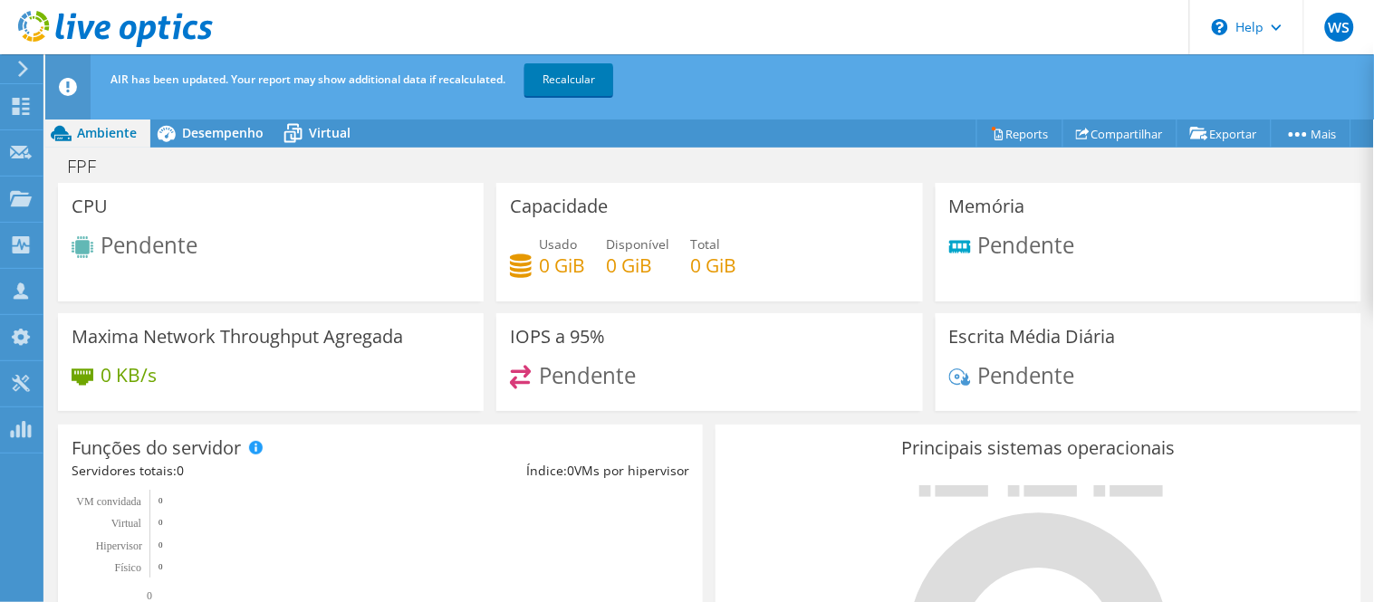
scroll to position [758, 0]
click at [230, 137] on span "Desempenho" at bounding box center [223, 132] width 82 height 17
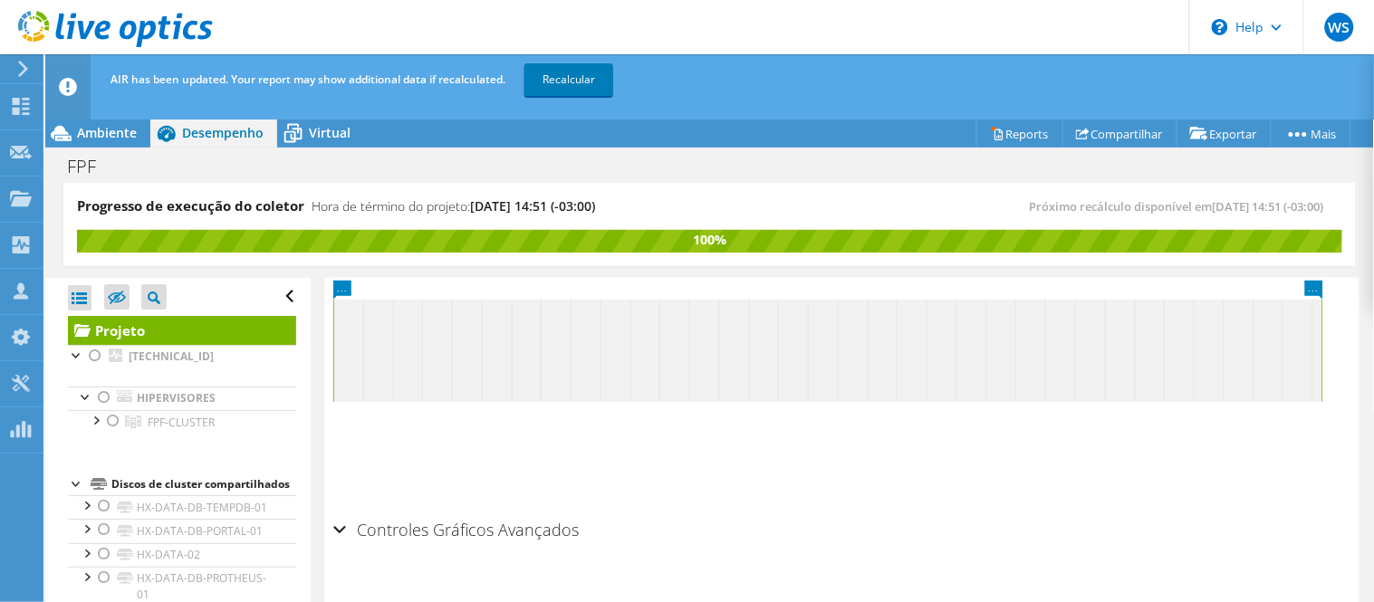
drag, startPoint x: 91, startPoint y: 351, endPoint x: 93, endPoint y: 378, distance: 26.4
click at [91, 351] on div at bounding box center [95, 356] width 18 height 22
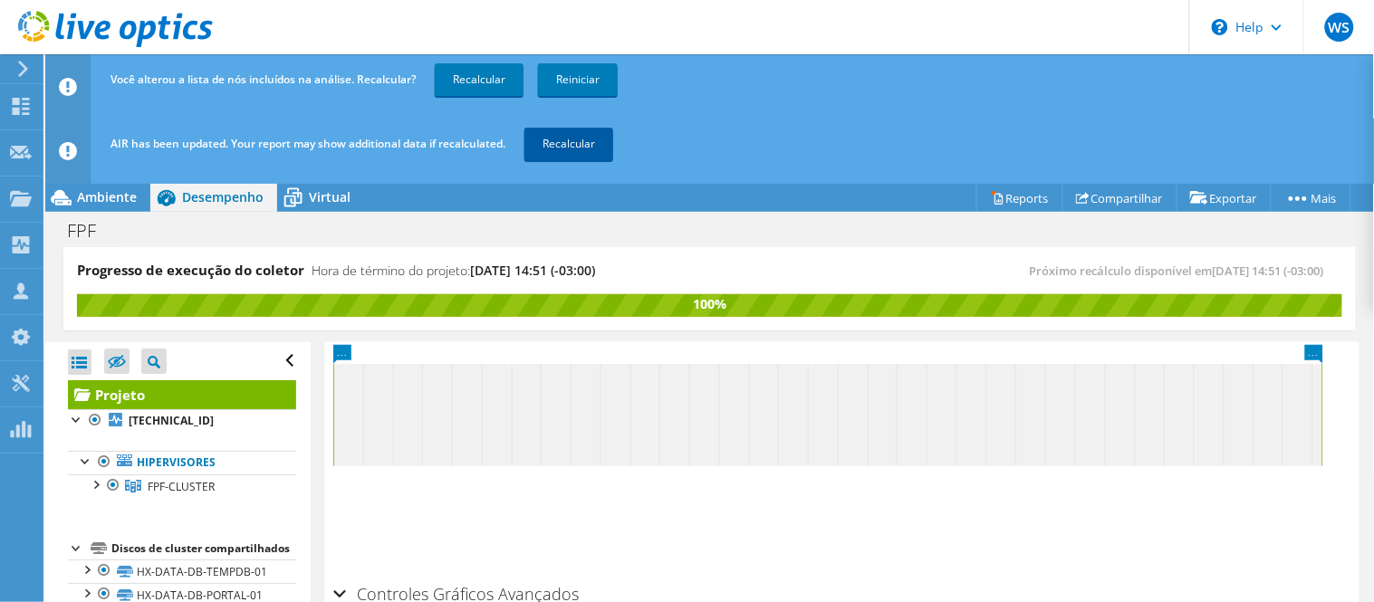
click at [543, 146] on link "Recalcular" at bounding box center [568, 144] width 89 height 33
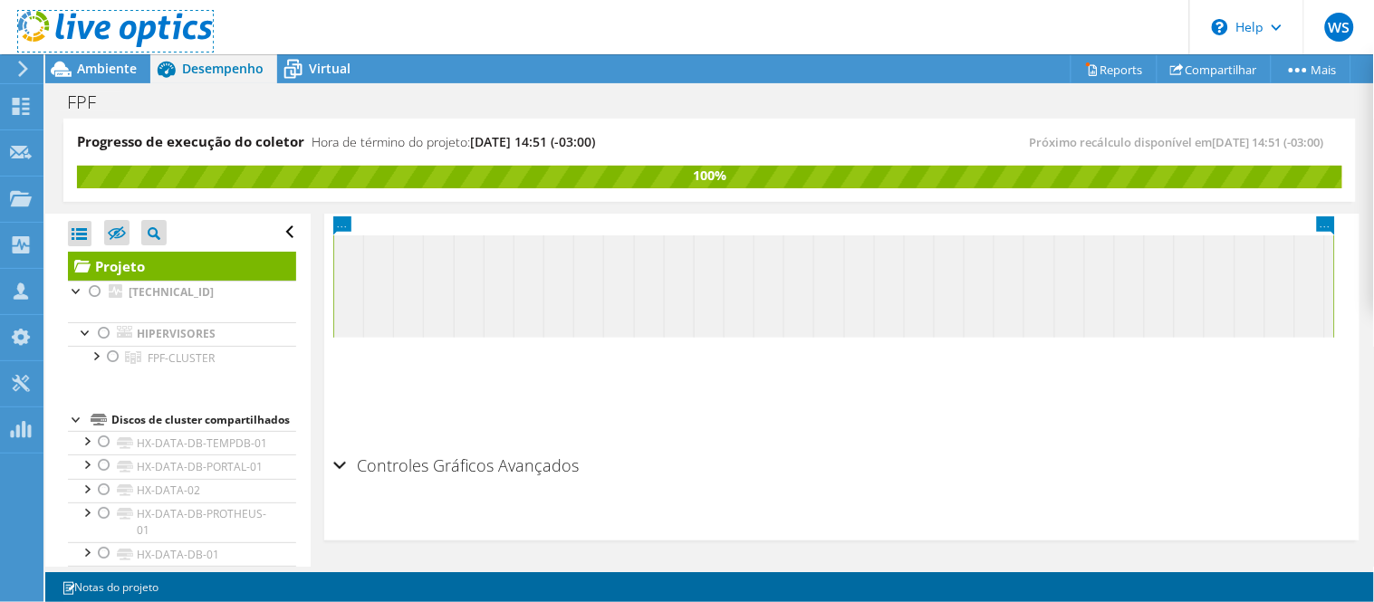
click at [89, 48] on link at bounding box center [115, 43] width 195 height 15
click at [91, 61] on span "Ambiente" at bounding box center [107, 68] width 60 height 17
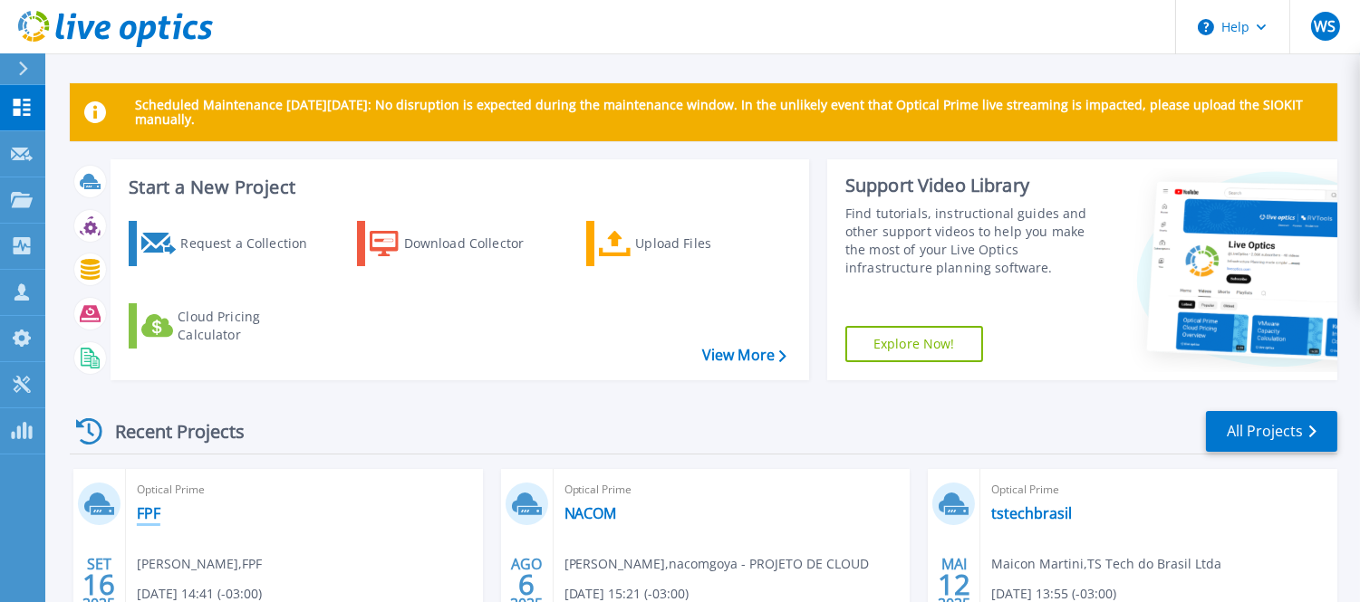
click at [141, 509] on link "FPF" at bounding box center [149, 514] width 24 height 18
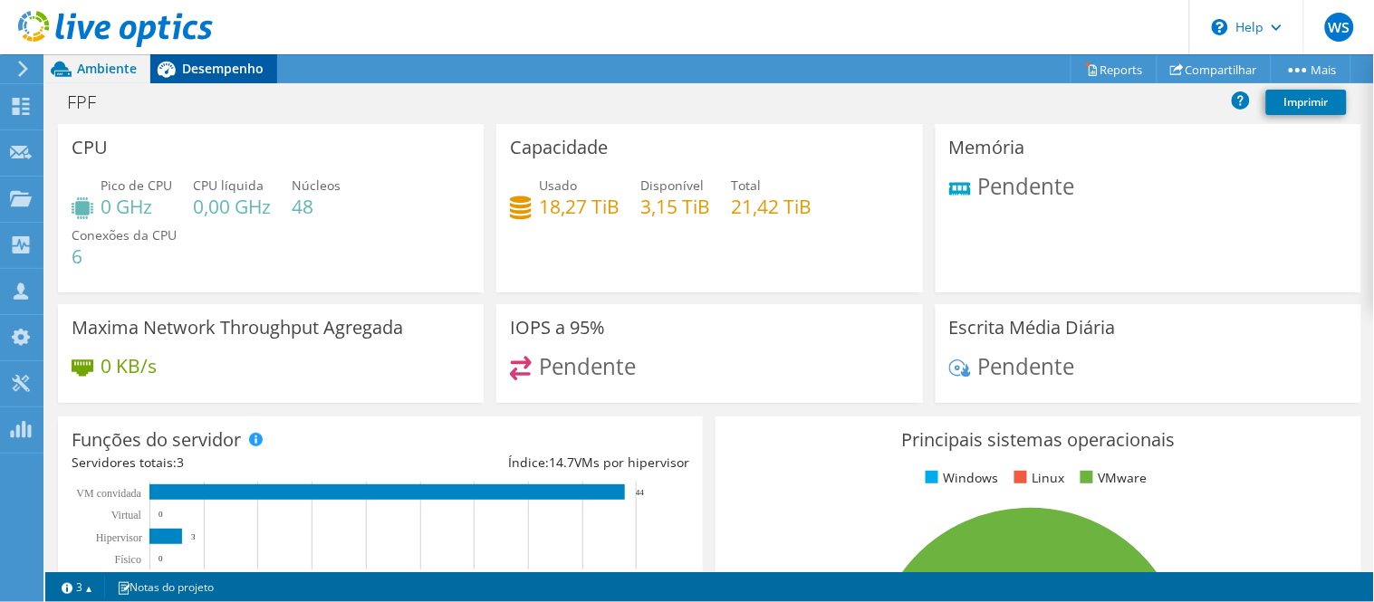
click at [211, 62] on span "Desempenho" at bounding box center [223, 68] width 82 height 17
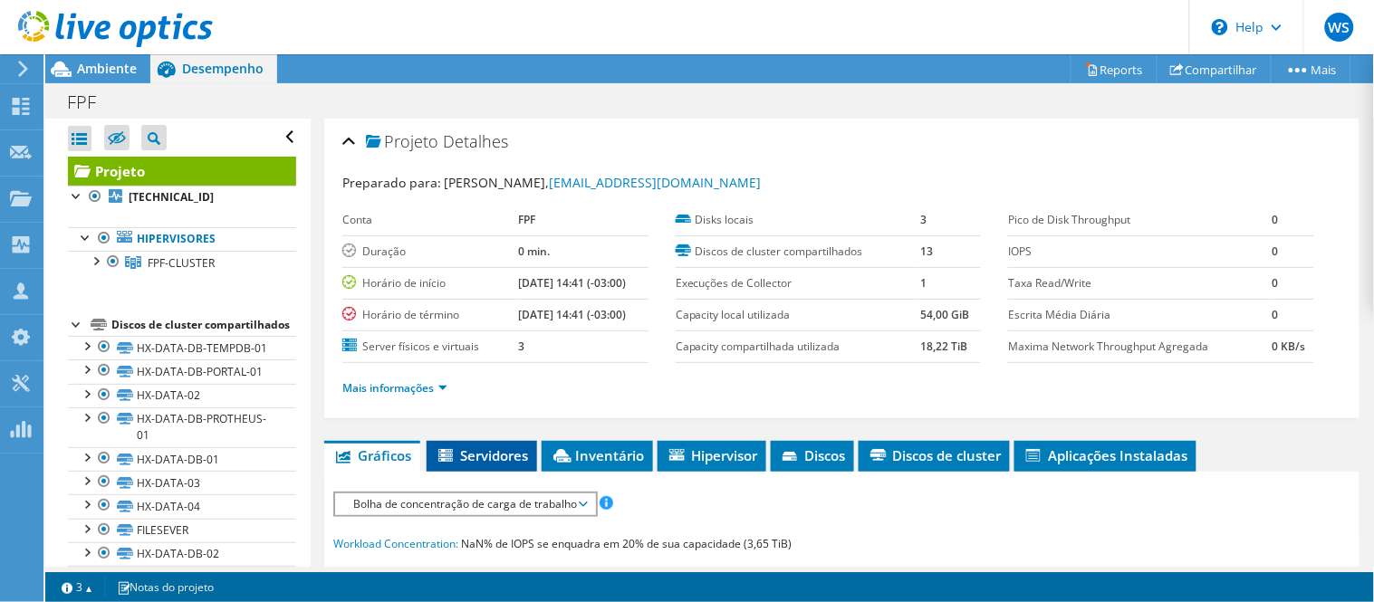
click at [509, 449] on span "Servidores" at bounding box center [482, 456] width 92 height 18
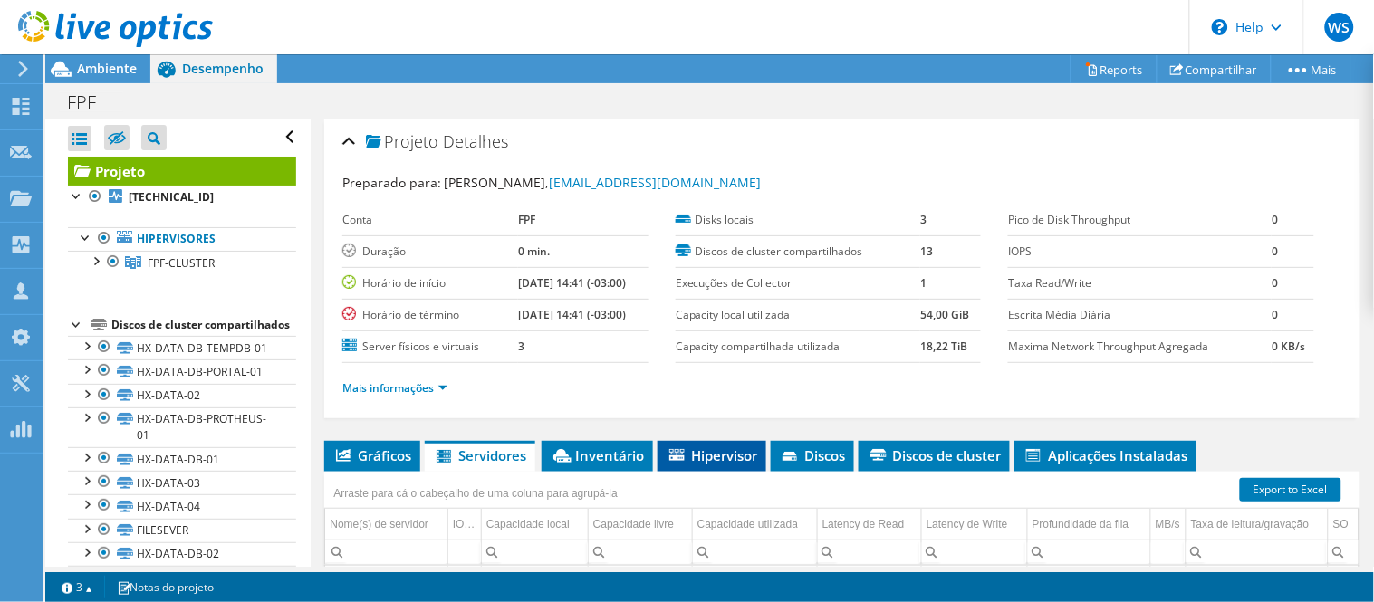
drag, startPoint x: 600, startPoint y: 447, endPoint x: 663, endPoint y: 445, distance: 63.4
click at [600, 447] on span "Inventário" at bounding box center [597, 456] width 93 height 18
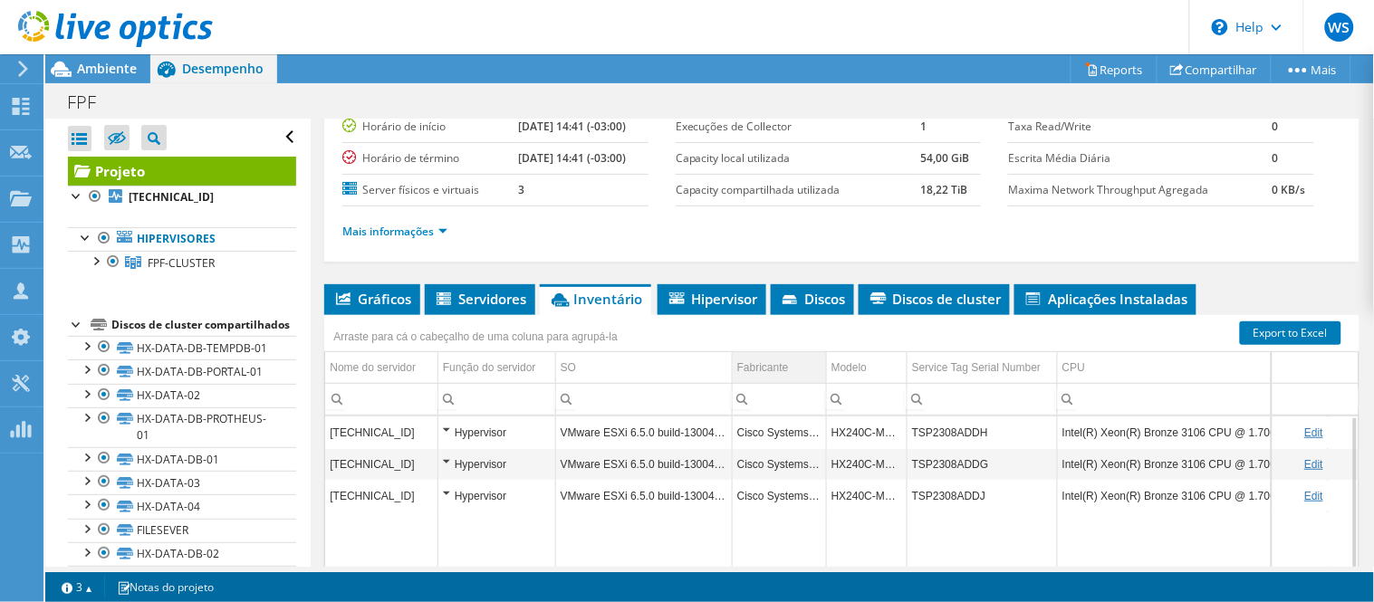
scroll to position [156, 0]
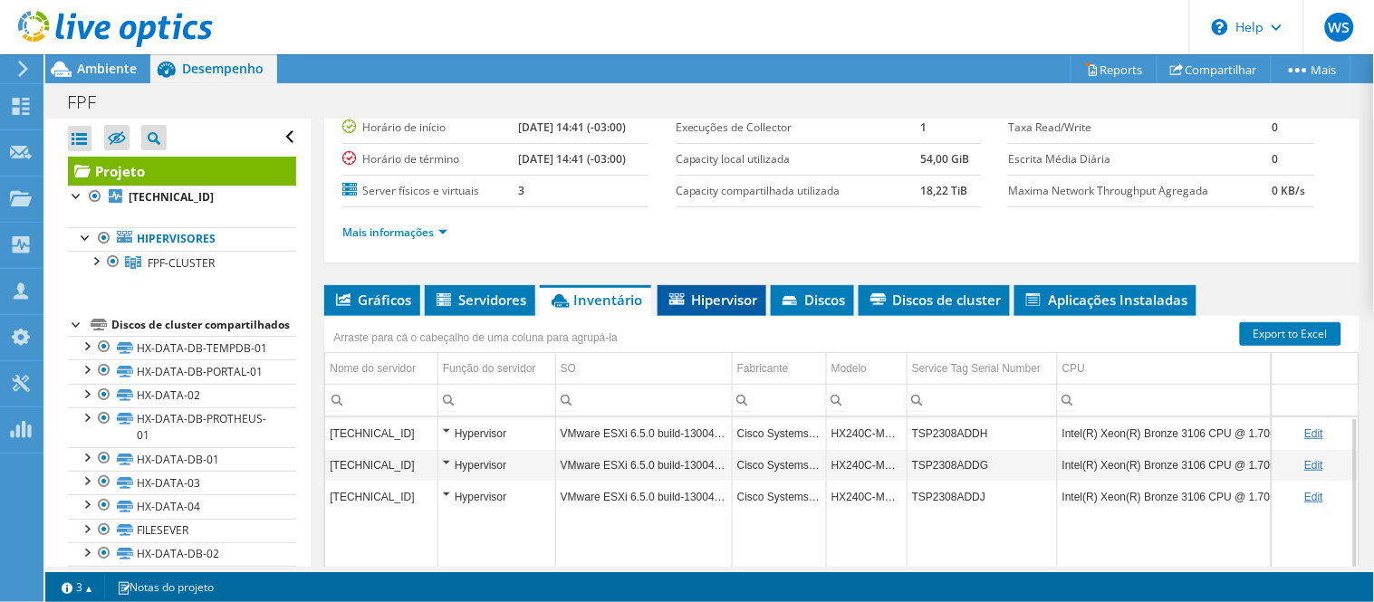
click at [717, 300] on span "Hipervisor" at bounding box center [712, 300] width 91 height 18
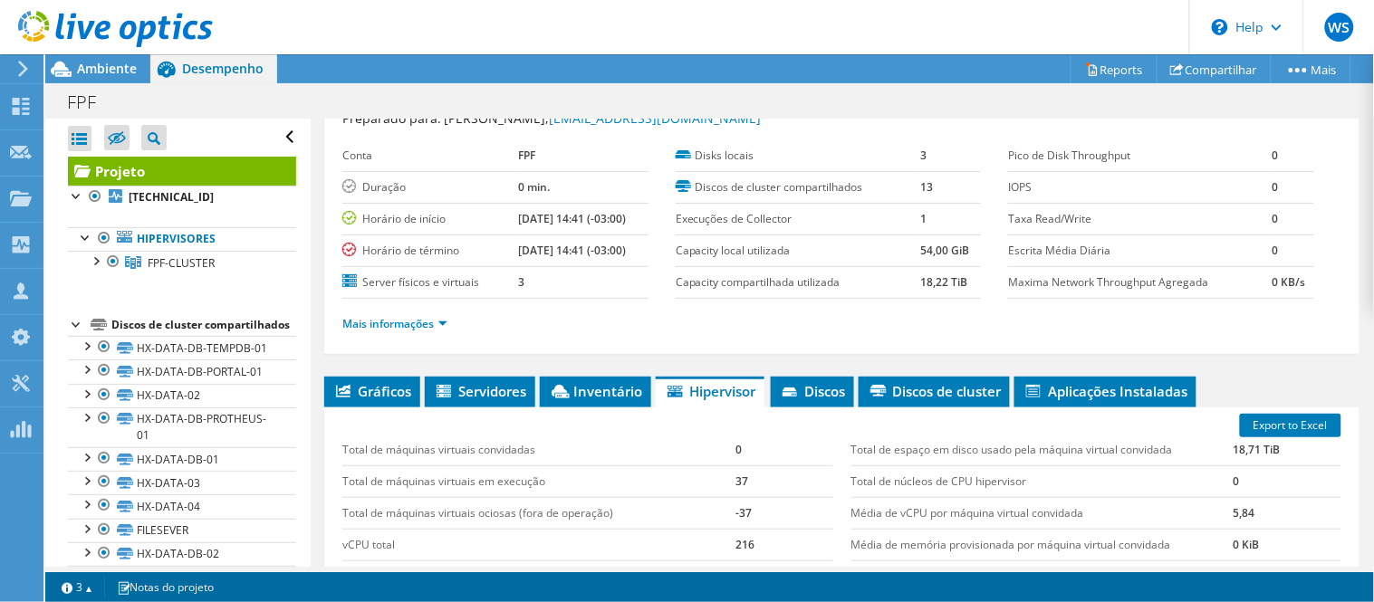
scroll to position [55, 0]
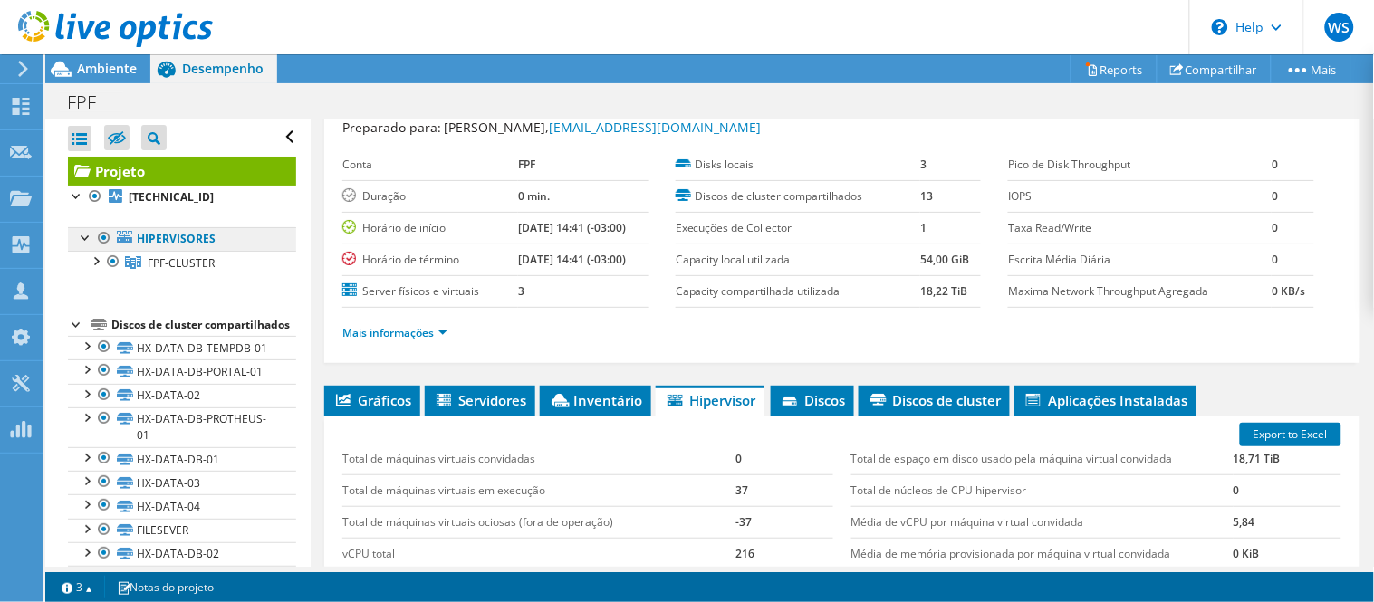
click at [191, 239] on link "Hipervisores" at bounding box center [182, 239] width 228 height 24
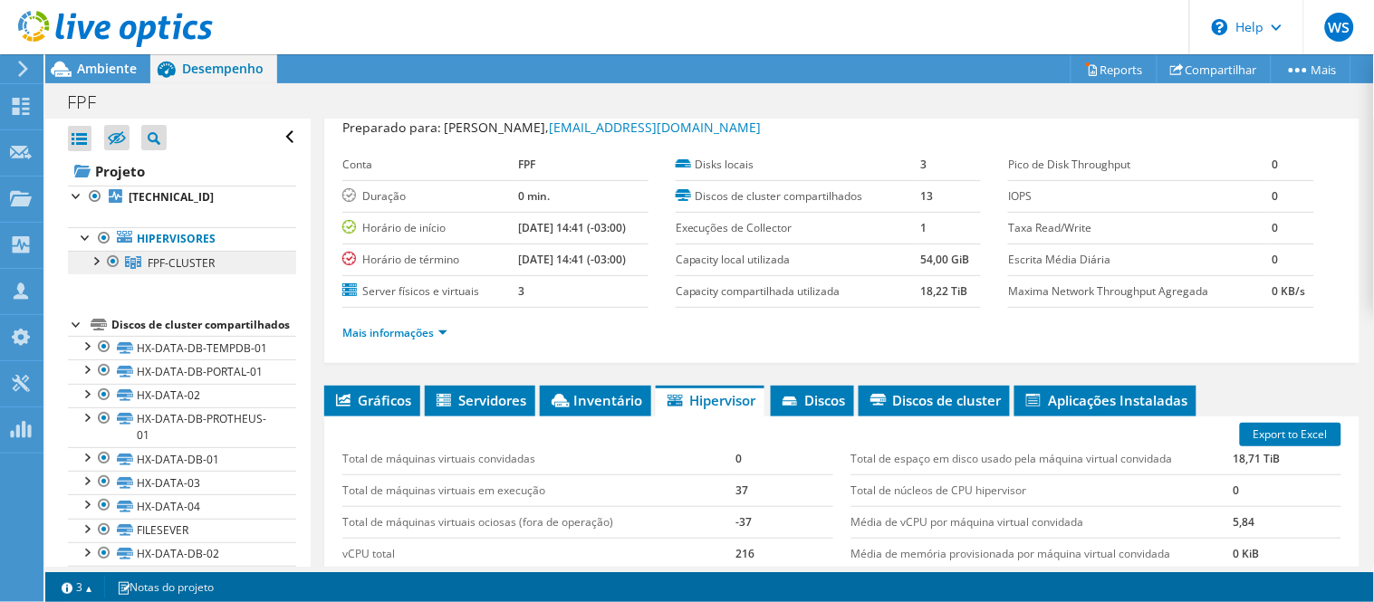
click at [173, 264] on span "FPF-CLUSTER" at bounding box center [181, 262] width 67 height 15
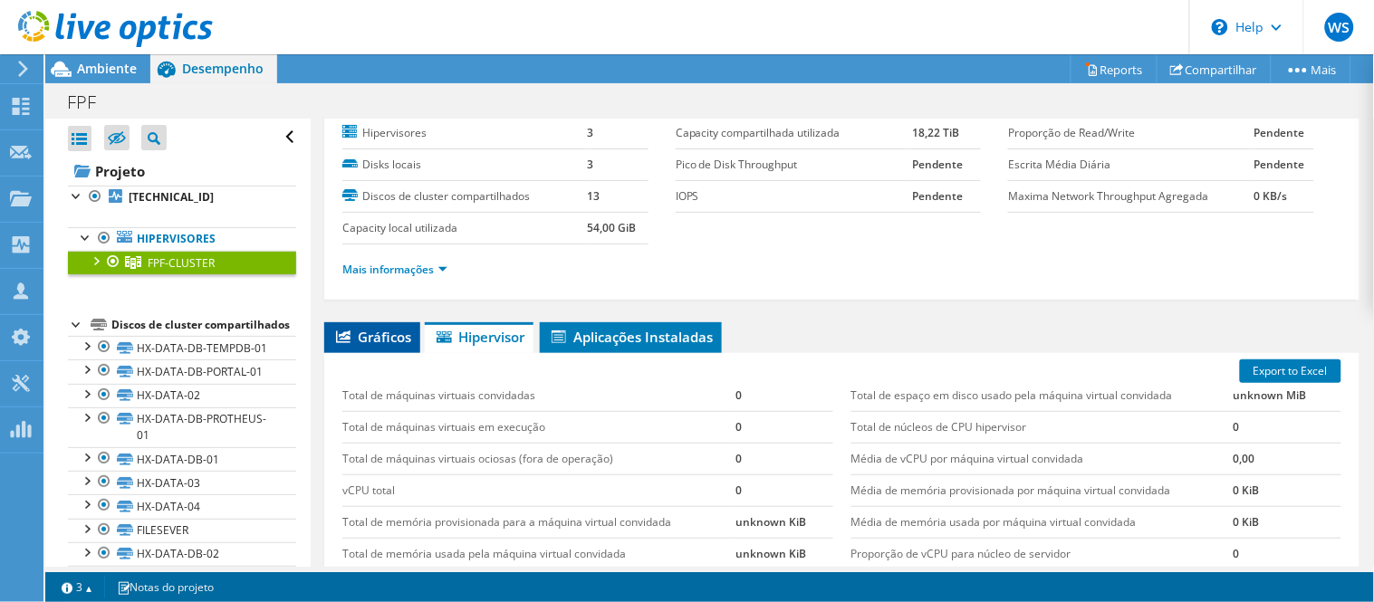
click at [377, 342] on span "Gráficos" at bounding box center [372, 337] width 78 height 18
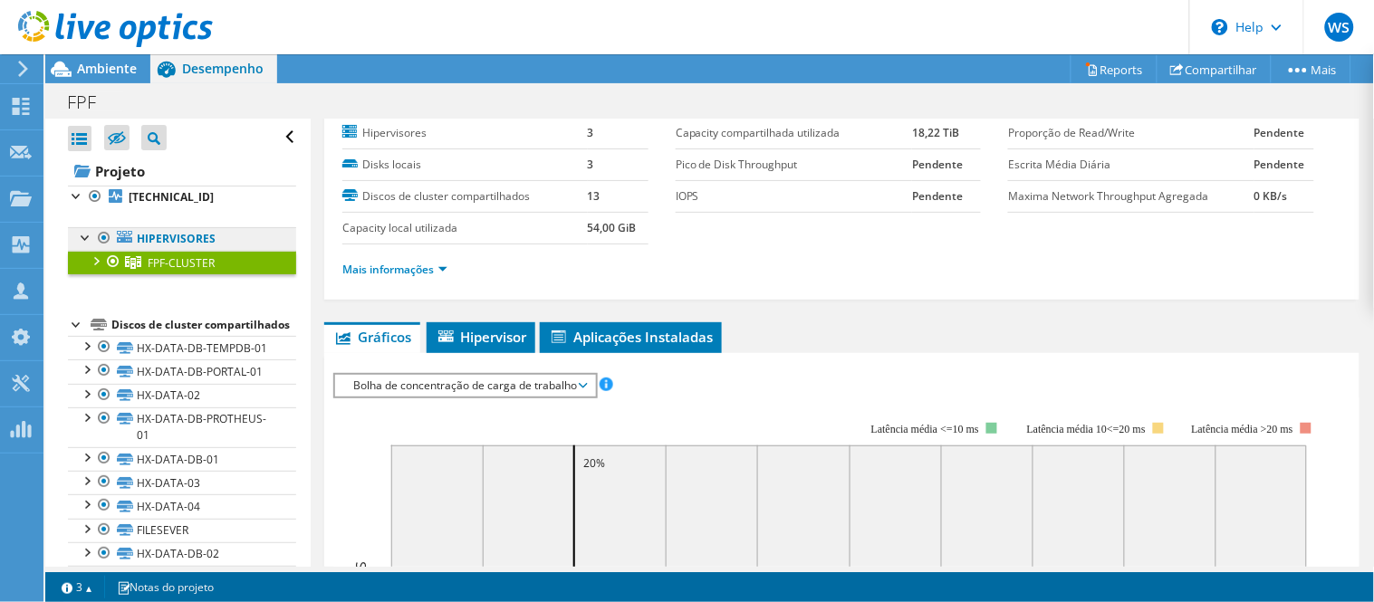
click at [150, 242] on link "Hipervisores" at bounding box center [182, 239] width 228 height 24
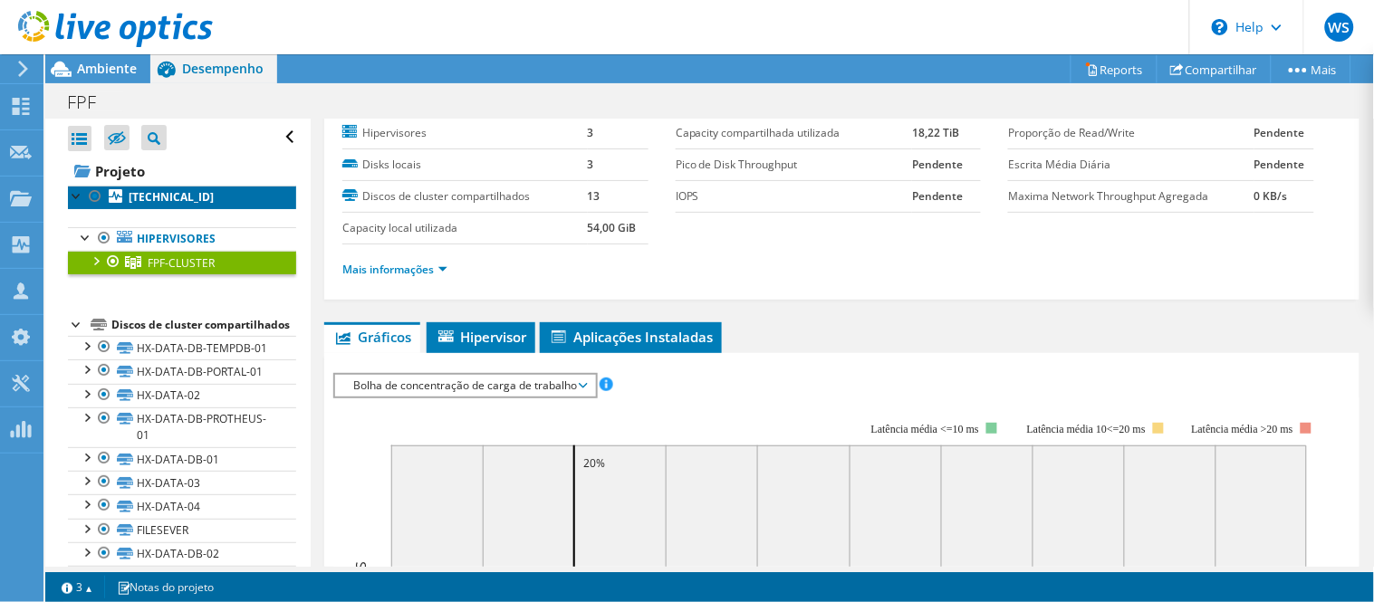
click at [147, 196] on b "[TECHNICAL_ID]" at bounding box center [171, 196] width 85 height 15
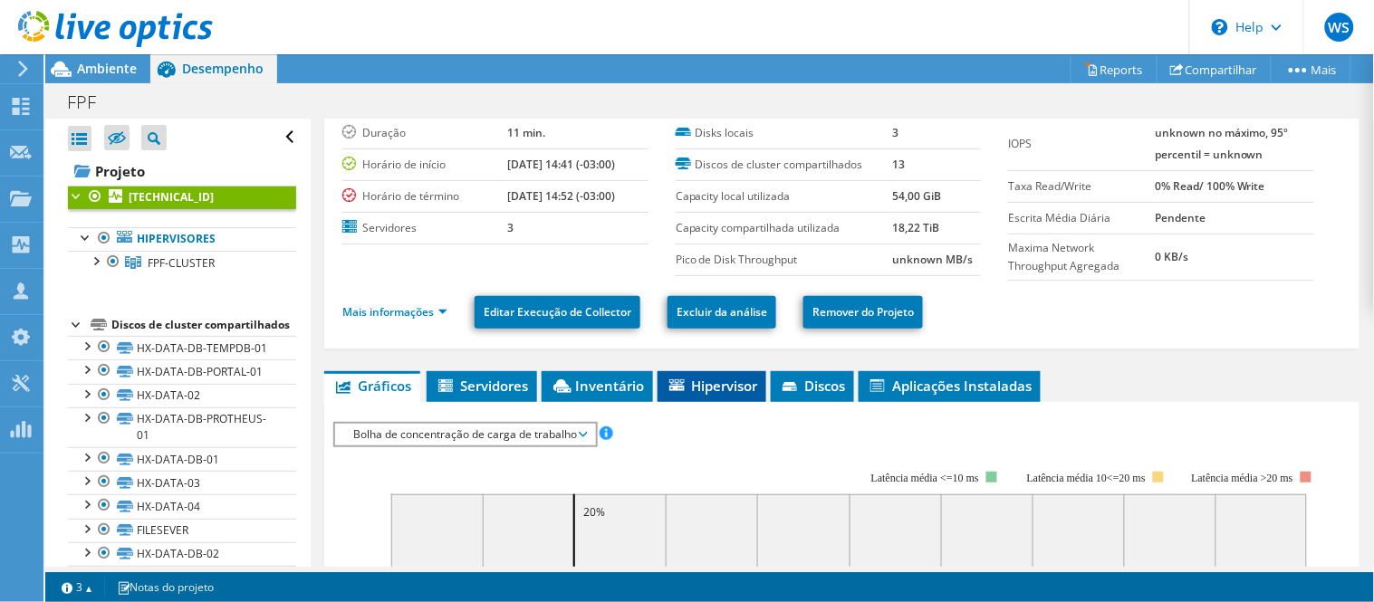
click at [726, 378] on span "Hipervisor" at bounding box center [712, 386] width 91 height 18
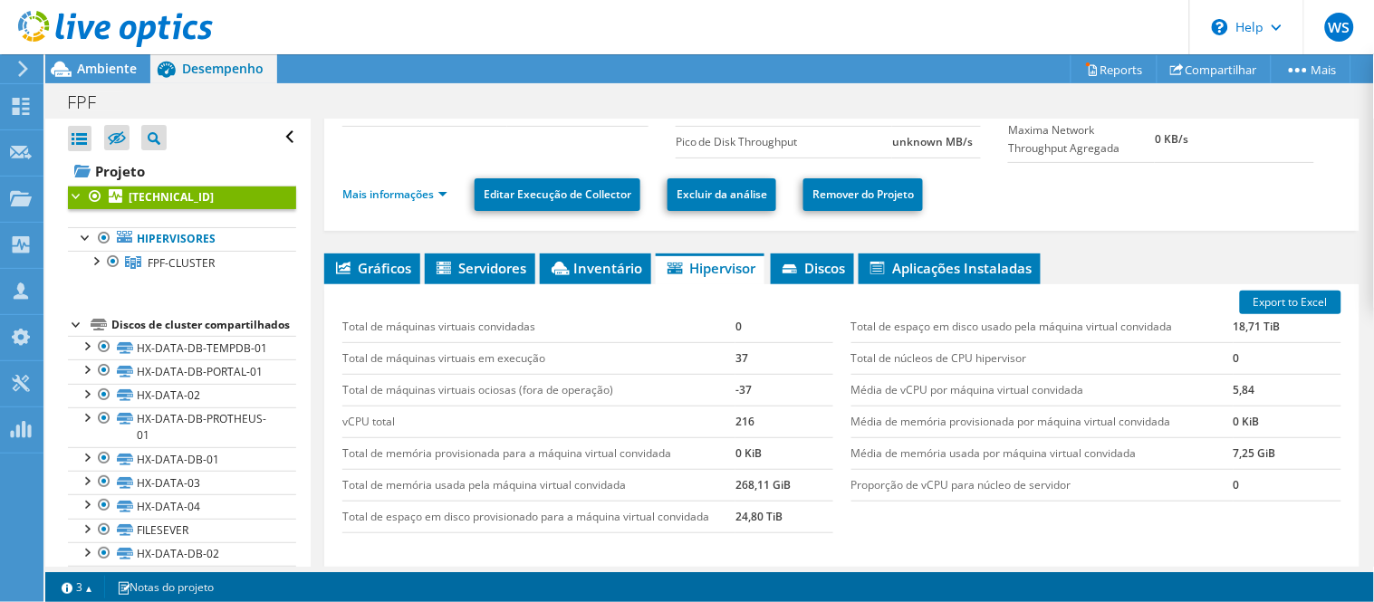
scroll to position [141, 0]
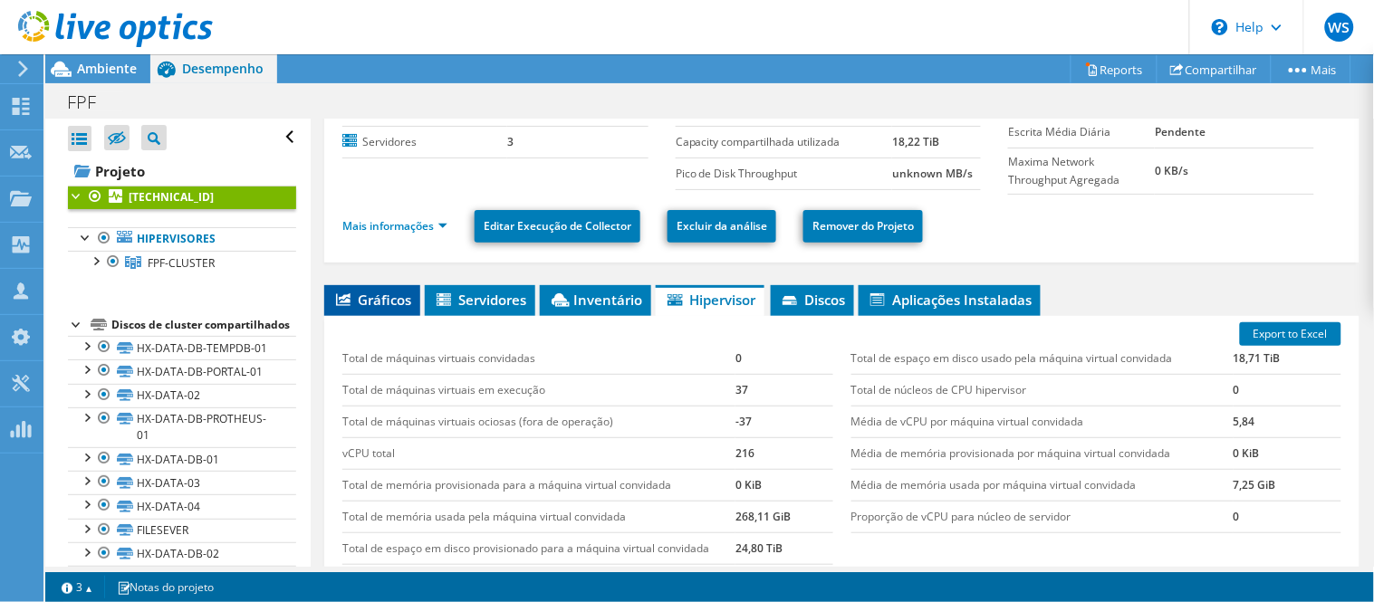
click at [366, 295] on span "Gráficos" at bounding box center [372, 300] width 78 height 18
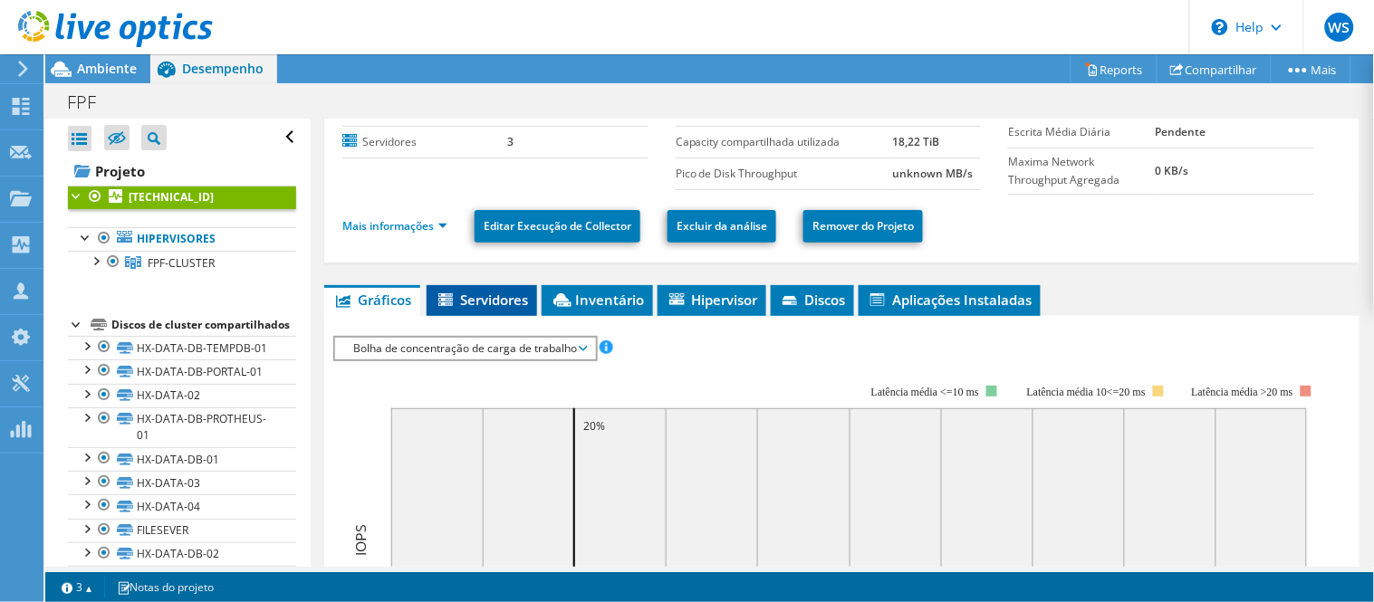
click at [493, 299] on span "Servidores" at bounding box center [482, 300] width 92 height 18
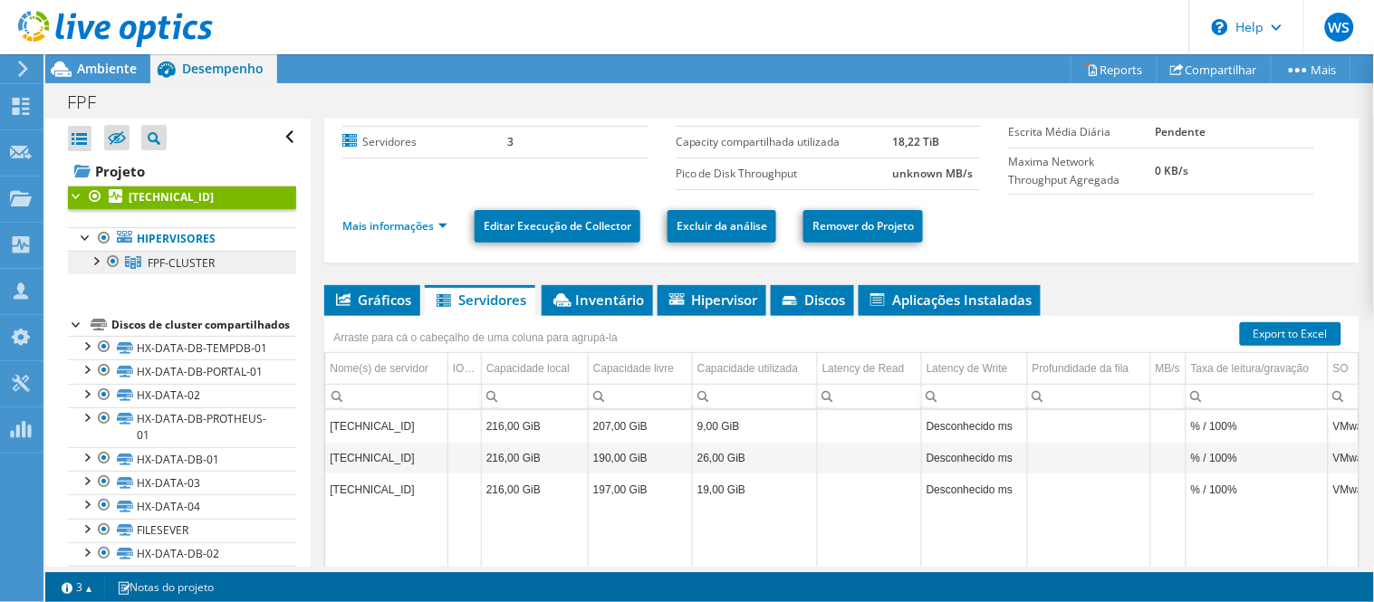
click at [163, 259] on span "FPF-CLUSTER" at bounding box center [181, 262] width 67 height 15
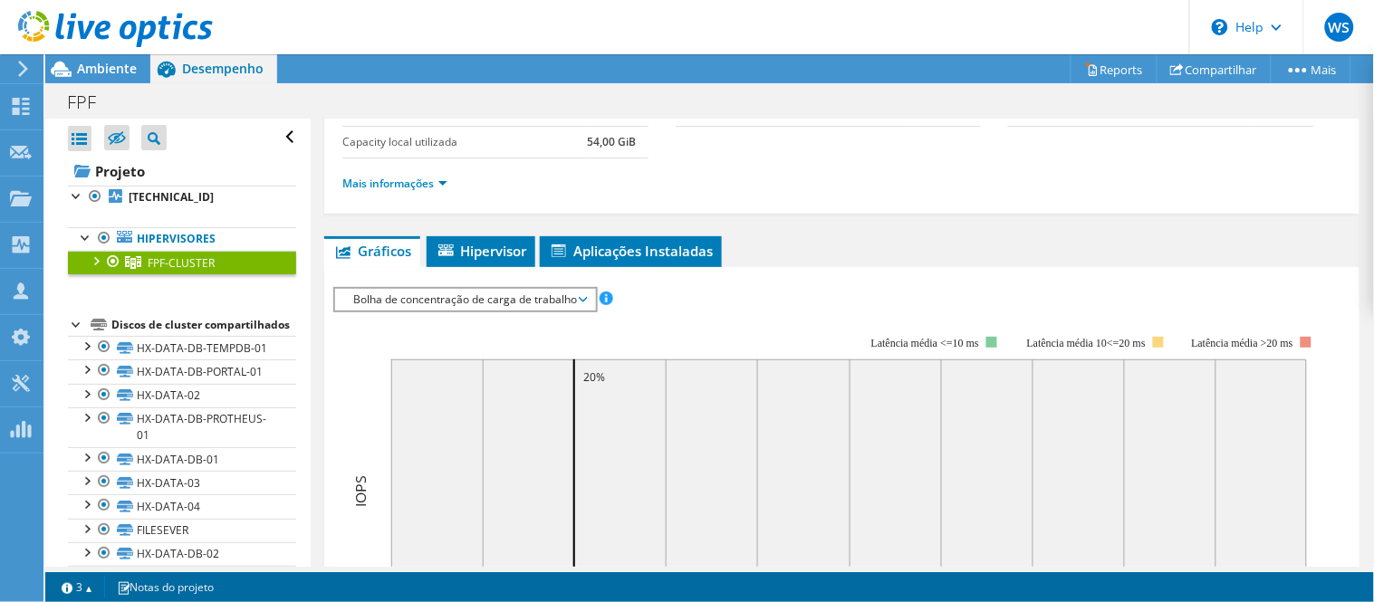
click at [88, 261] on div at bounding box center [95, 260] width 18 height 18
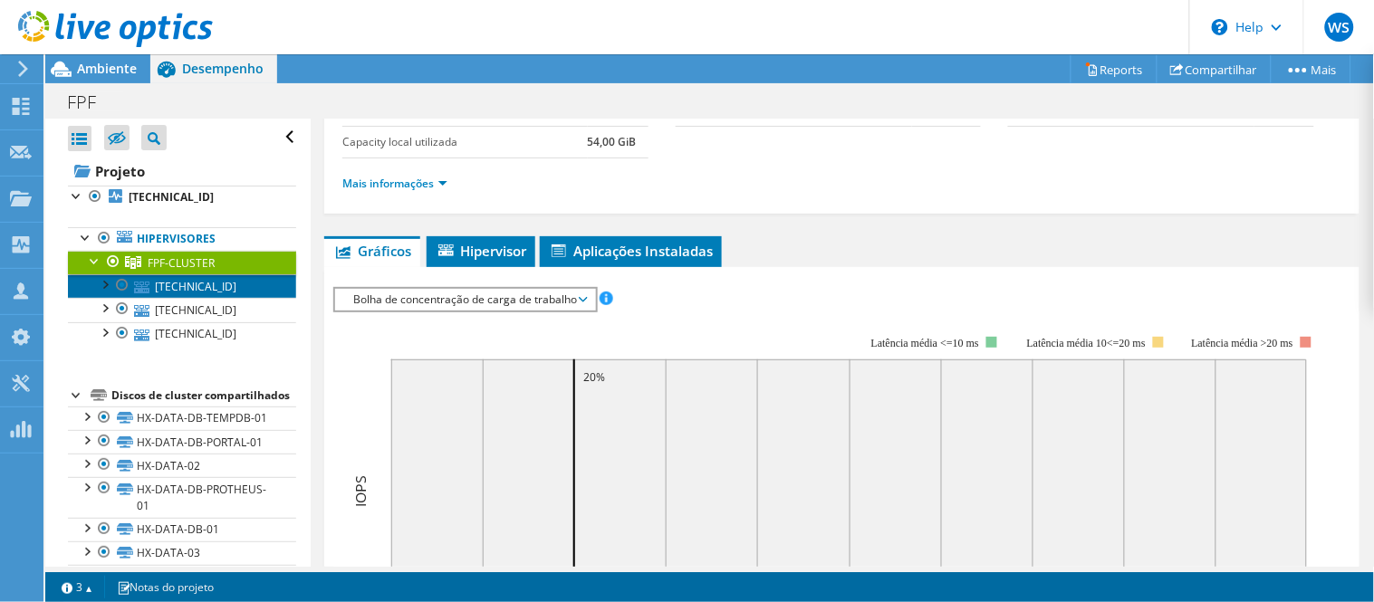
drag, startPoint x: 165, startPoint y: 285, endPoint x: 286, endPoint y: 293, distance: 121.6
click at [165, 286] on link "[TECHNICAL_ID]" at bounding box center [182, 286] width 228 height 24
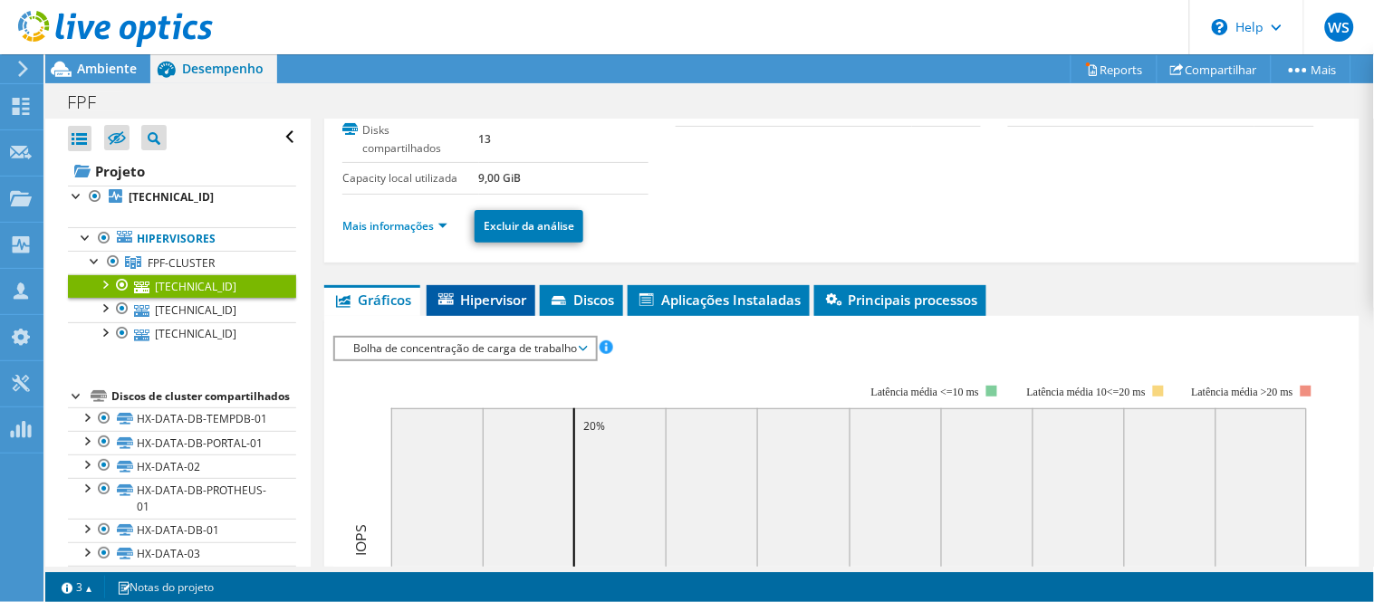
click at [489, 294] on span "Hipervisor" at bounding box center [481, 300] width 91 height 18
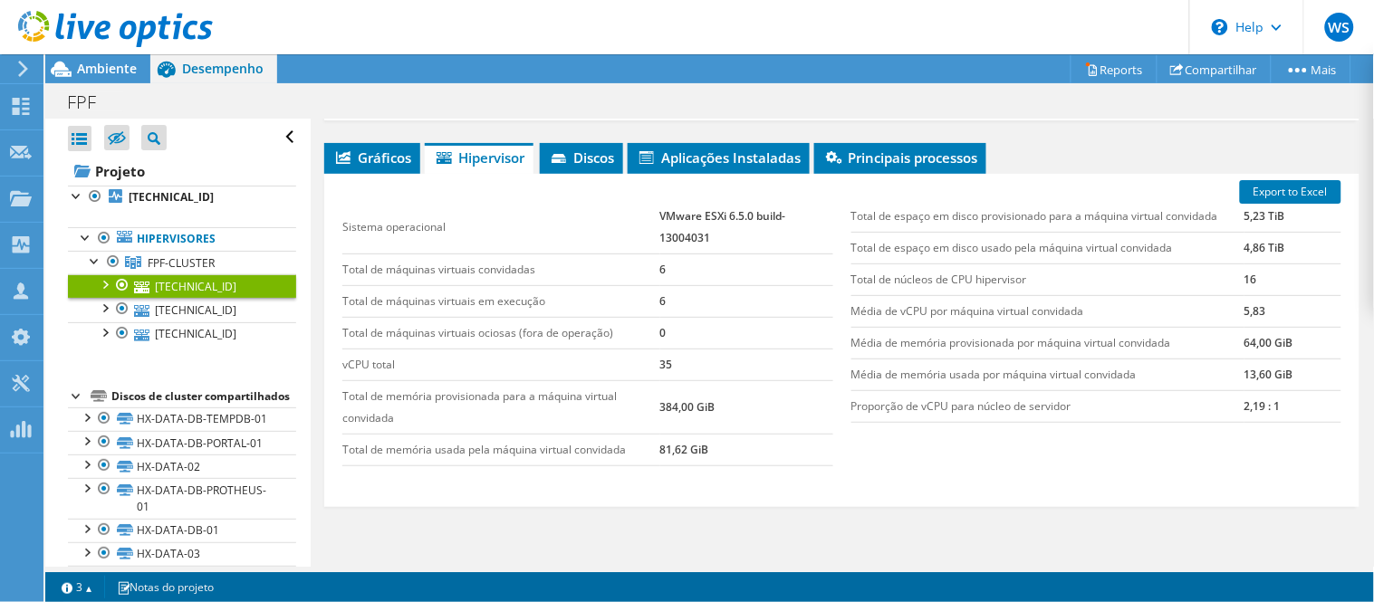
scroll to position [242, 0]
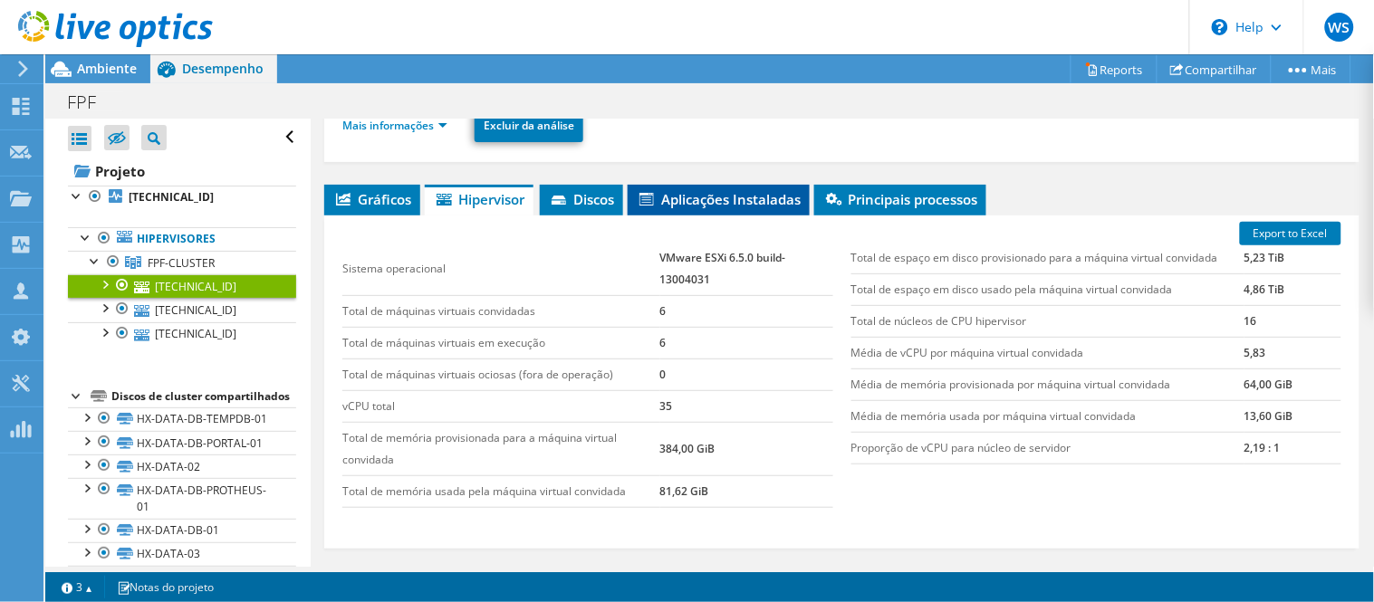
click at [690, 208] on li "Aplicações Instaladas" at bounding box center [719, 200] width 182 height 31
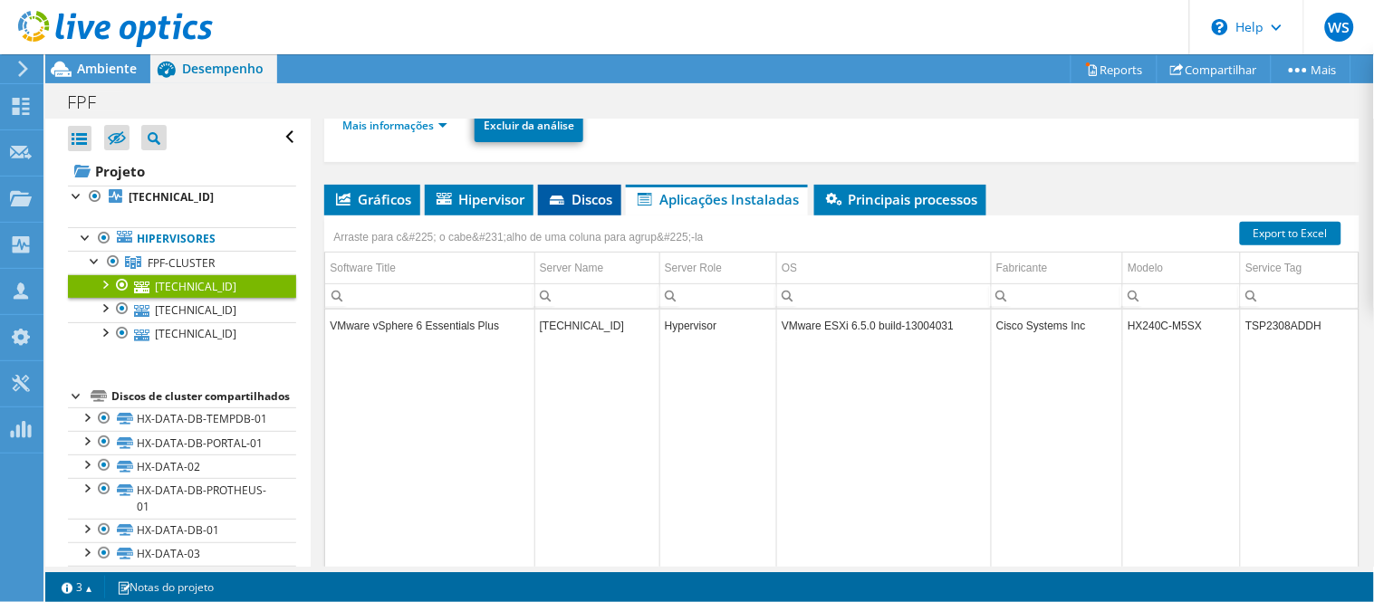
click at [573, 200] on span "Discos" at bounding box center [579, 199] width 65 height 18
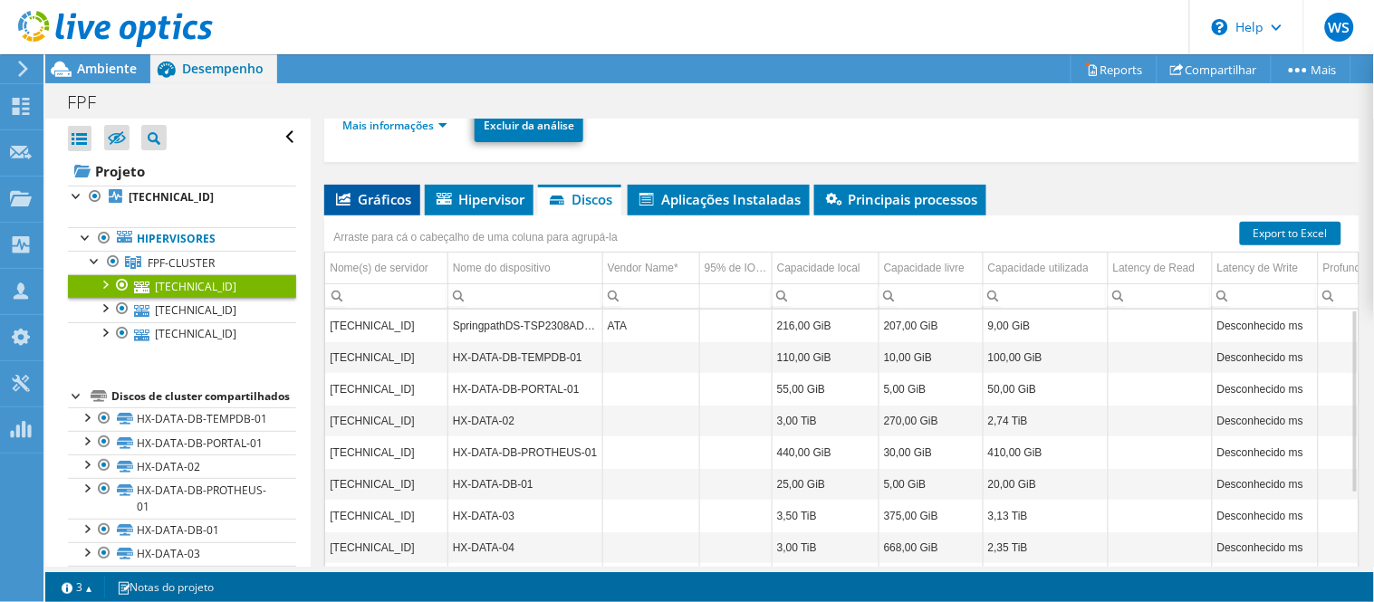
click at [389, 190] on span "Gráficos" at bounding box center [372, 199] width 78 height 18
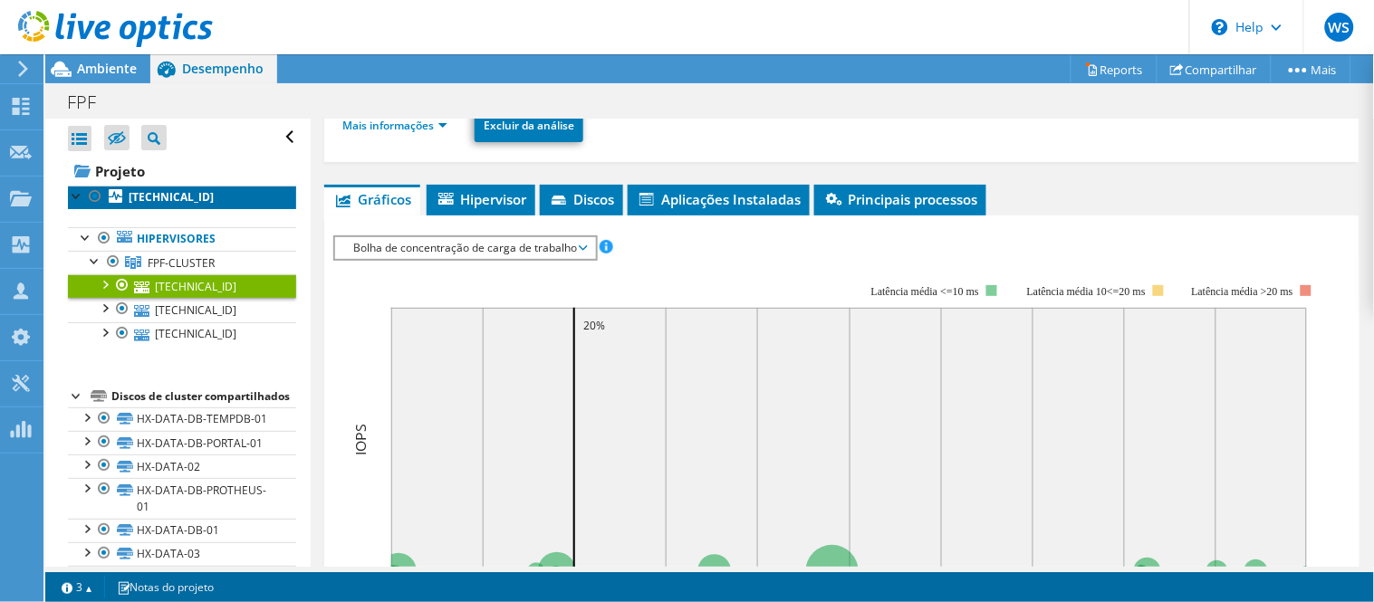
click at [159, 191] on b "[TECHNICAL_ID]" at bounding box center [171, 196] width 85 height 15
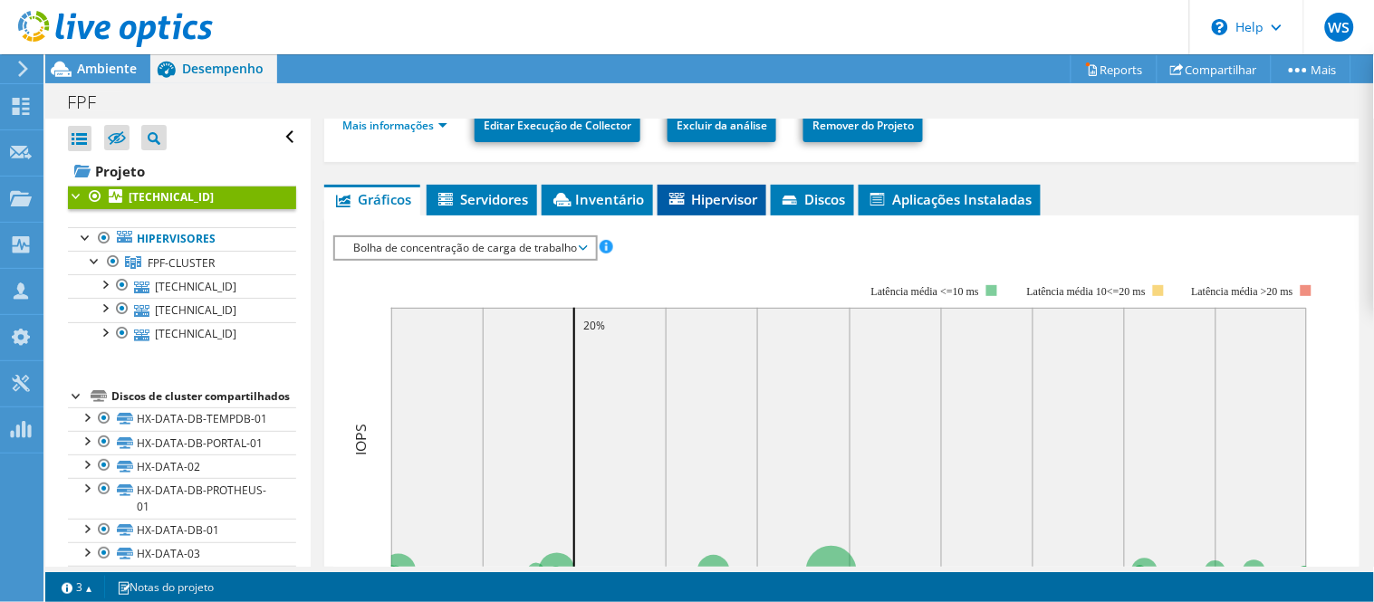
click at [735, 196] on span "Hipervisor" at bounding box center [712, 199] width 91 height 18
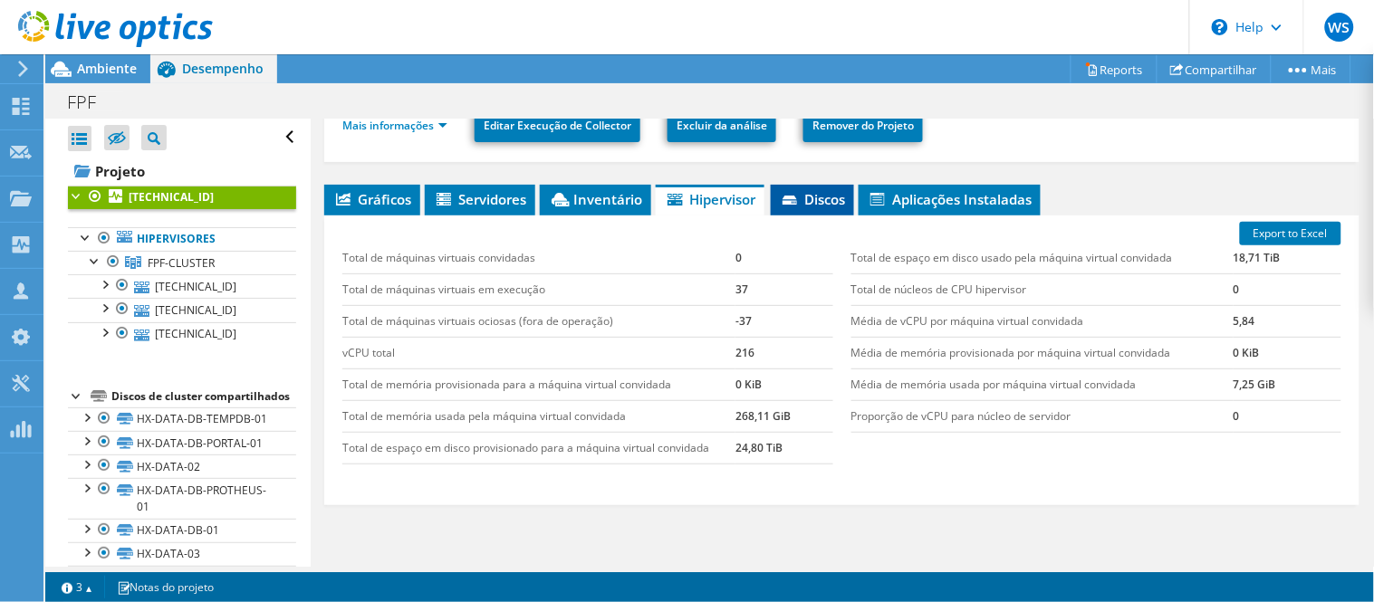
click at [853, 197] on li "Discos" at bounding box center [812, 200] width 83 height 31
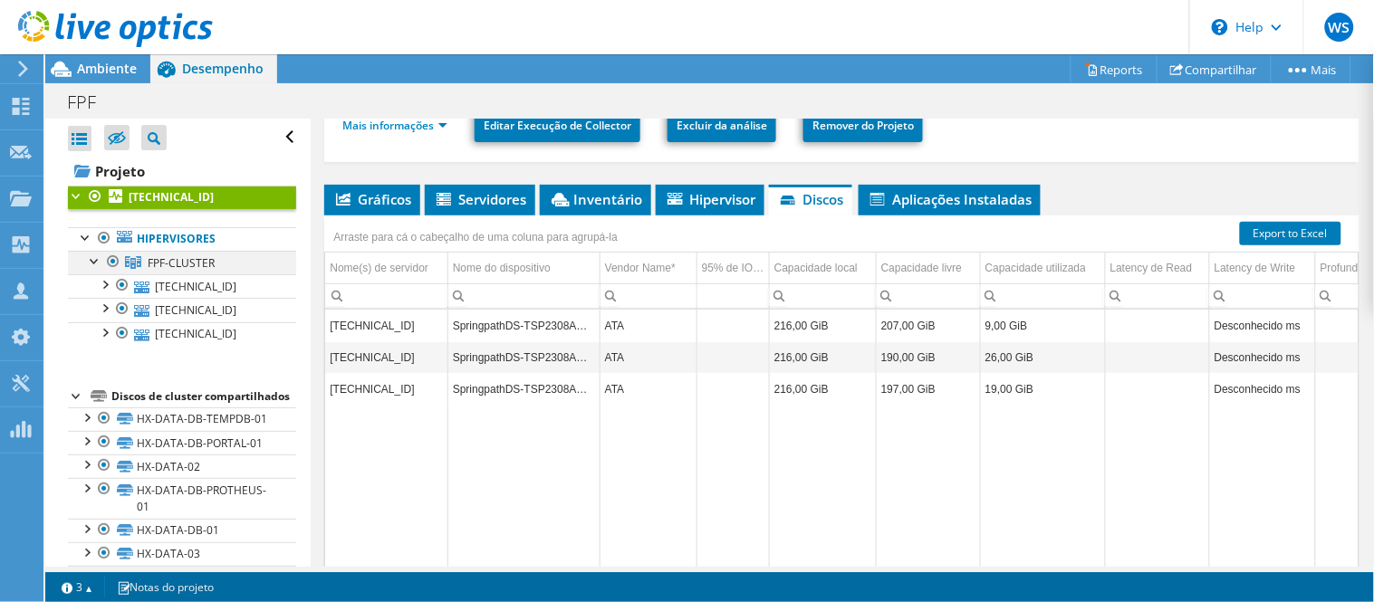
drag, startPoint x: 82, startPoint y: 236, endPoint x: 101, endPoint y: 259, distance: 29.6
click at [82, 235] on div at bounding box center [86, 236] width 18 height 18
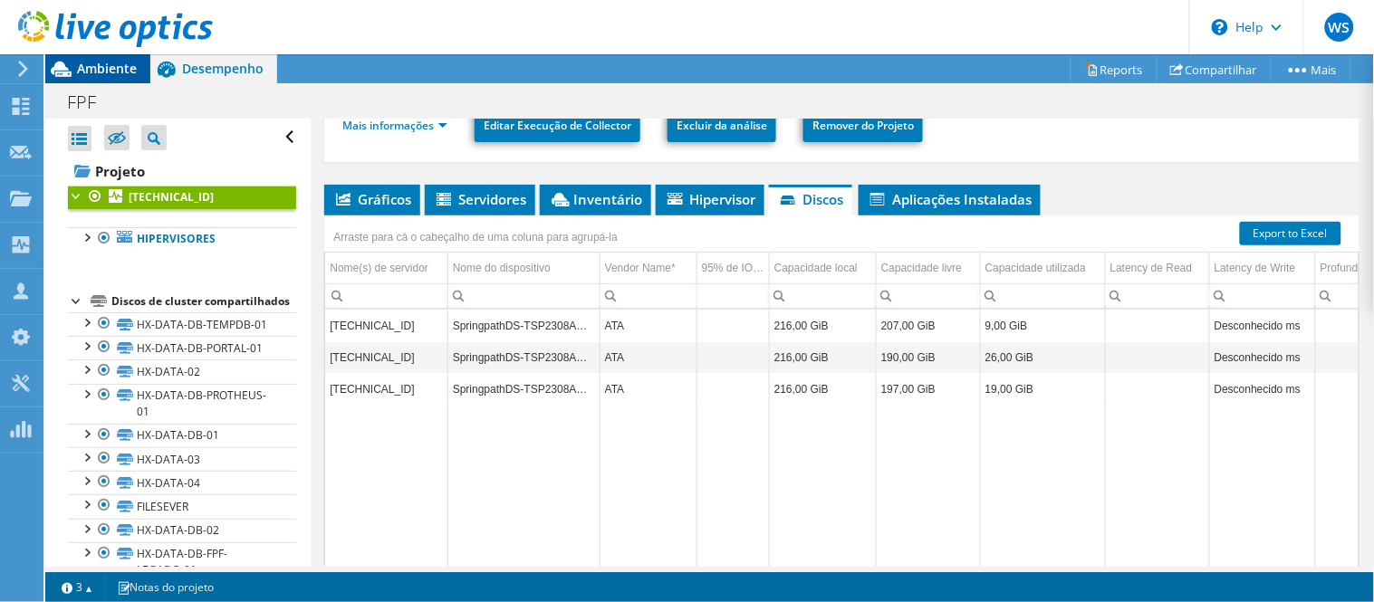
click at [114, 61] on span "Ambiente" at bounding box center [107, 68] width 60 height 17
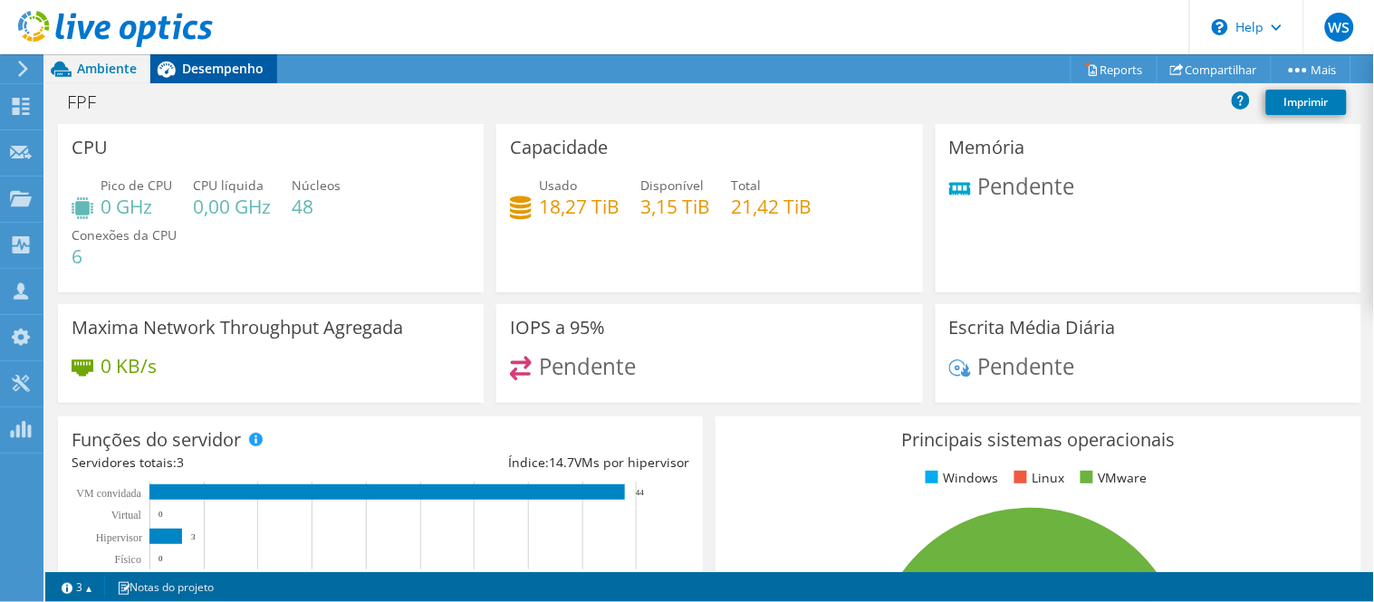
click at [233, 73] on span "Desempenho" at bounding box center [223, 68] width 82 height 17
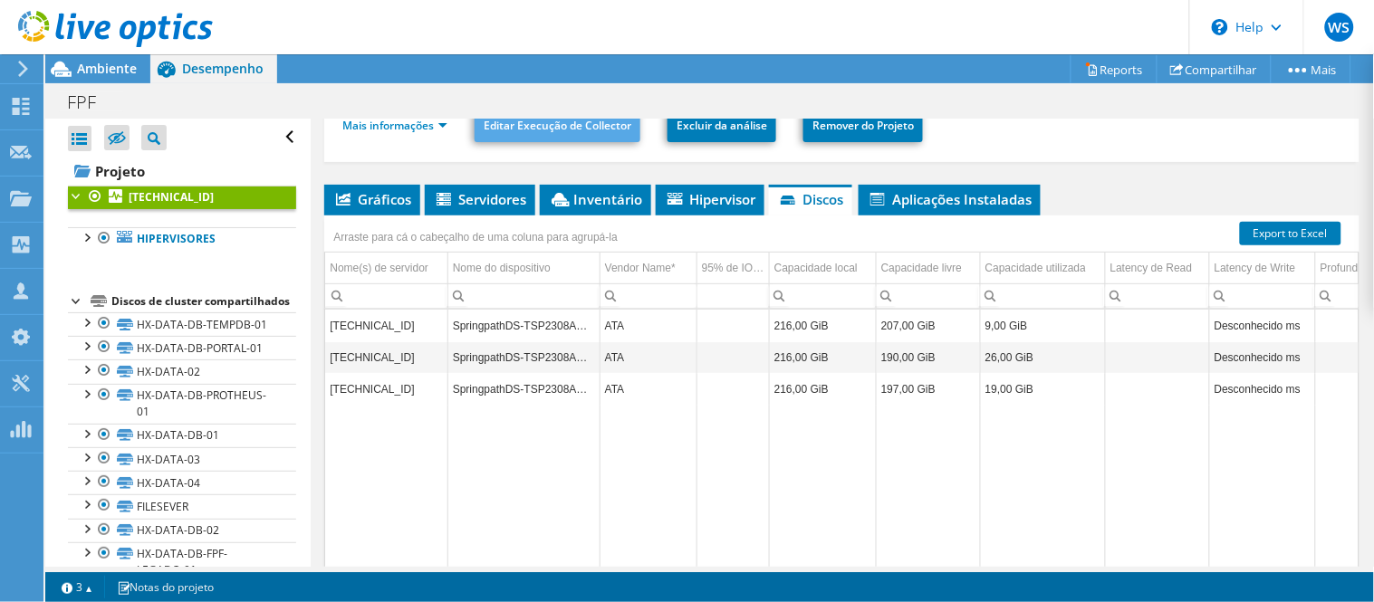
scroll to position [0, 0]
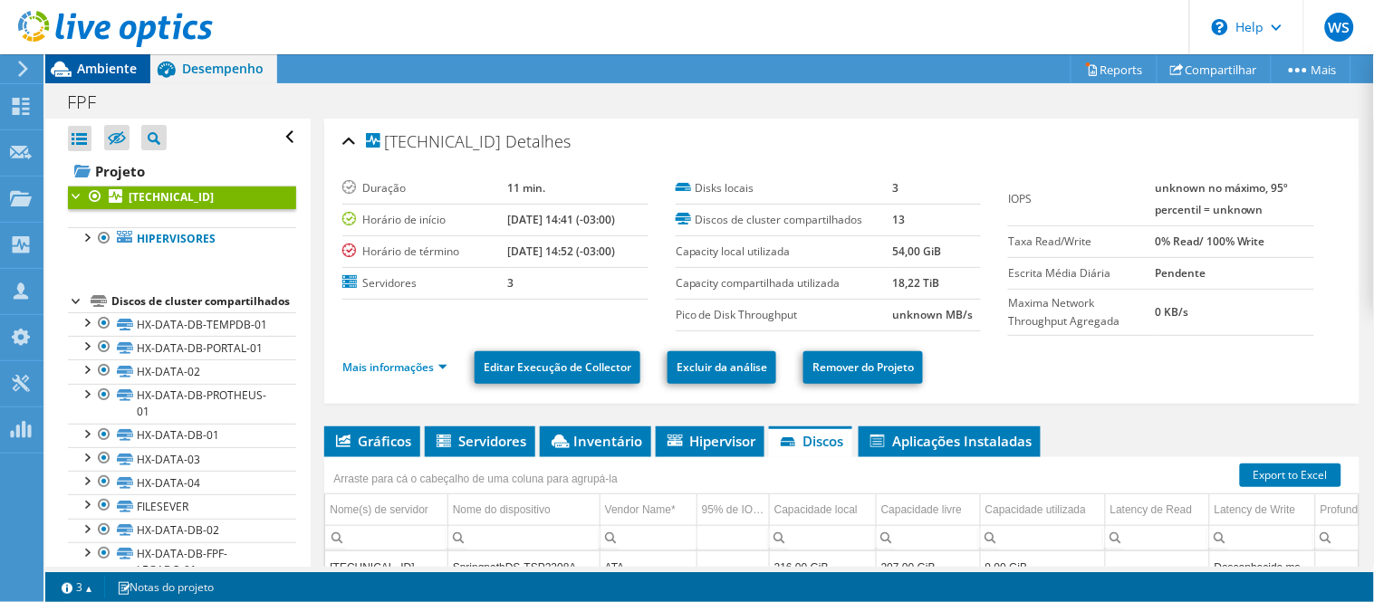
click at [91, 75] on span "Ambiente" at bounding box center [107, 68] width 60 height 17
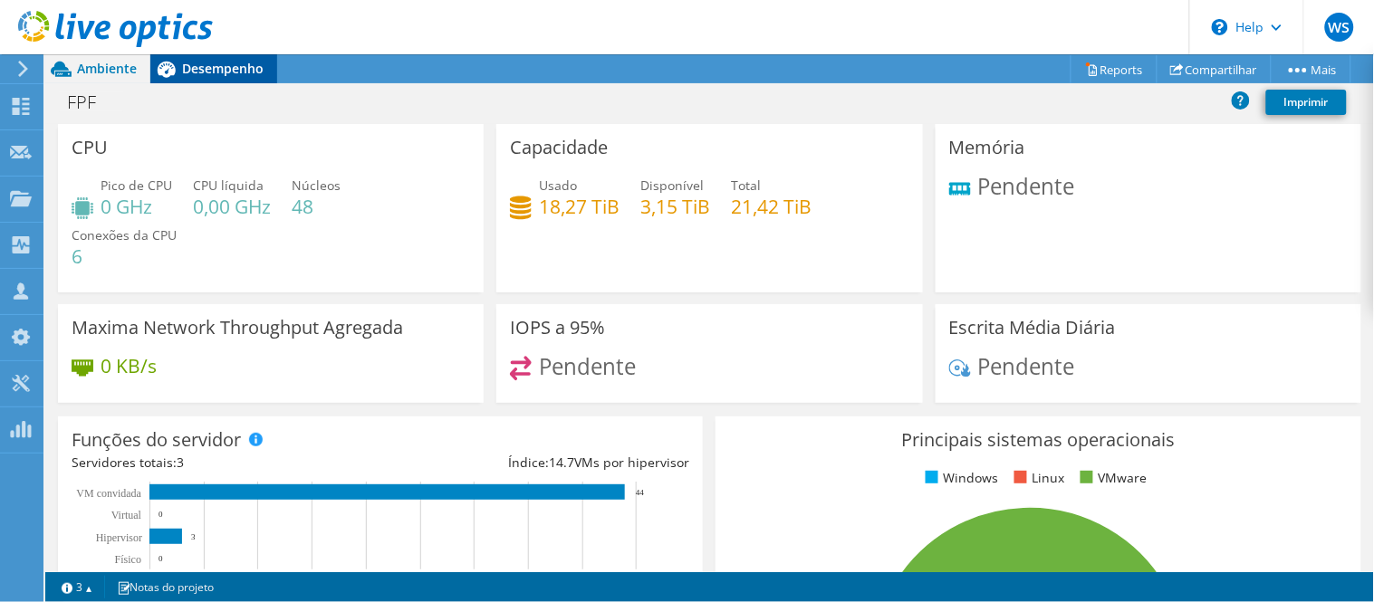
click at [197, 60] on span "Desempenho" at bounding box center [223, 68] width 82 height 17
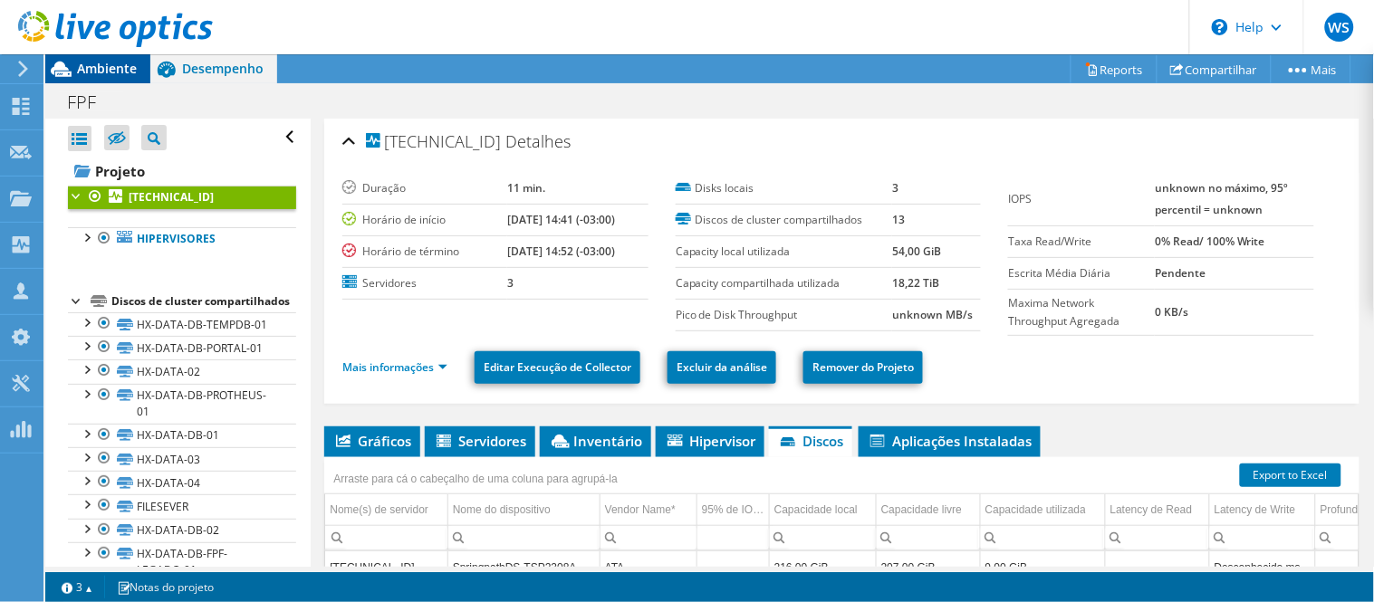
click at [130, 62] on span "Ambiente" at bounding box center [107, 68] width 60 height 17
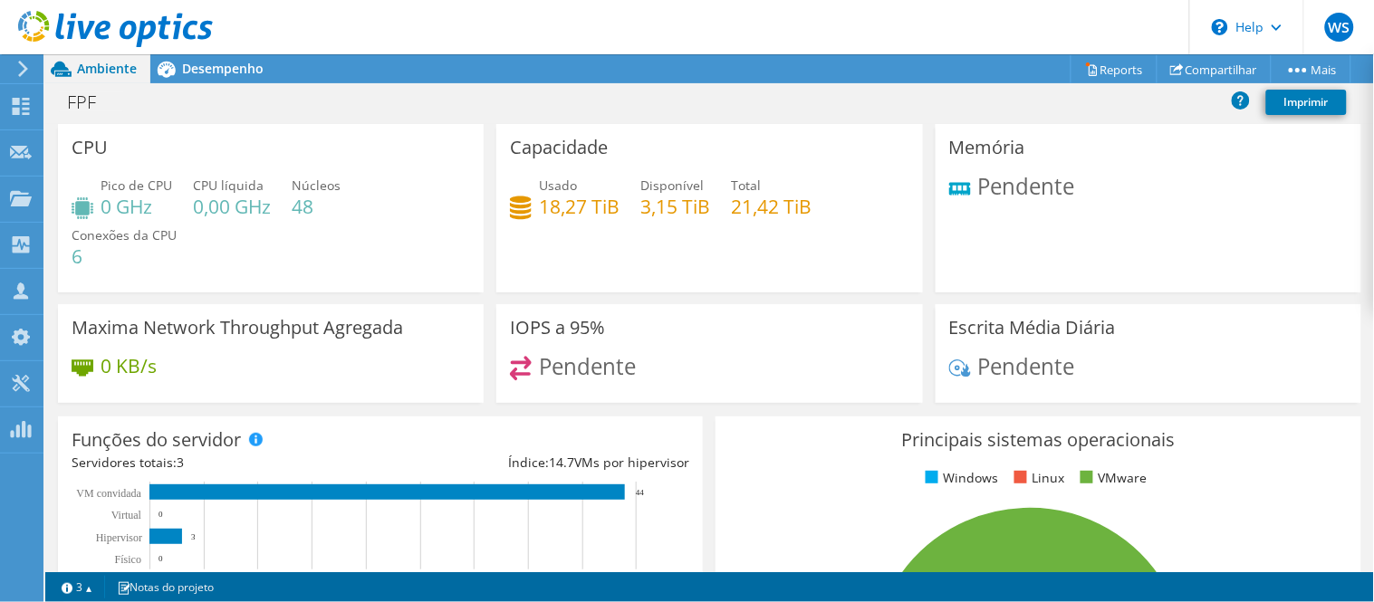
click at [163, 34] on use at bounding box center [115, 29] width 195 height 36
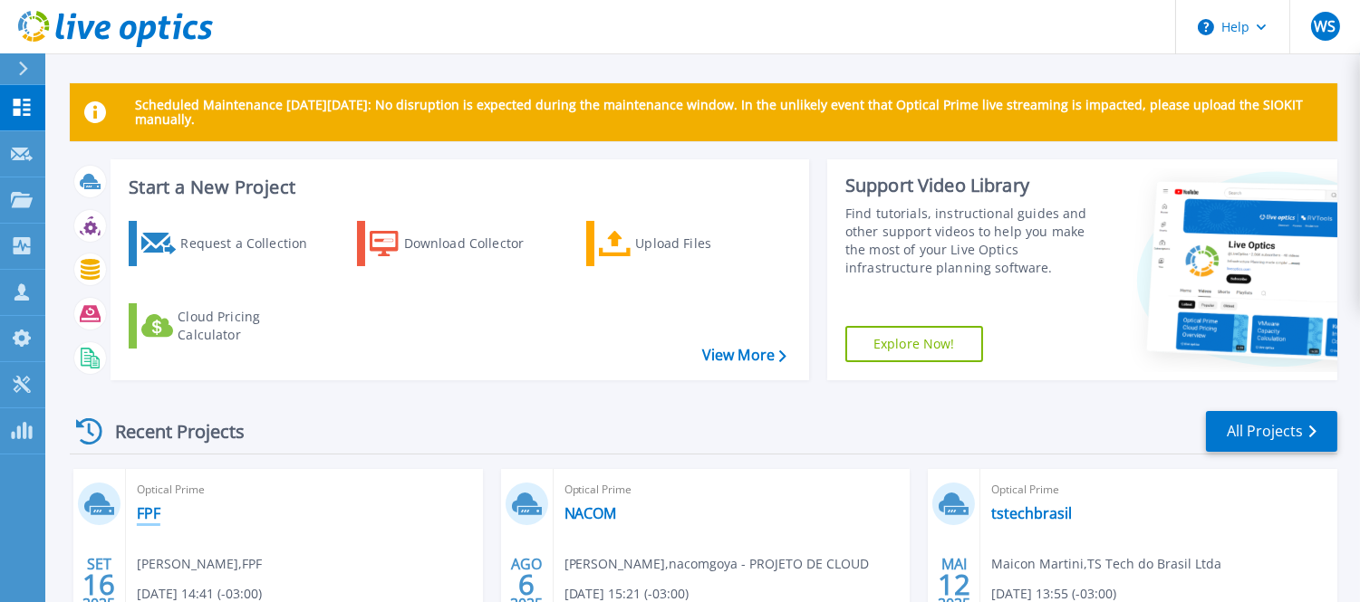
click at [145, 512] on link "FPF" at bounding box center [149, 514] width 24 height 18
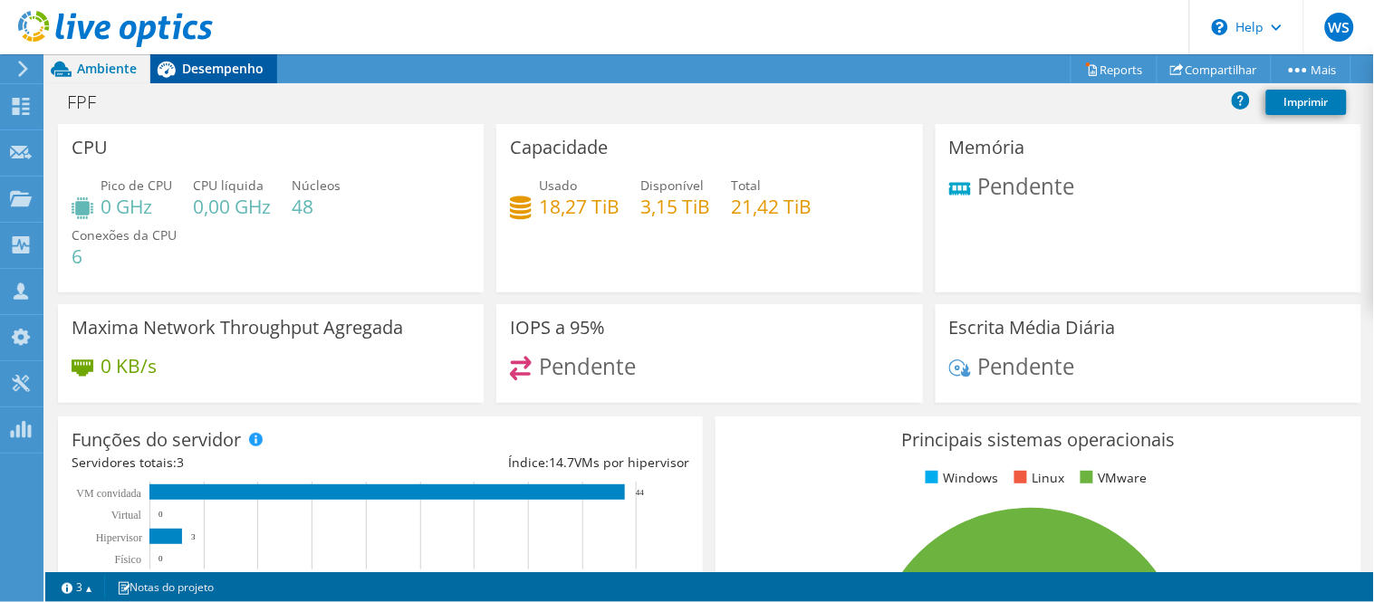
click at [216, 82] on div "Desempenho" at bounding box center [213, 68] width 127 height 29
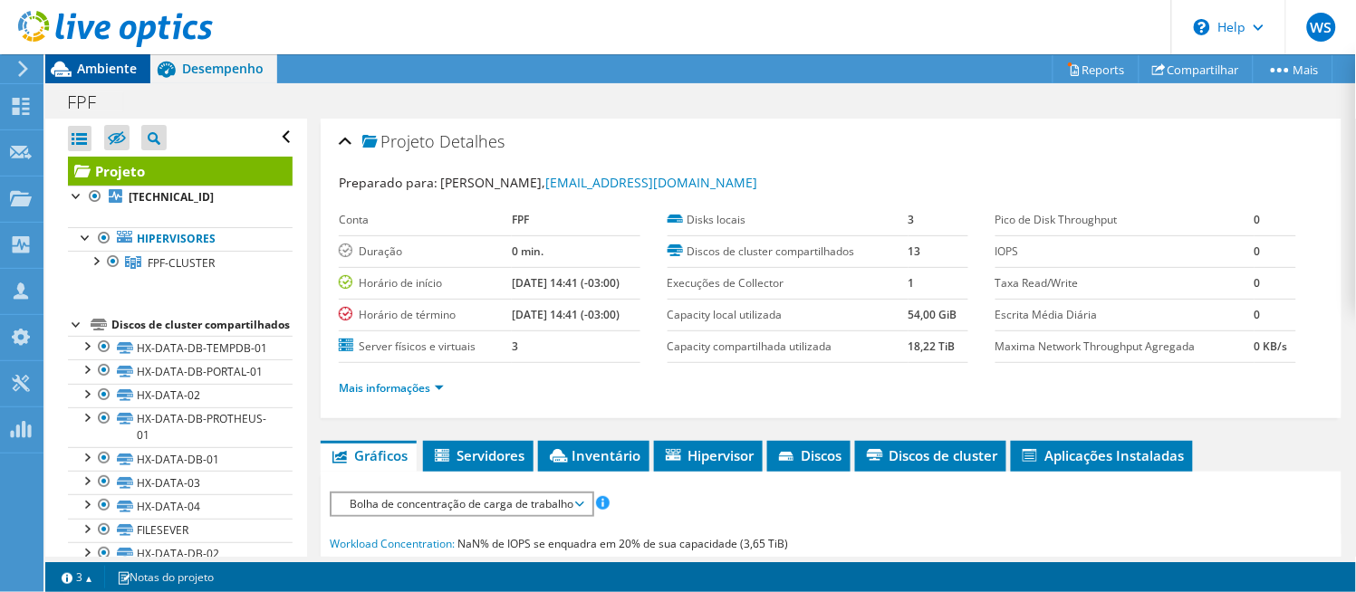
click at [87, 60] on span "Ambiente" at bounding box center [107, 68] width 60 height 17
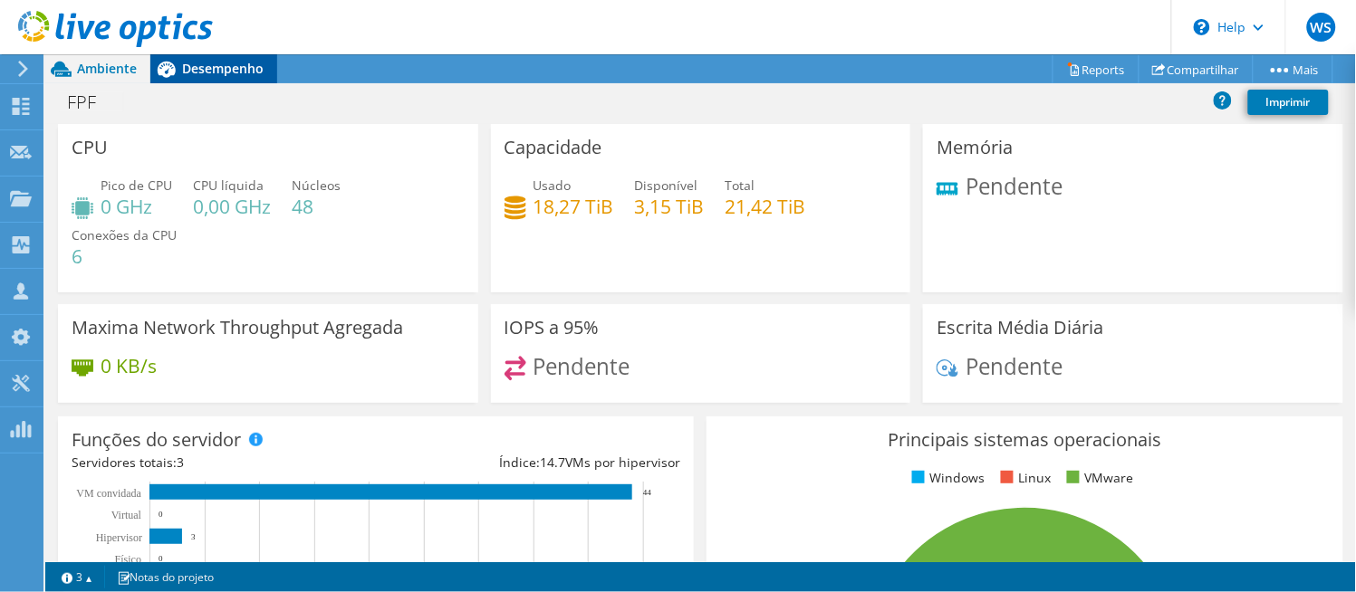
click at [239, 70] on span "Desempenho" at bounding box center [223, 68] width 82 height 17
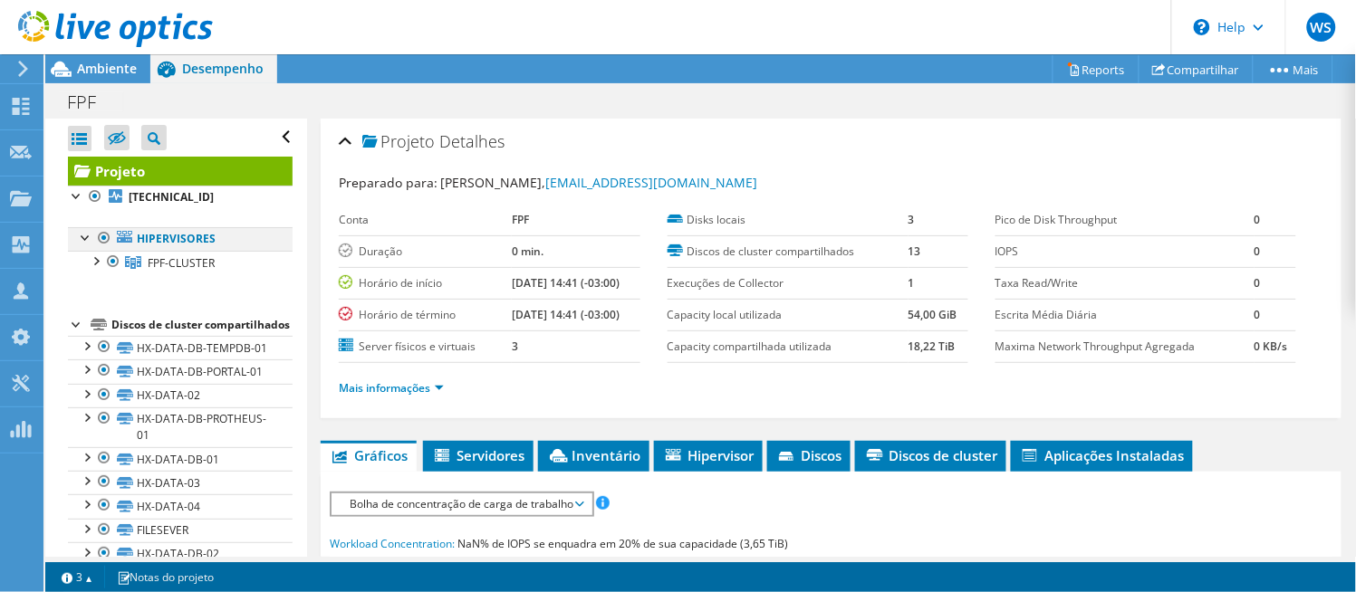
click at [91, 237] on div at bounding box center [86, 236] width 18 height 18
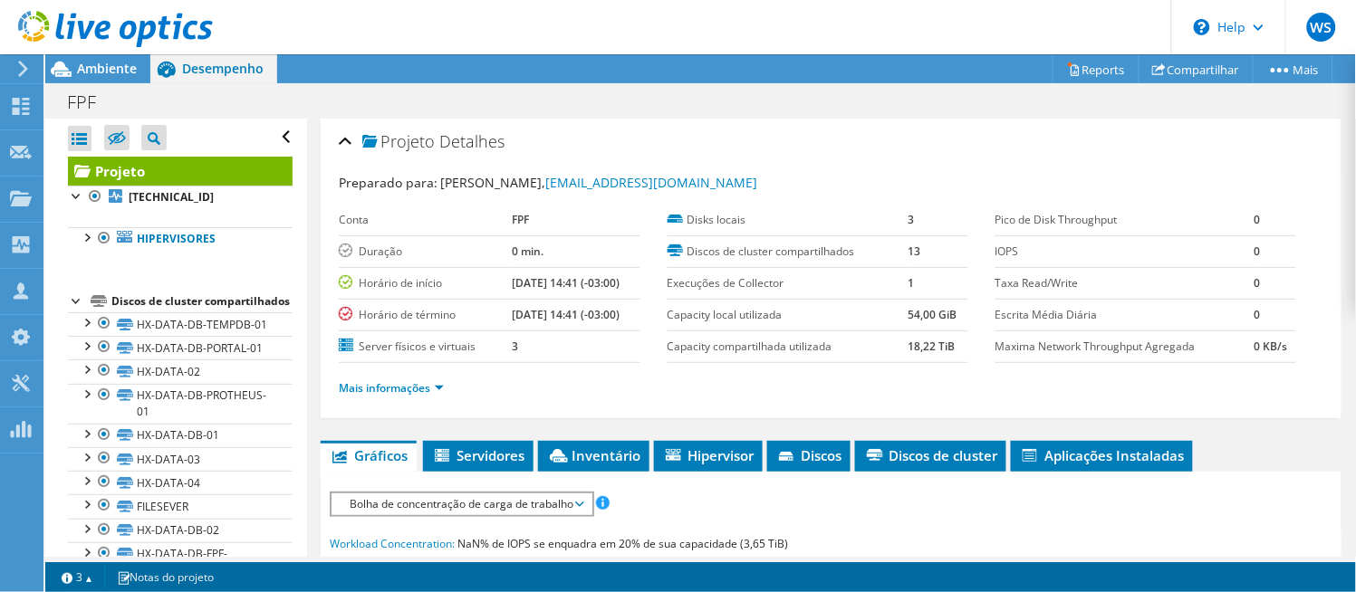
click at [77, 303] on div at bounding box center [77, 300] width 18 height 18
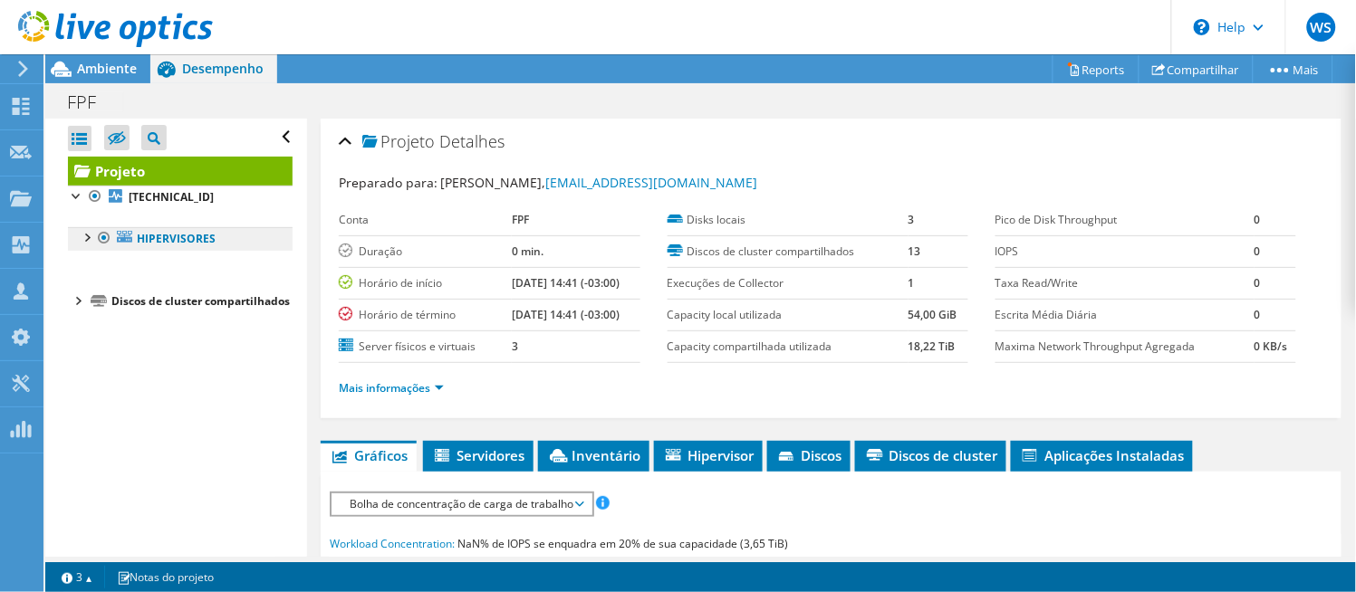
click at [165, 228] on link "Hipervisores" at bounding box center [180, 239] width 225 height 24
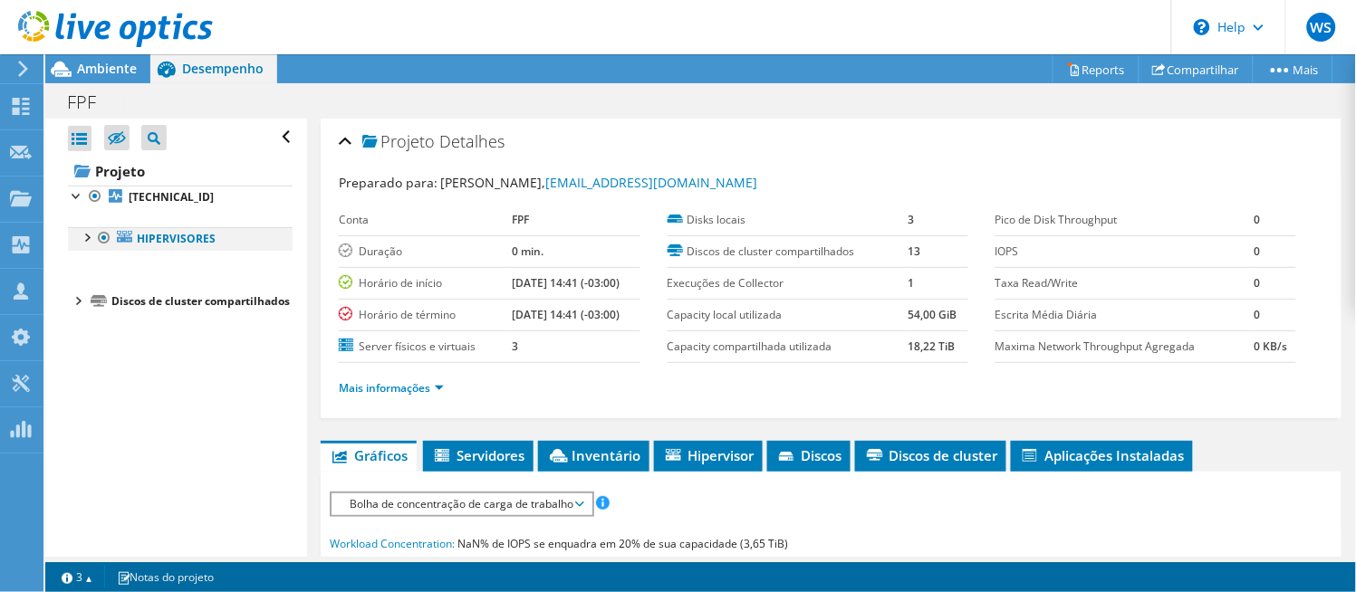
click at [95, 238] on div at bounding box center [104, 238] width 18 height 22
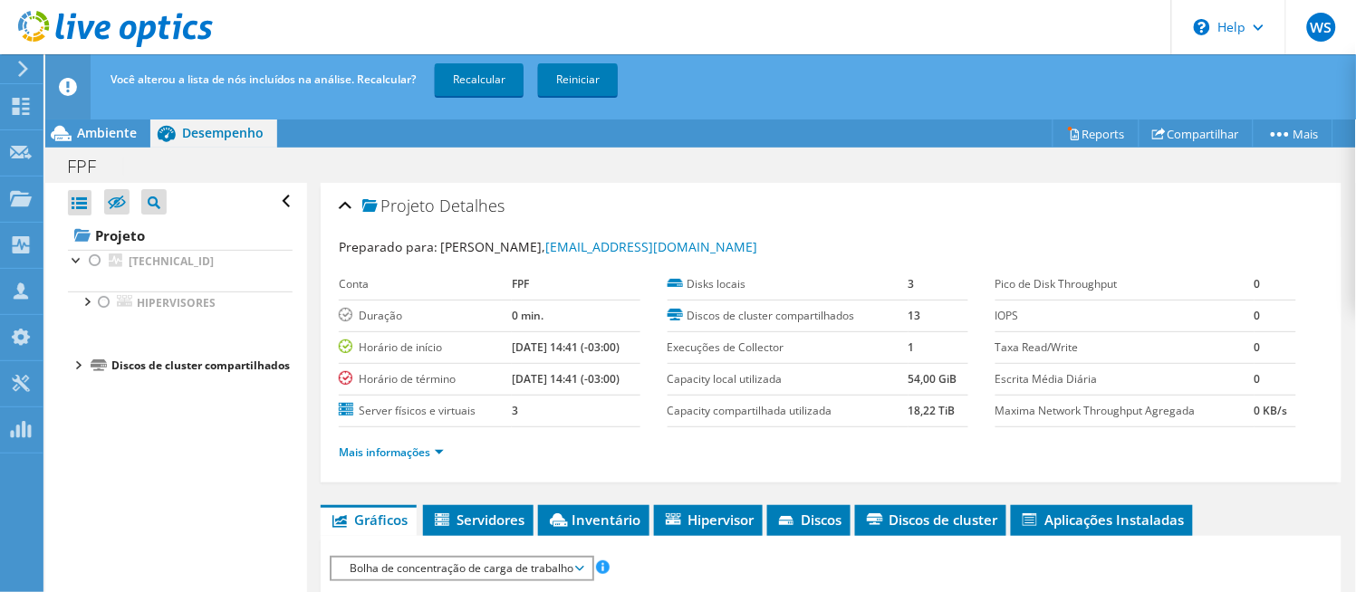
drag, startPoint x: 101, startPoint y: 297, endPoint x: 274, endPoint y: 199, distance: 198.7
click at [101, 299] on div at bounding box center [104, 303] width 18 height 22
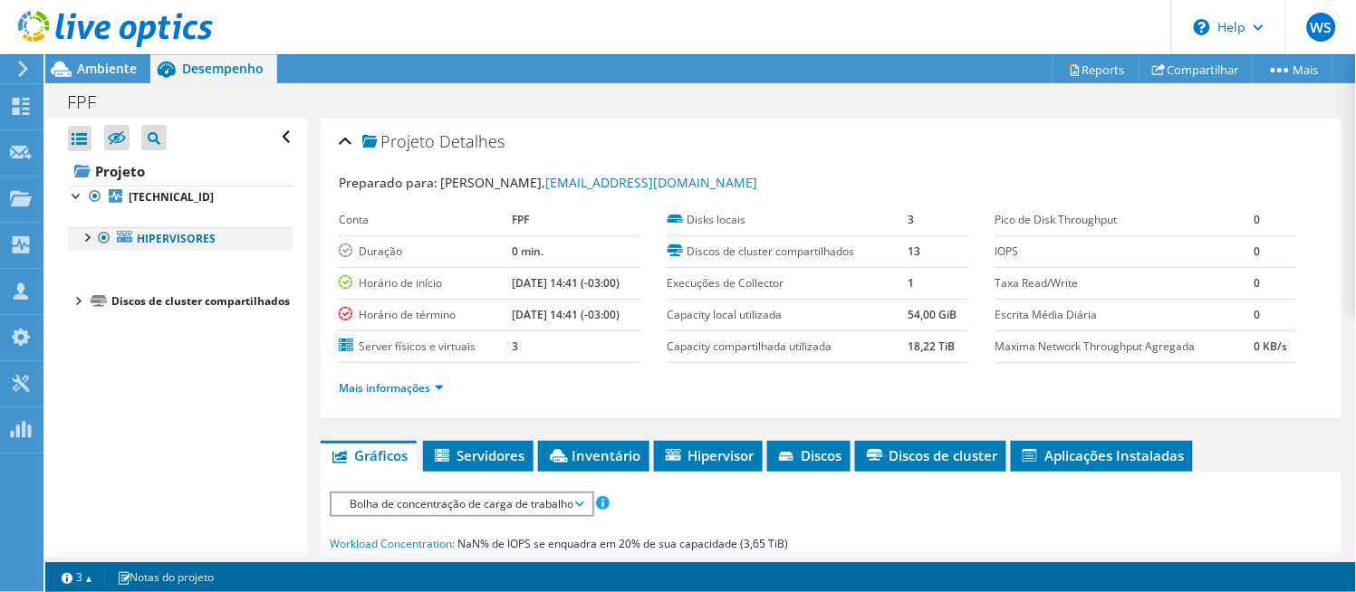
click at [92, 231] on div at bounding box center [86, 236] width 18 height 18
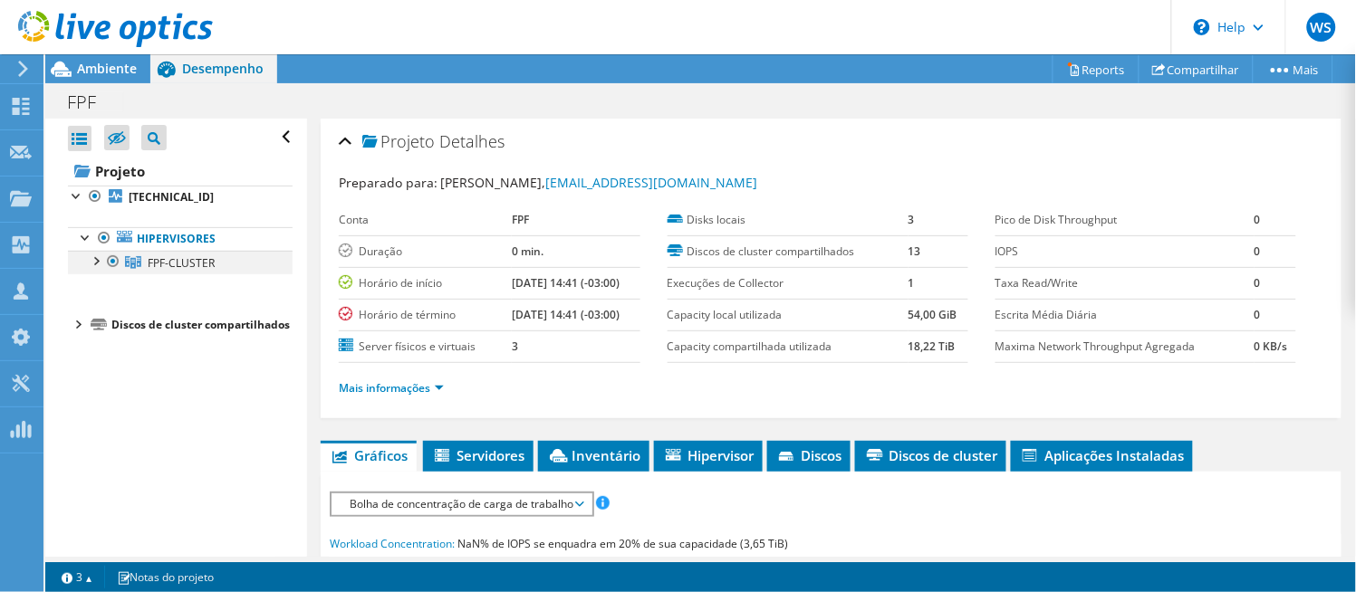
click at [97, 263] on div at bounding box center [95, 260] width 18 height 18
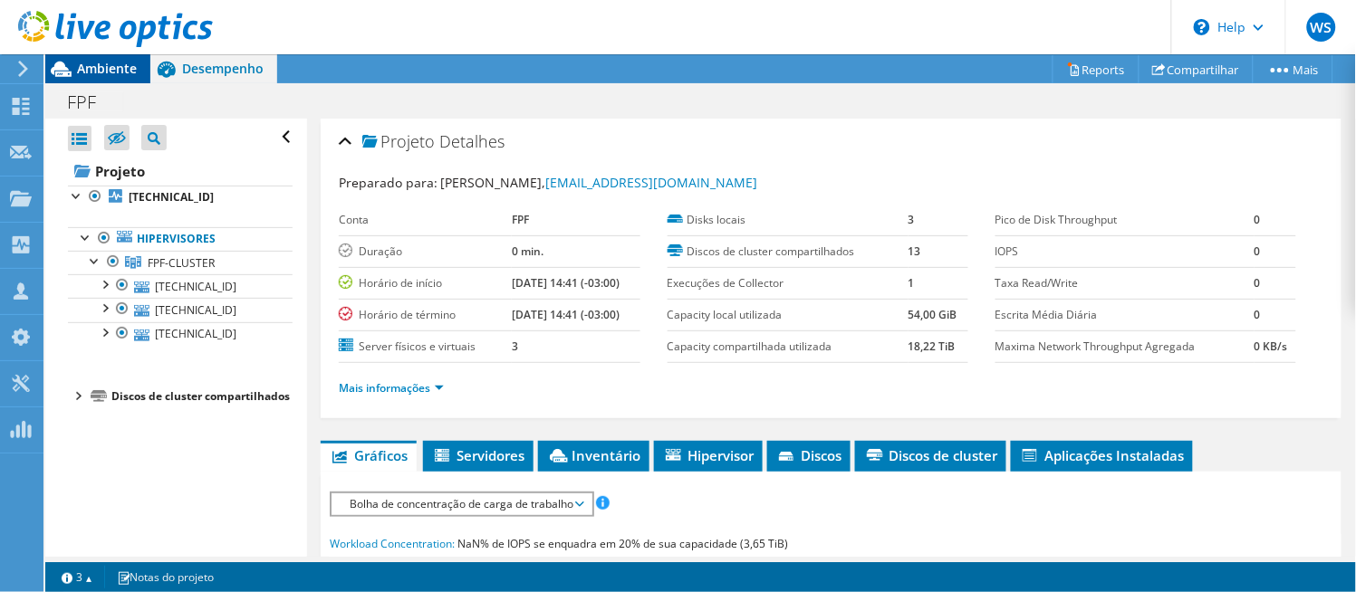
click at [95, 79] on div "Ambiente" at bounding box center [97, 68] width 105 height 29
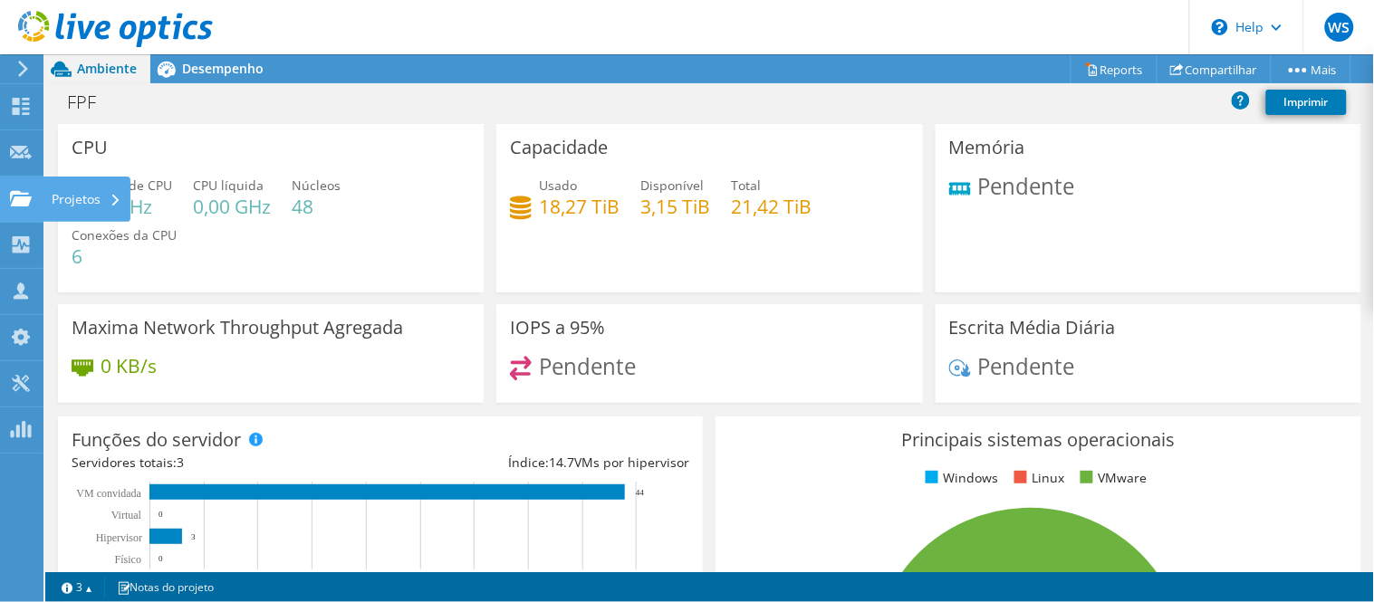
click at [23, 191] on icon at bounding box center [21, 198] width 22 height 17
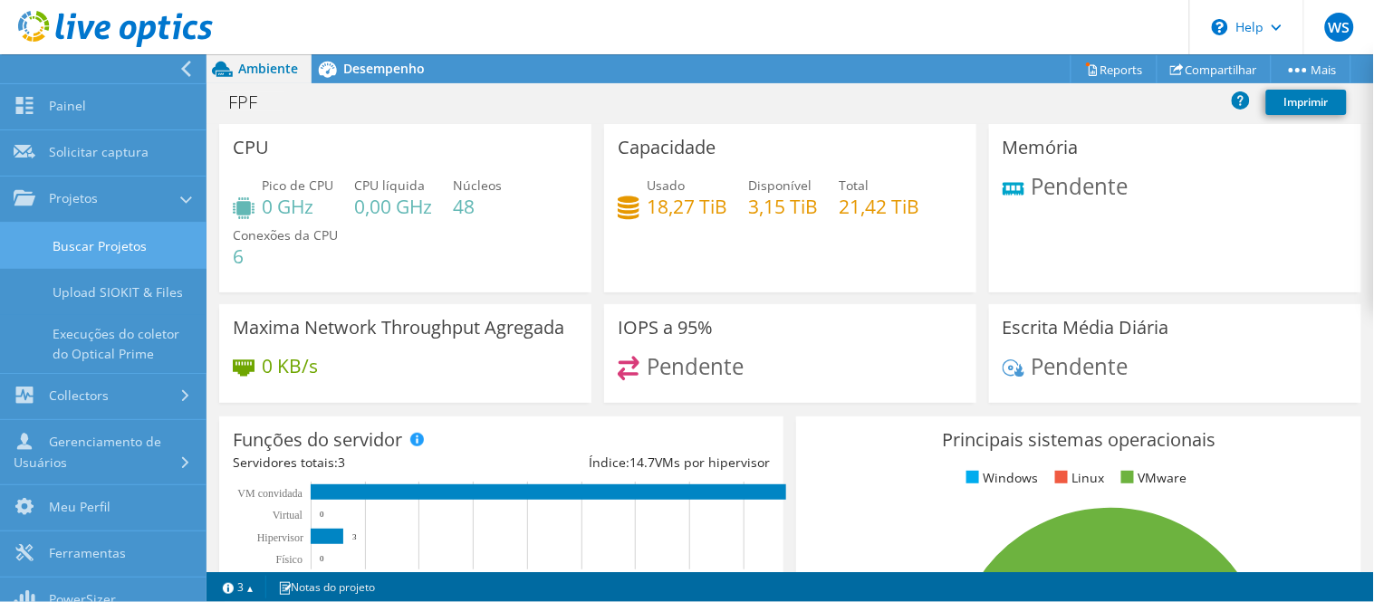
click at [92, 229] on link "Buscar Projetos" at bounding box center [103, 246] width 207 height 46
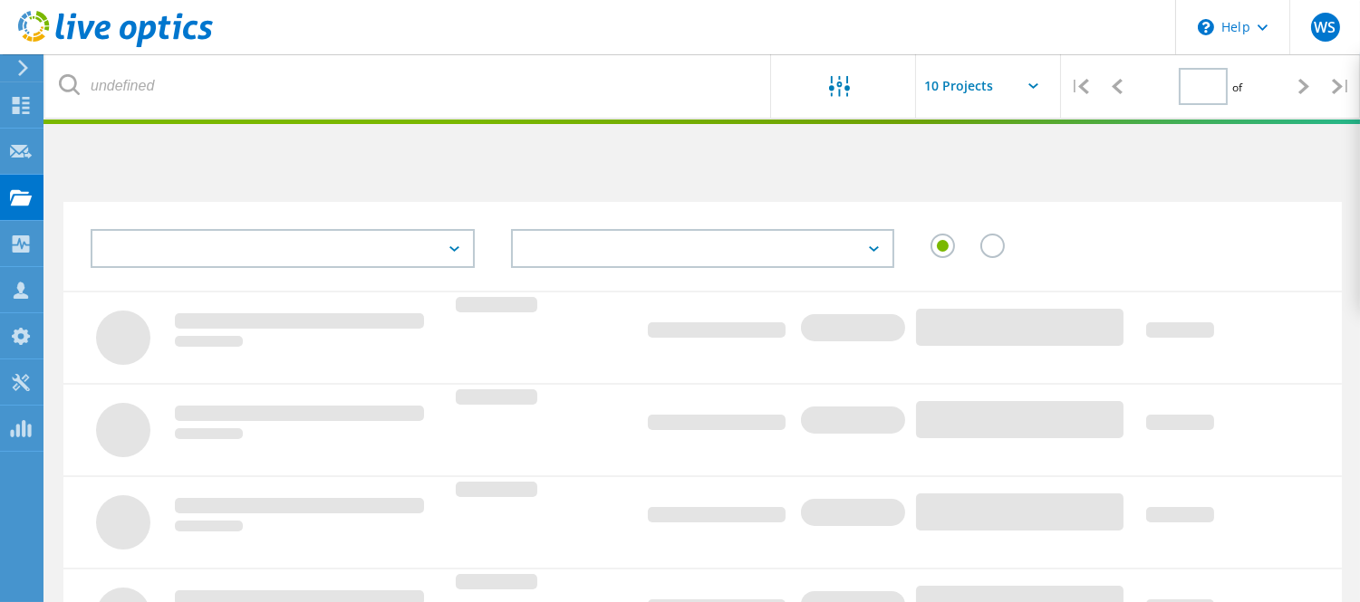
type input "1"
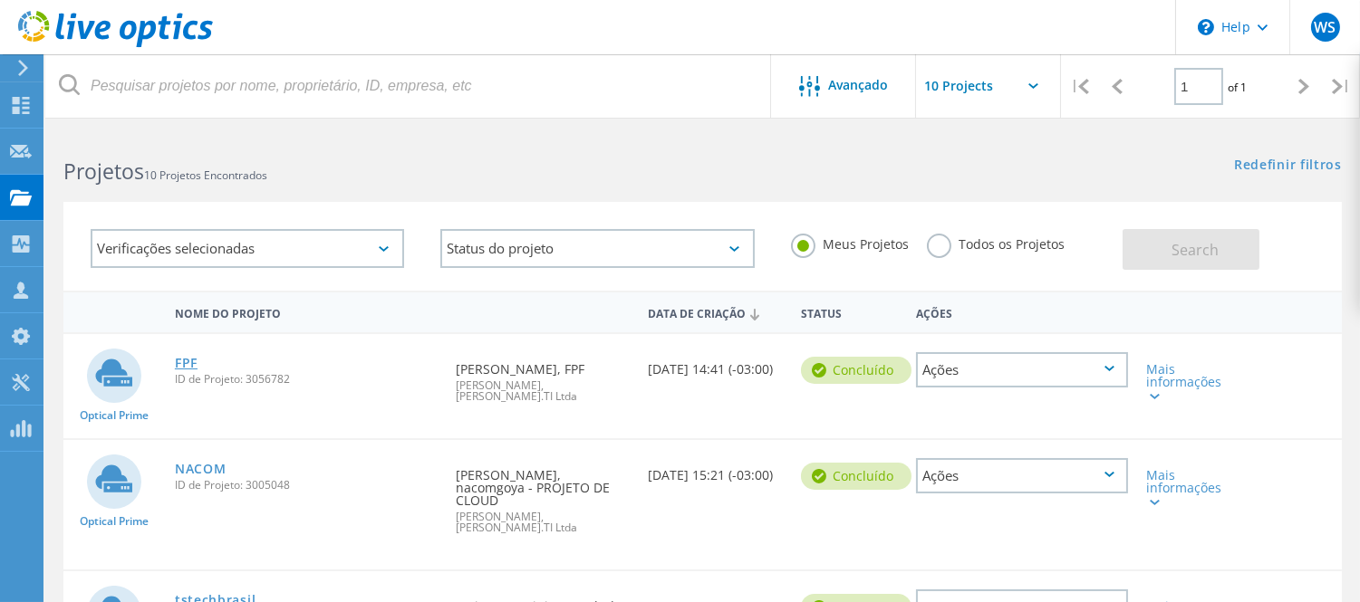
click at [179, 362] on link "FPF" at bounding box center [186, 363] width 23 height 13
